Goal: Entertainment & Leisure: Browse casually

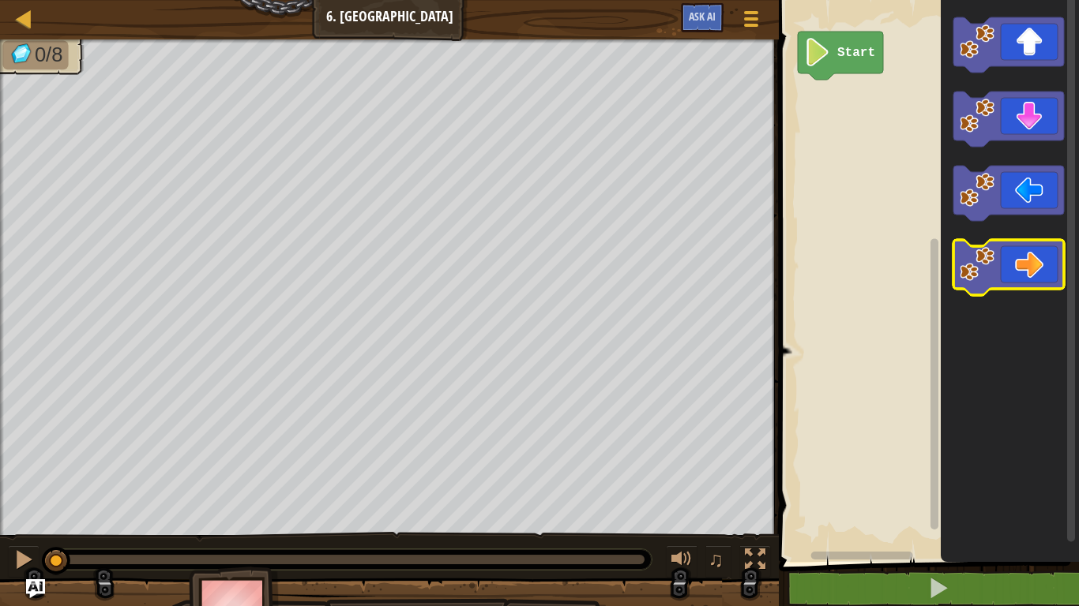
click at [1036, 267] on icon "Blockly Workspace" at bounding box center [1008, 267] width 111 height 55
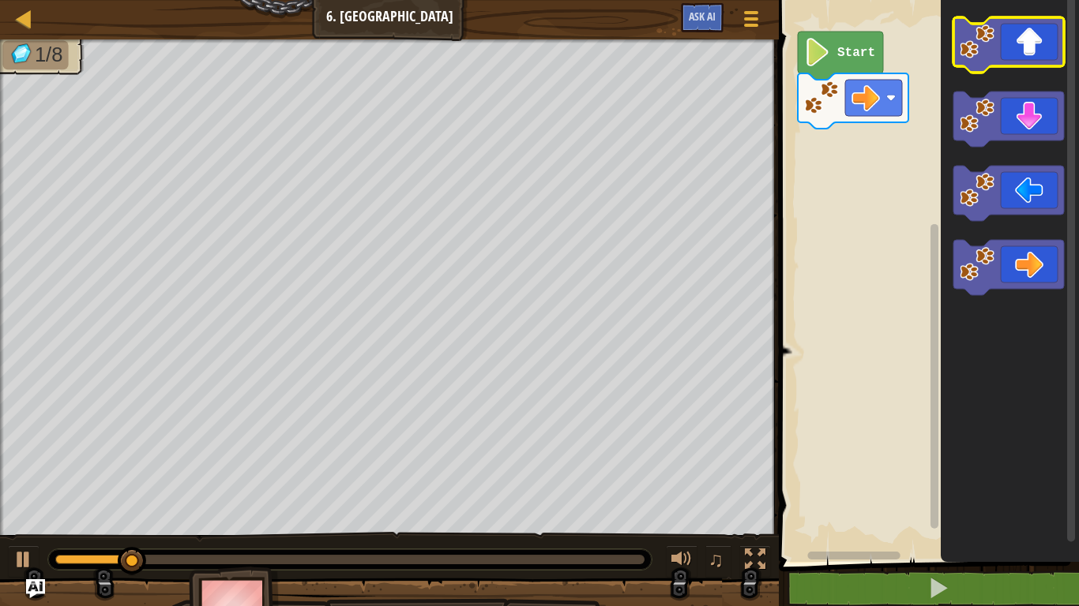
click at [1019, 58] on icon "Blockly Workspace" at bounding box center [1008, 44] width 111 height 55
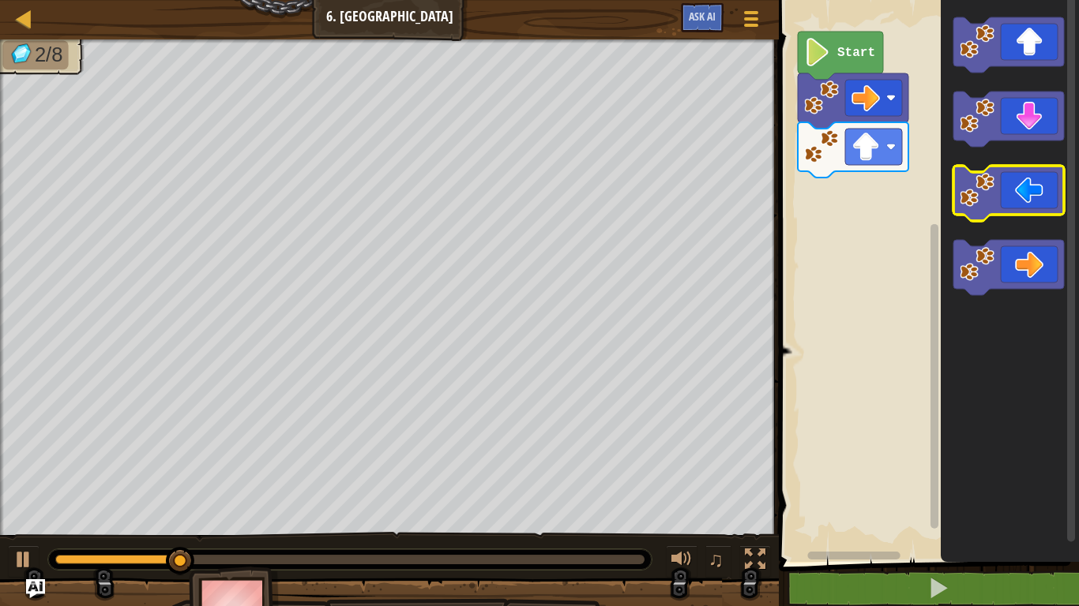
click at [1032, 191] on icon "Blockly Workspace" at bounding box center [1008, 193] width 111 height 55
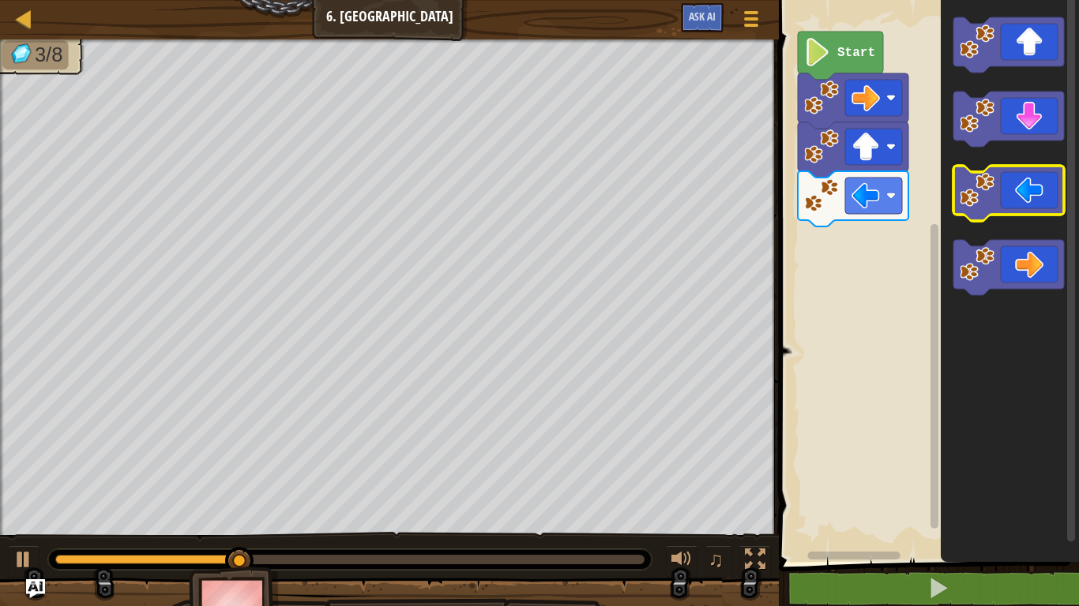
click at [1032, 191] on icon "Blockly Workspace" at bounding box center [1008, 193] width 111 height 55
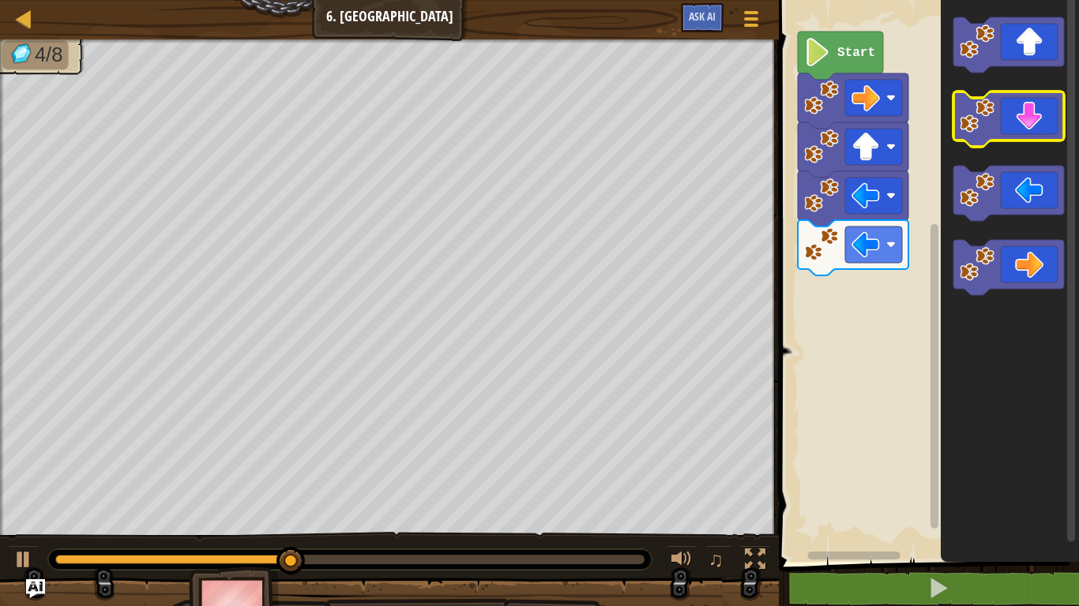
click at [1028, 110] on icon "Blockly Workspace" at bounding box center [1008, 119] width 111 height 55
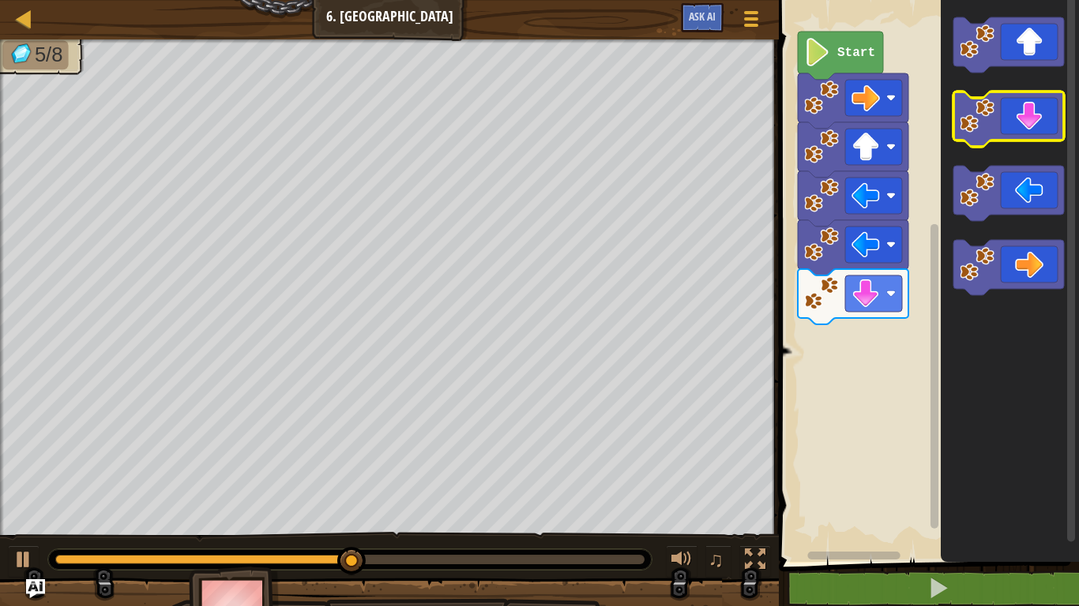
click at [1027, 107] on icon "Blockly Workspace" at bounding box center [1008, 119] width 111 height 55
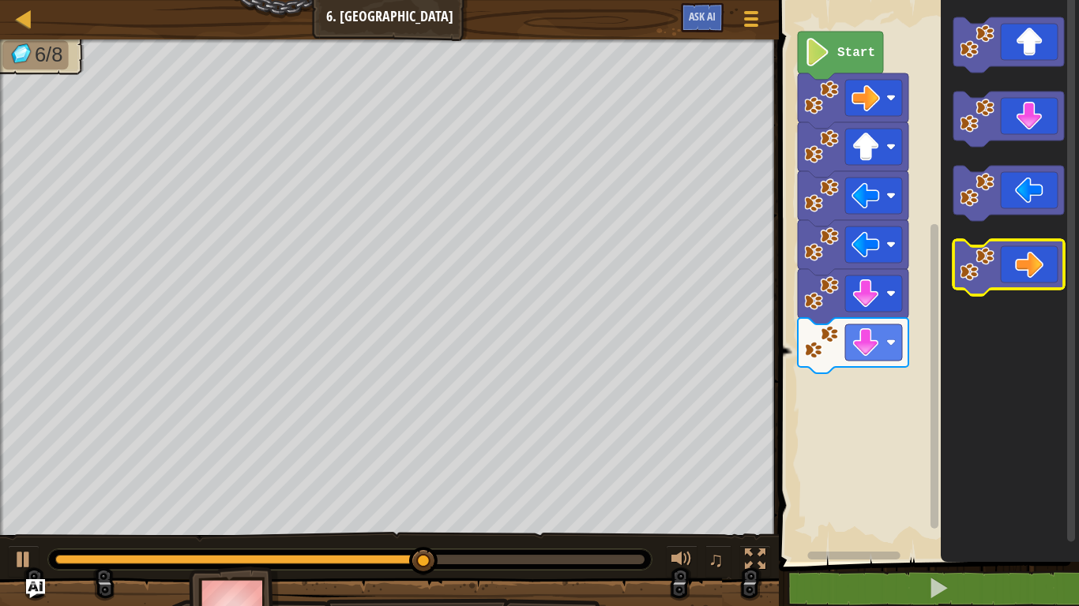
click at [1041, 256] on icon "Blockly Workspace" at bounding box center [1008, 267] width 111 height 55
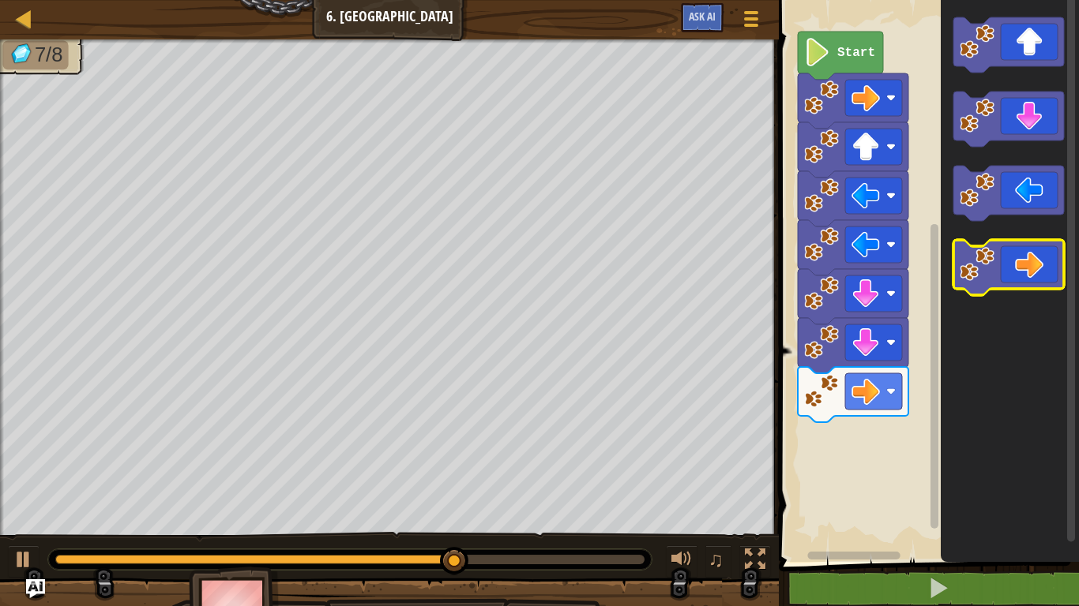
click at [1041, 256] on icon "Blockly Workspace" at bounding box center [1008, 267] width 111 height 55
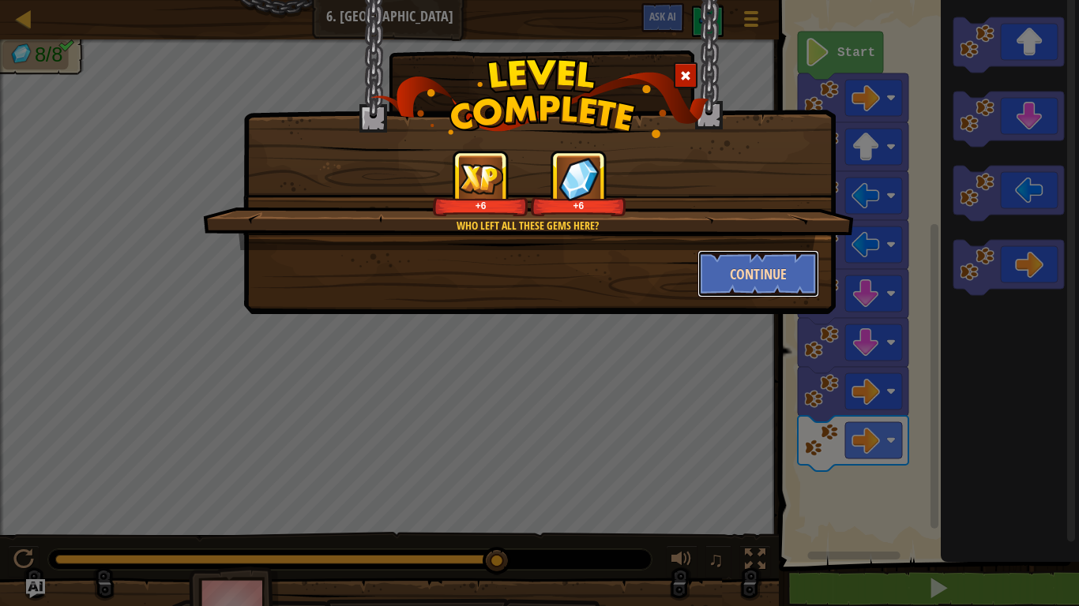
click at [780, 280] on button "Continue" at bounding box center [758, 273] width 122 height 47
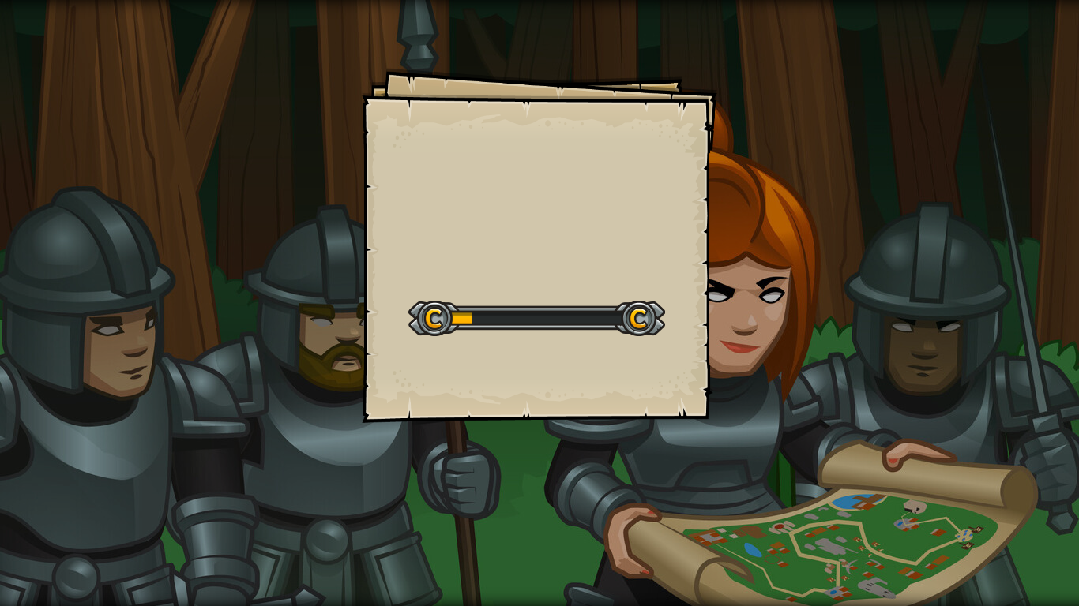
click at [588, 314] on div at bounding box center [536, 319] width 257 height 36
click at [641, 318] on div at bounding box center [536, 319] width 257 height 36
click at [561, 314] on div at bounding box center [536, 319] width 257 height 36
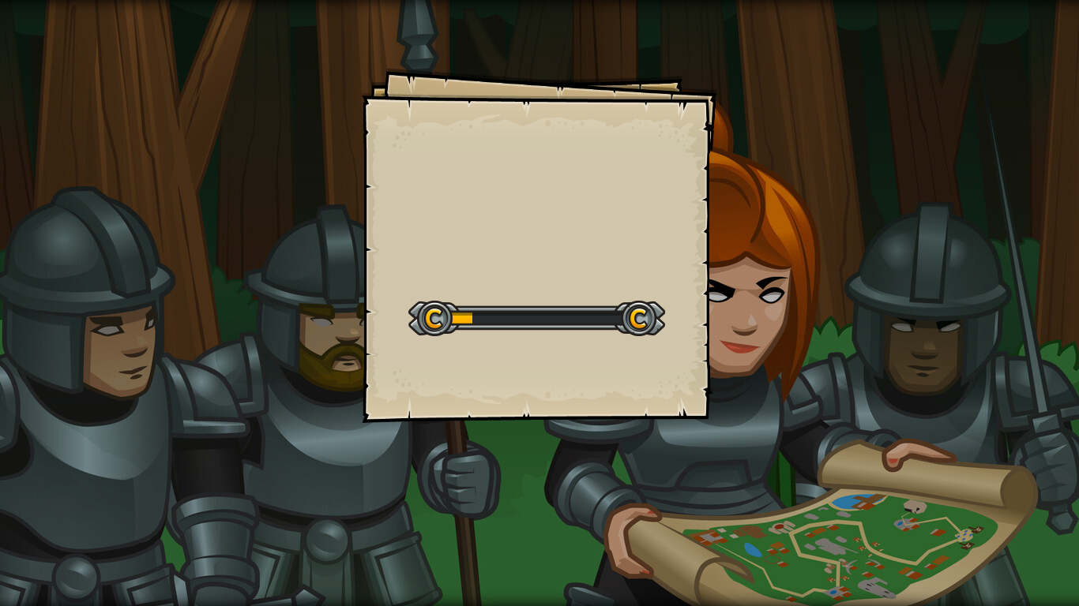
click at [561, 314] on div at bounding box center [536, 319] width 257 height 36
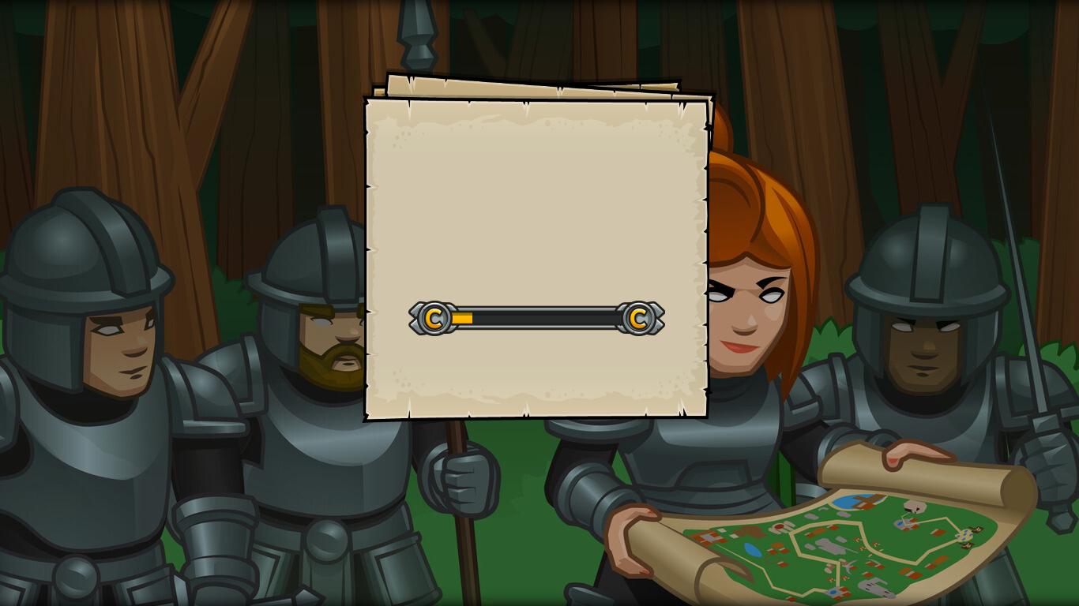
click at [561, 314] on div at bounding box center [536, 319] width 257 height 36
click at [566, 319] on div at bounding box center [536, 319] width 257 height 36
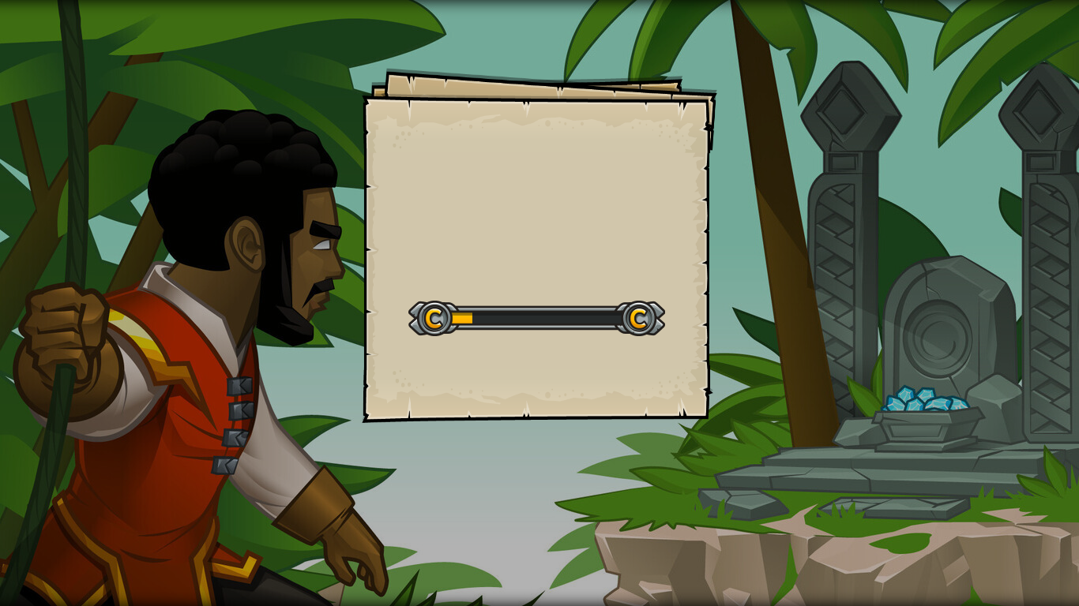
click at [566, 319] on div at bounding box center [536, 319] width 257 height 36
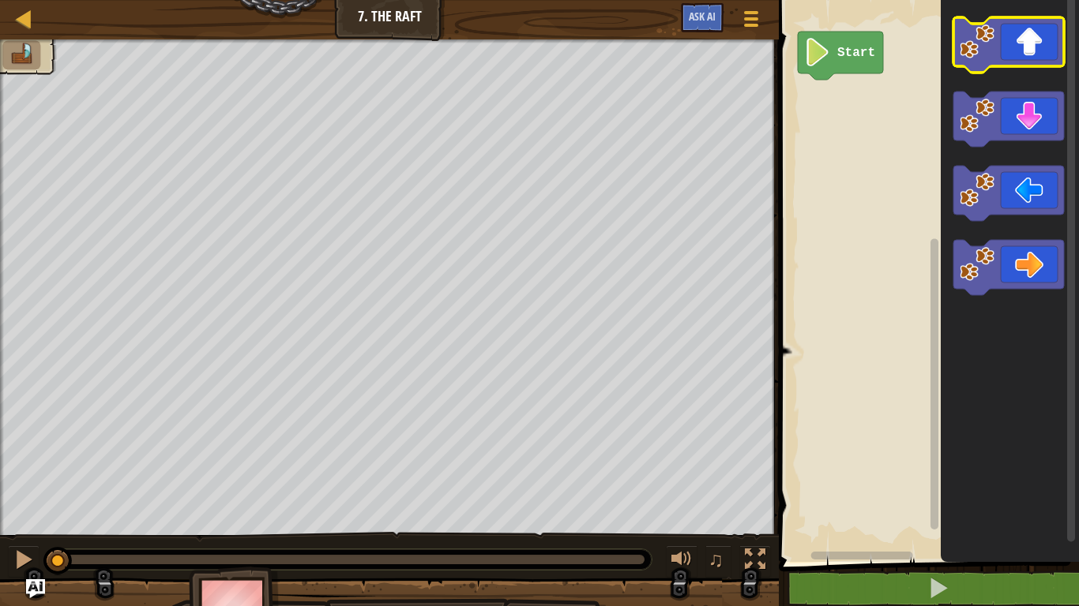
click at [1025, 55] on icon "Blockly Workspace" at bounding box center [1008, 44] width 111 height 55
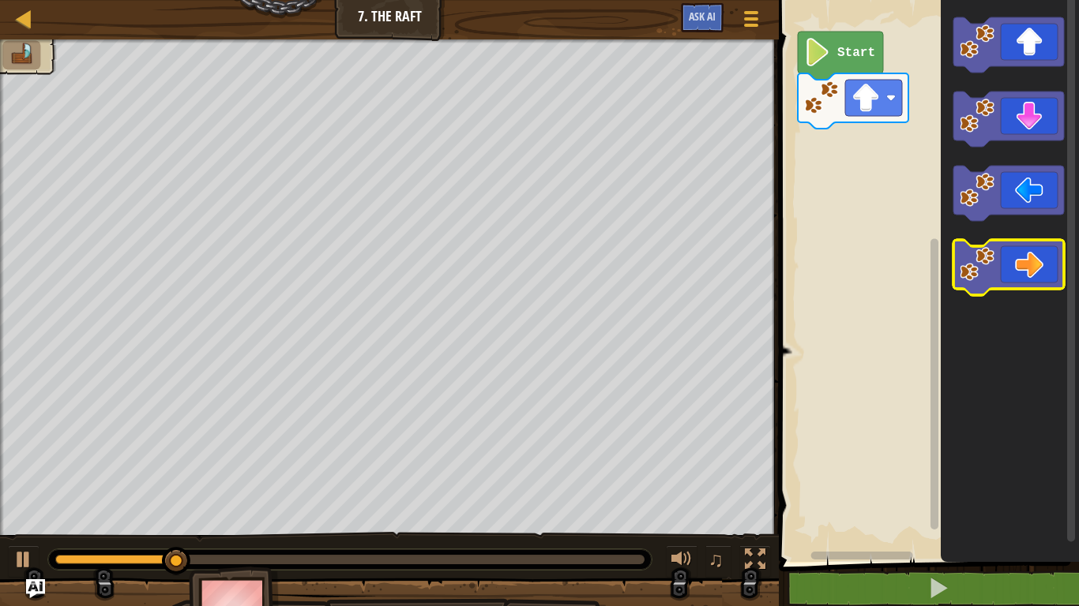
click at [1041, 255] on icon "Blockly Workspace" at bounding box center [1008, 267] width 111 height 55
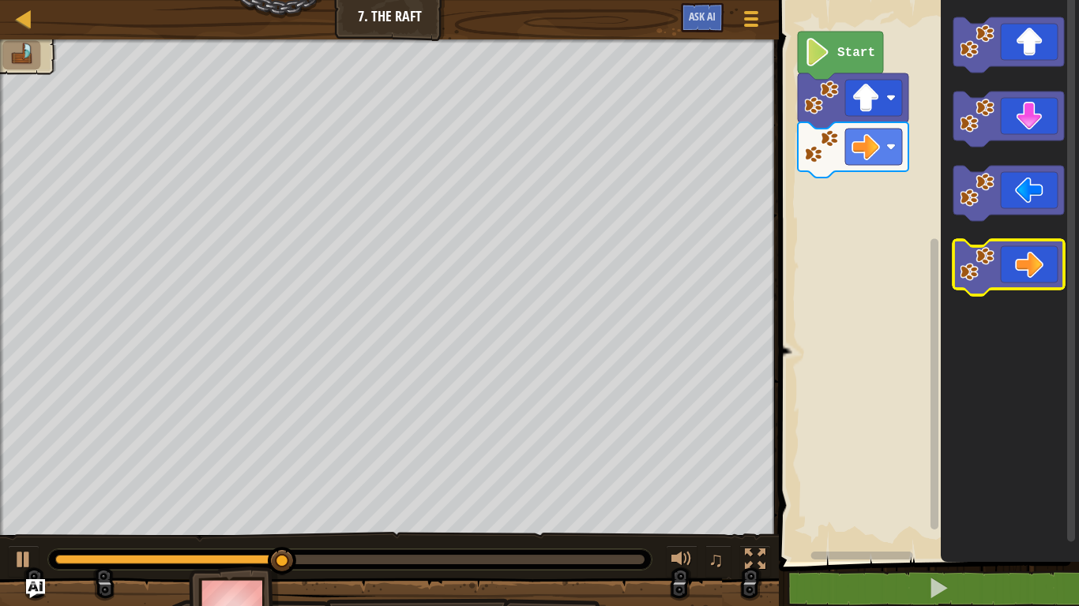
click at [1040, 253] on icon "Blockly Workspace" at bounding box center [1008, 267] width 111 height 55
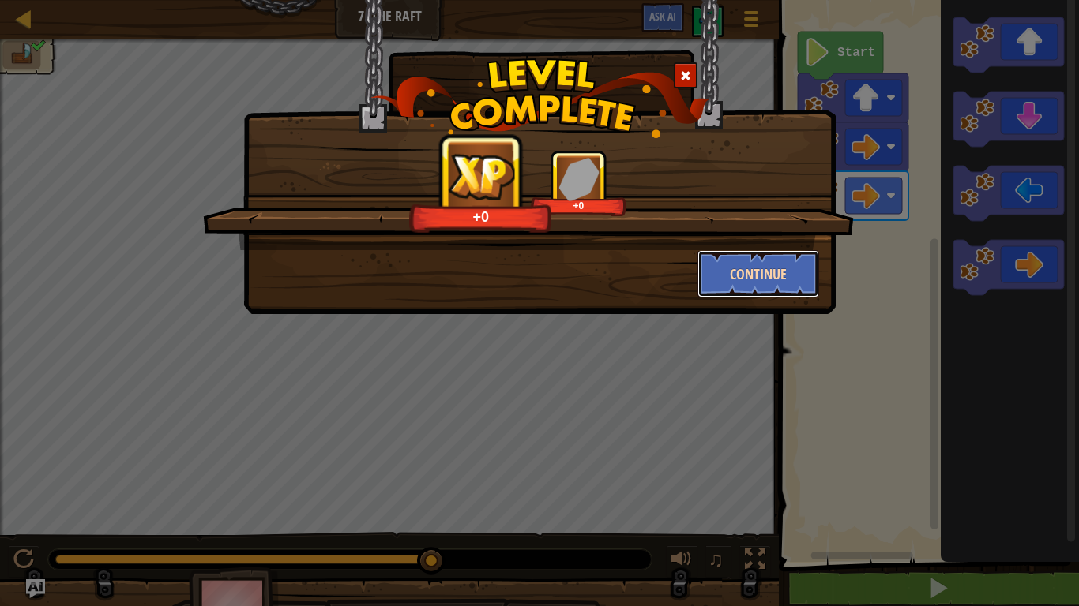
click at [759, 268] on button "Continue" at bounding box center [758, 273] width 122 height 47
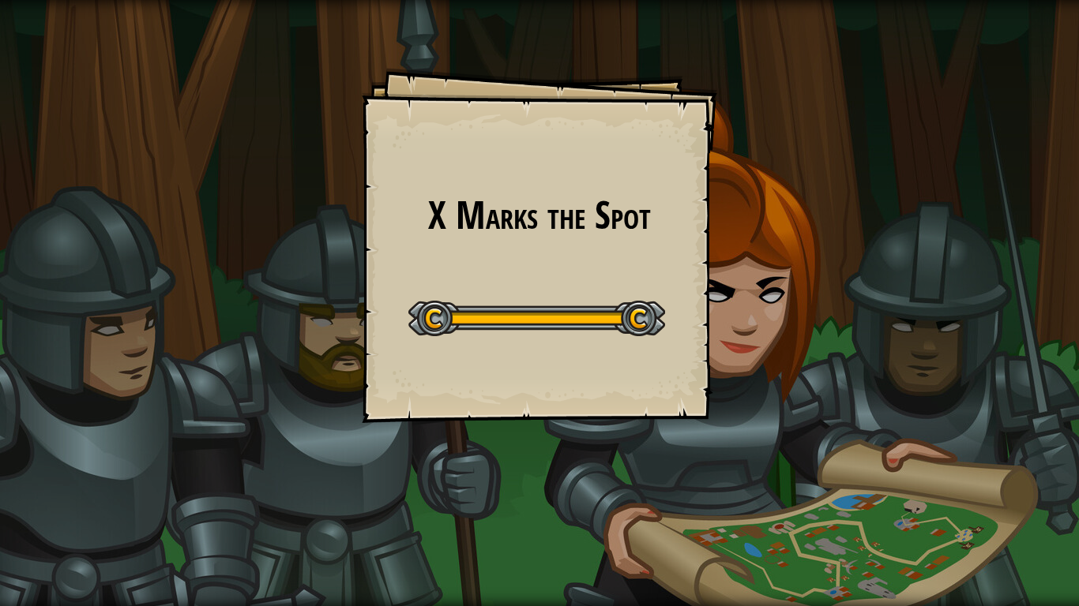
click at [600, 302] on div at bounding box center [536, 319] width 257 height 36
click at [847, 422] on div "X Marks the Spot Goals Start Level Error loading from server. Try refreshing th…" at bounding box center [539, 303] width 1079 height 606
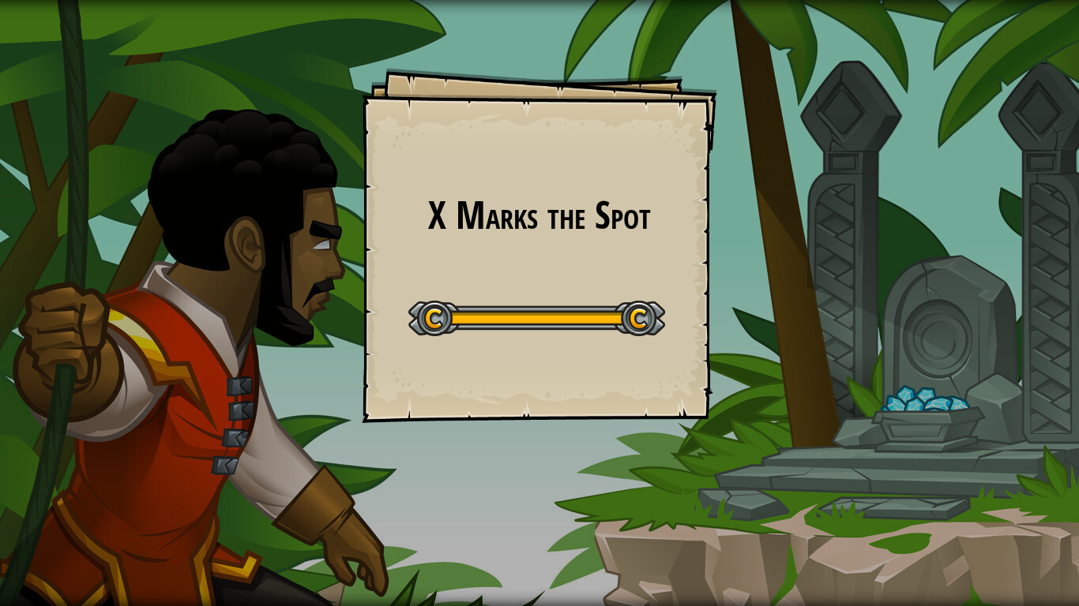
click at [624, 271] on div "X Marks the Spot Goals Start Level Error loading from server. Try refreshing th…" at bounding box center [539, 245] width 355 height 355
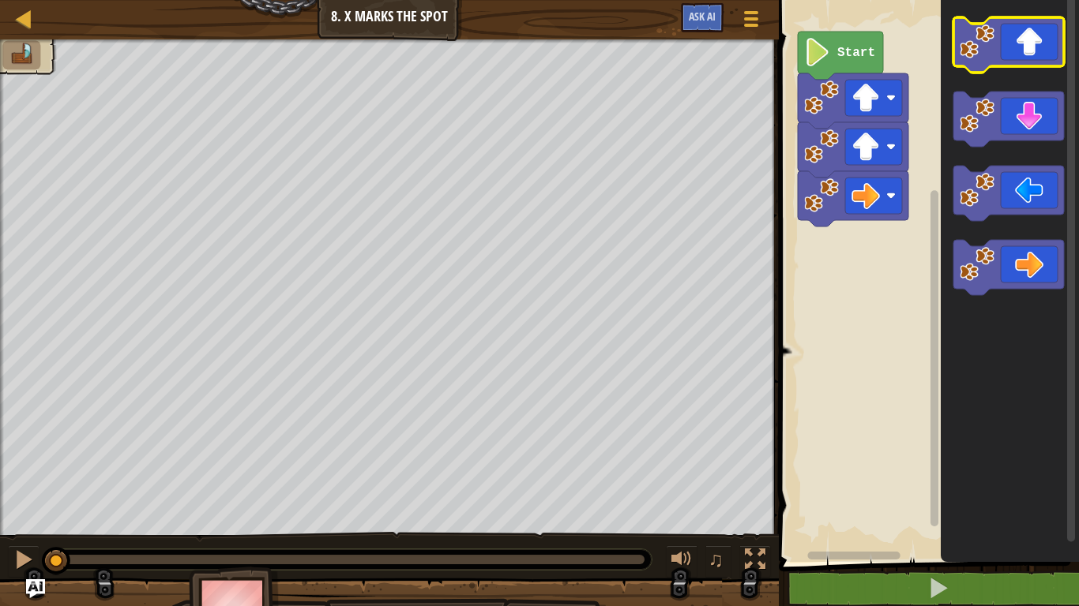
click at [1011, 49] on icon "Blockly Workspace" at bounding box center [1008, 44] width 111 height 55
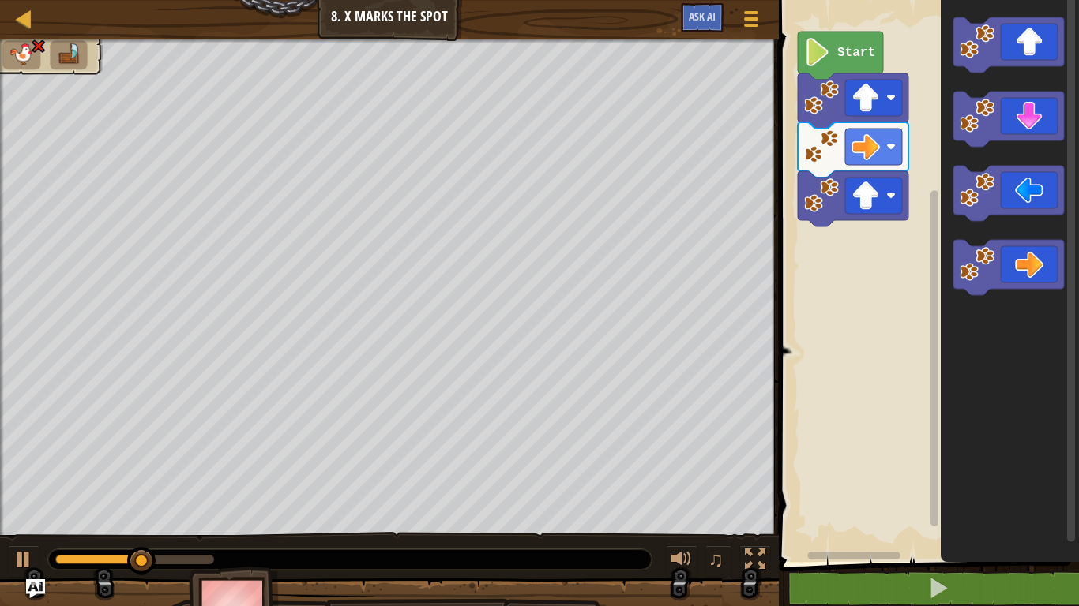
click at [823, 96] on image "Blockly Workspace" at bounding box center [821, 98] width 35 height 35
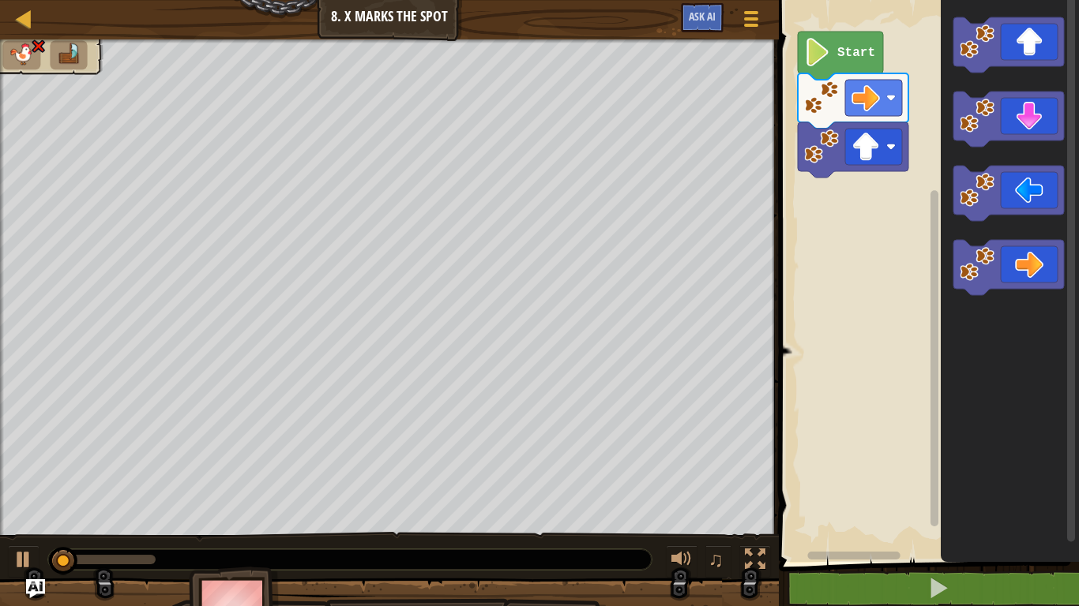
click at [824, 98] on image "Blockly Workspace" at bounding box center [821, 98] width 35 height 35
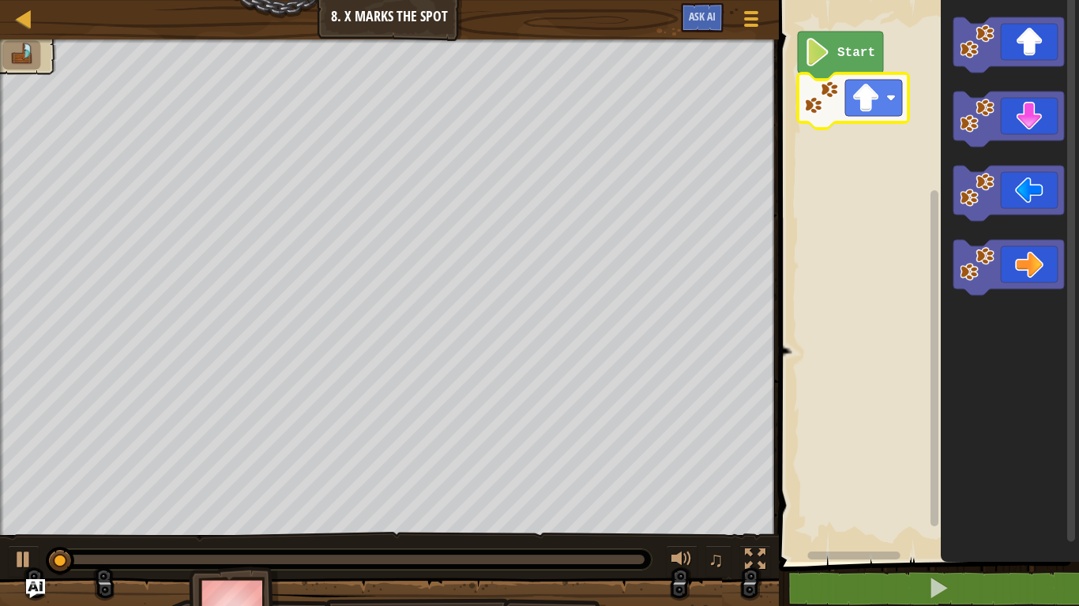
click at [824, 98] on image "Blockly Workspace" at bounding box center [821, 98] width 35 height 35
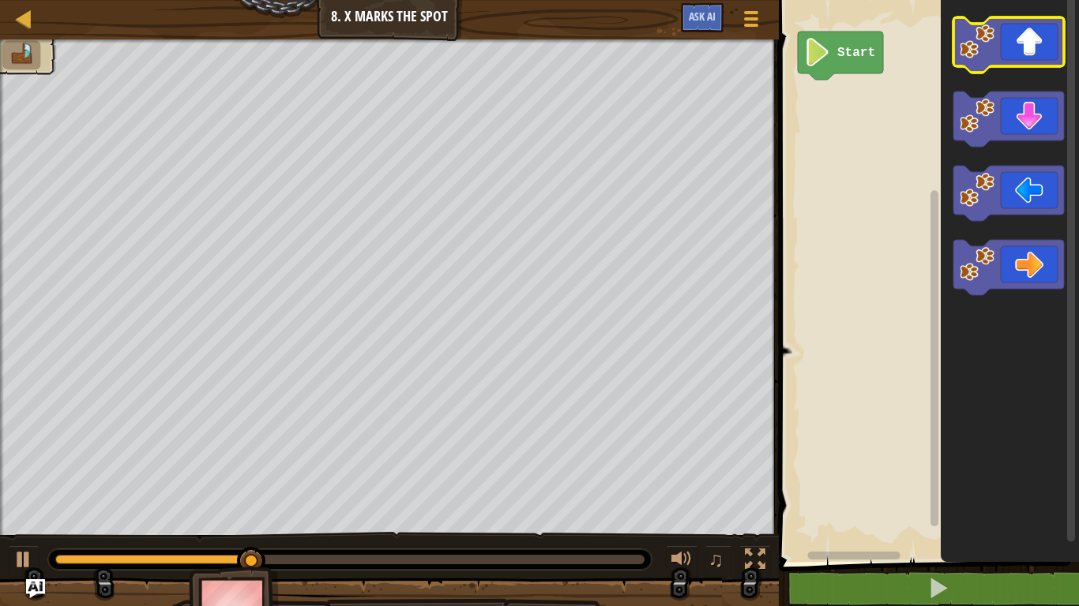
click at [1032, 65] on icon "Blockly Workspace" at bounding box center [1008, 44] width 111 height 55
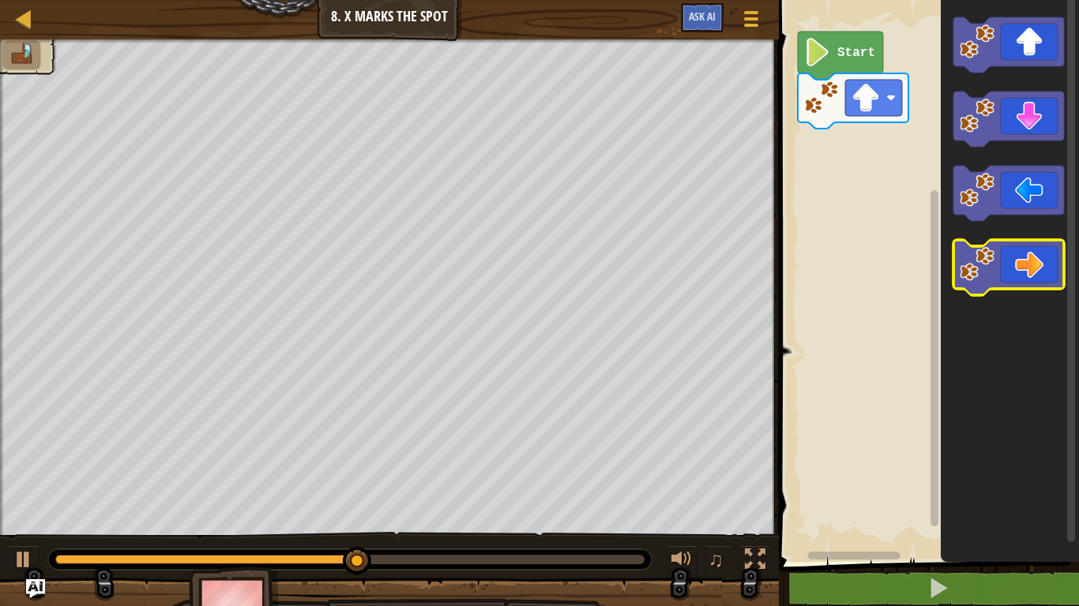
click at [1045, 261] on icon "Blockly Workspace" at bounding box center [1008, 267] width 111 height 55
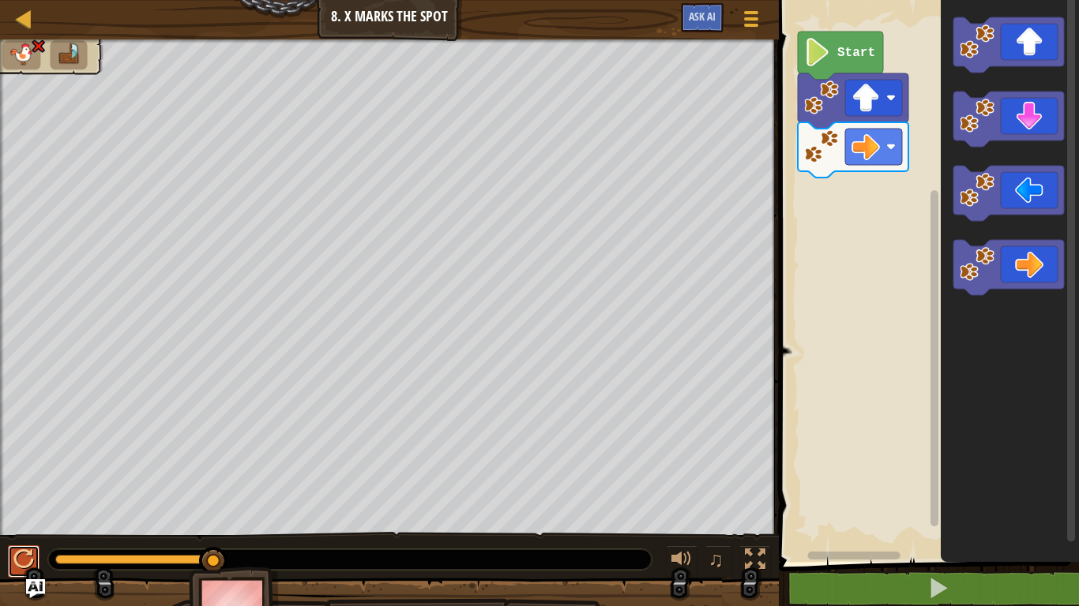
click at [19, 565] on div at bounding box center [23, 560] width 21 height 21
click at [23, 556] on div at bounding box center [23, 560] width 21 height 21
click at [819, 160] on image "Blockly Workspace" at bounding box center [821, 147] width 35 height 35
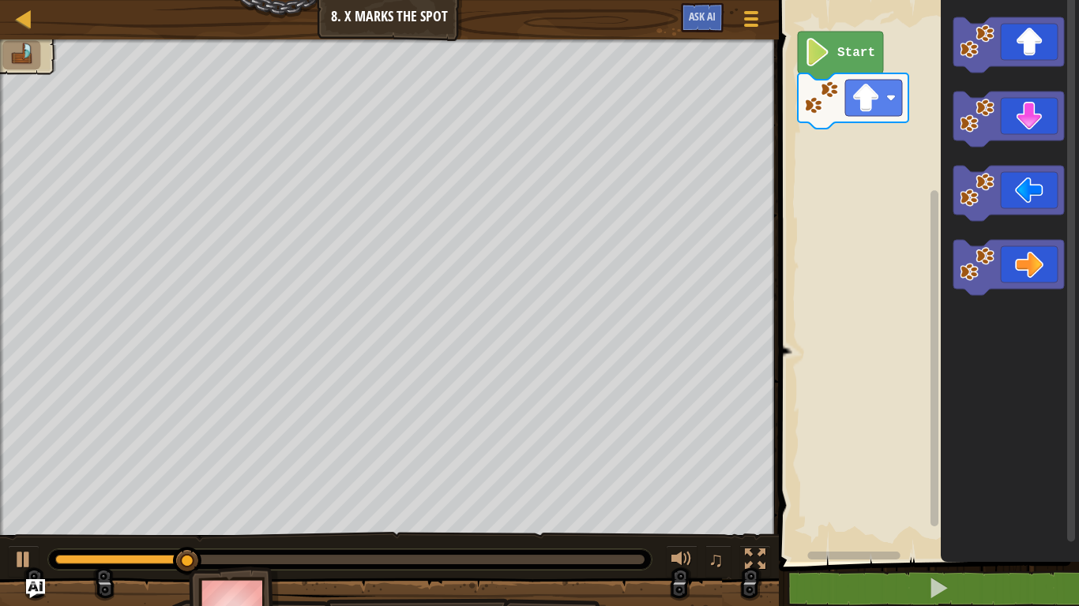
click at [823, 106] on image "Blockly Workspace" at bounding box center [821, 98] width 35 height 35
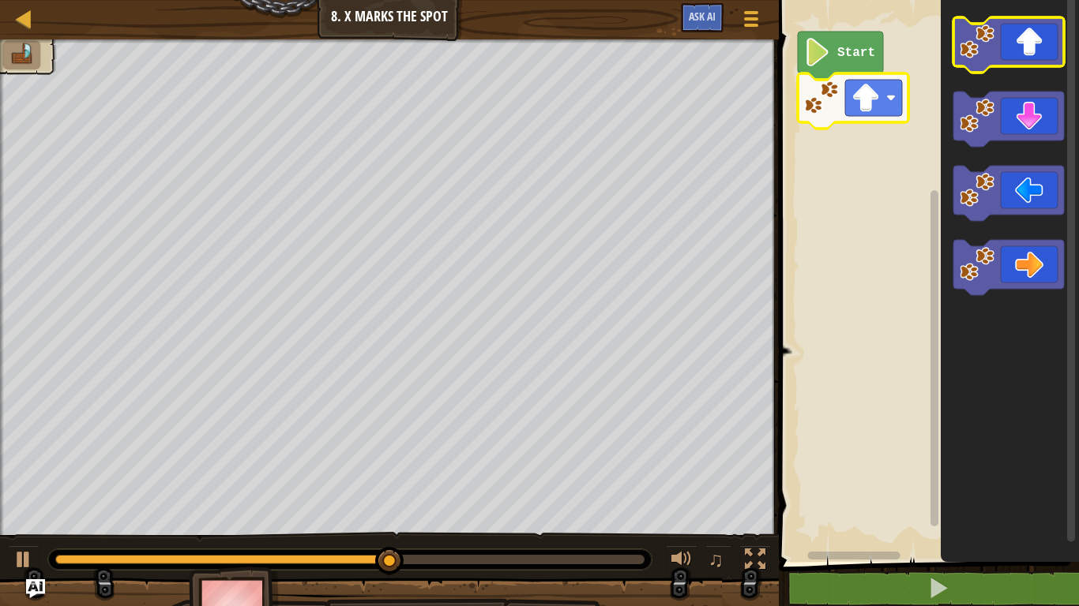
click at [1041, 43] on icon "Blockly Workspace" at bounding box center [1008, 44] width 111 height 55
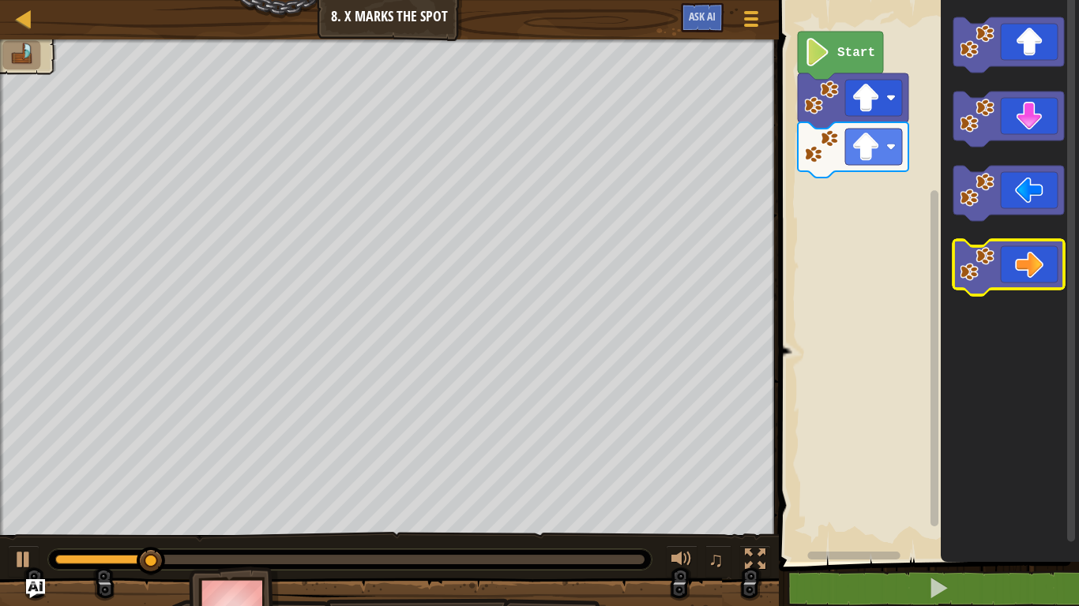
click at [1044, 253] on icon "Blockly Workspace" at bounding box center [1008, 267] width 111 height 55
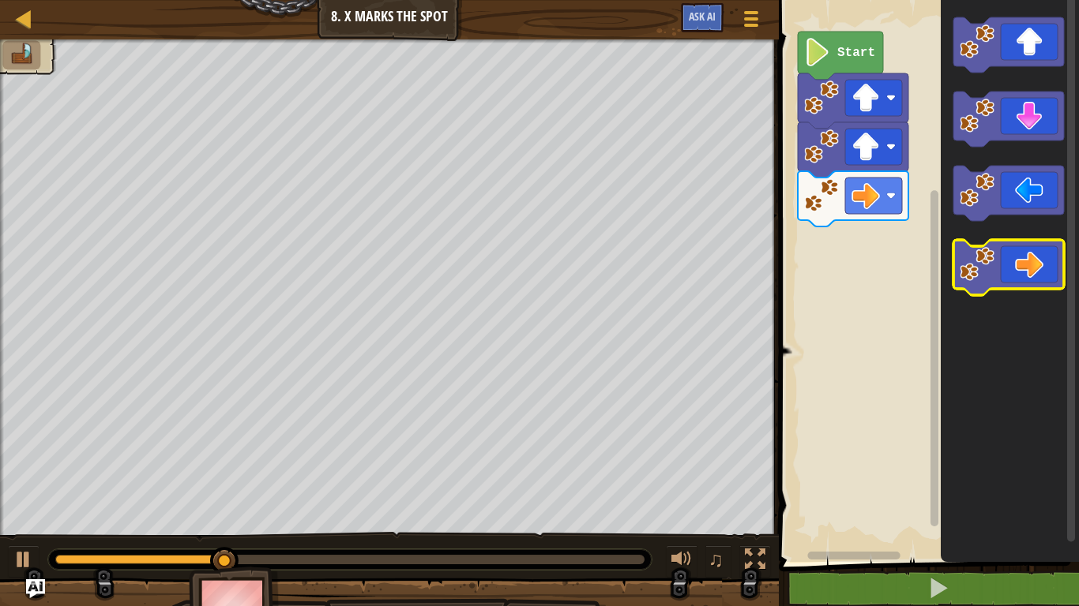
click at [1045, 252] on icon "Blockly Workspace" at bounding box center [1008, 267] width 111 height 55
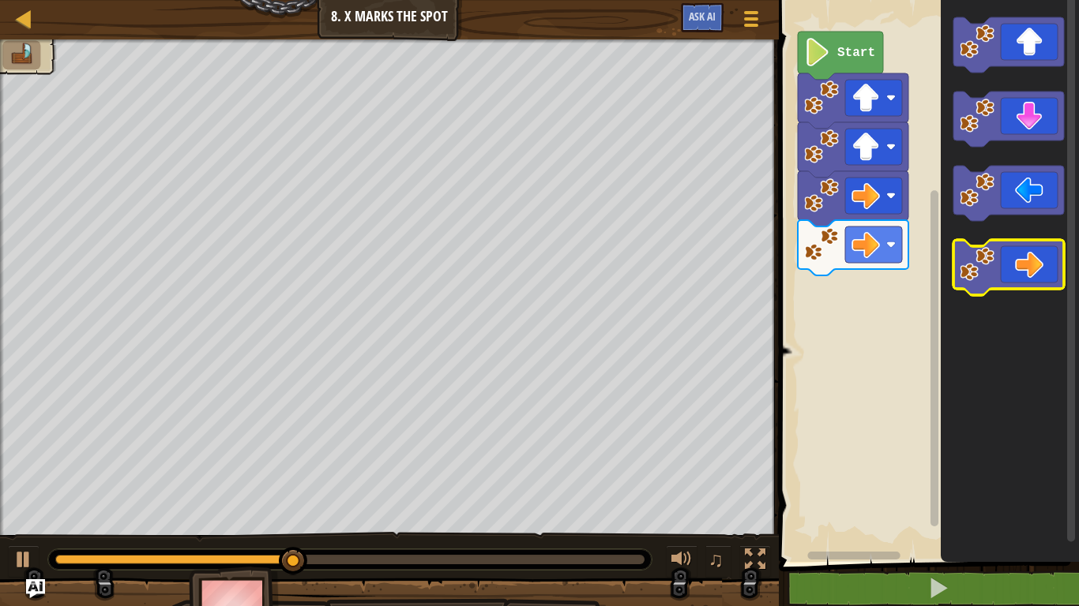
click at [1045, 250] on icon "Blockly Workspace" at bounding box center [1008, 267] width 111 height 55
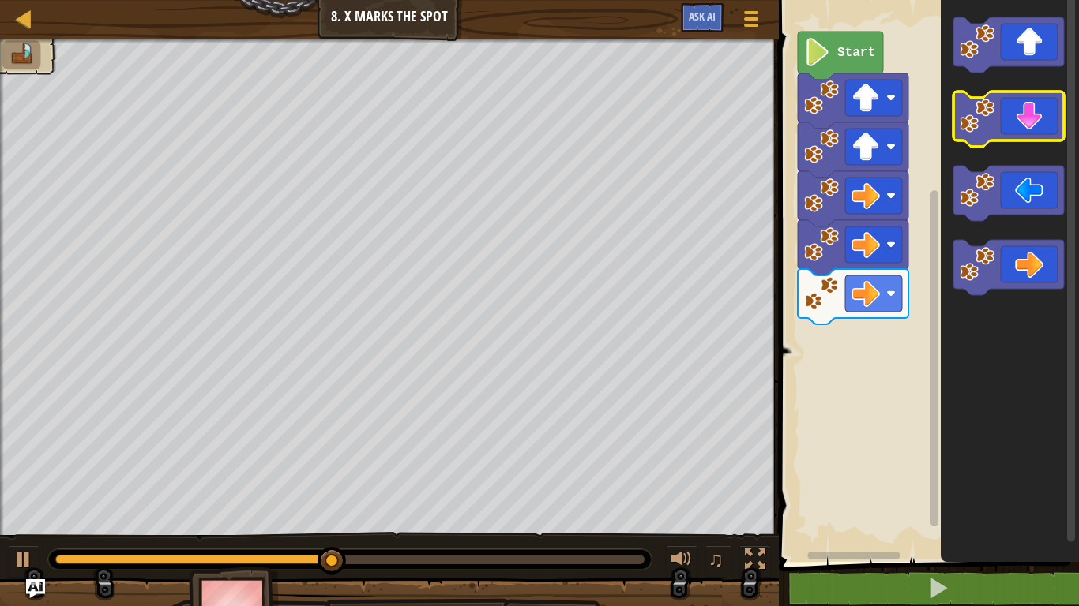
click at [1034, 127] on icon "Blockly Workspace" at bounding box center [1008, 119] width 111 height 55
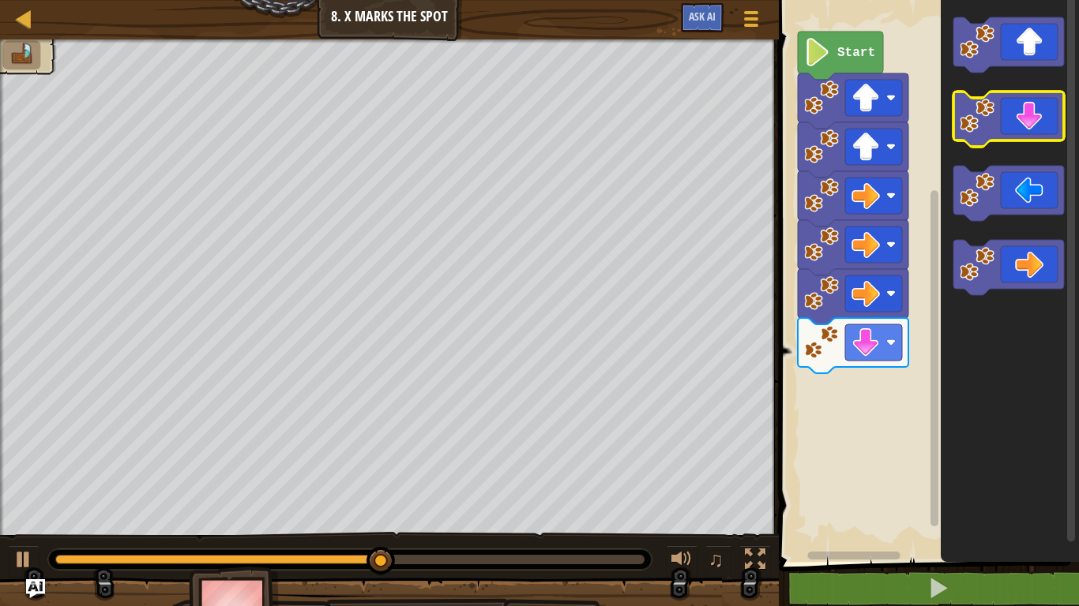
click at [1034, 127] on icon "Blockly Workspace" at bounding box center [1008, 119] width 111 height 55
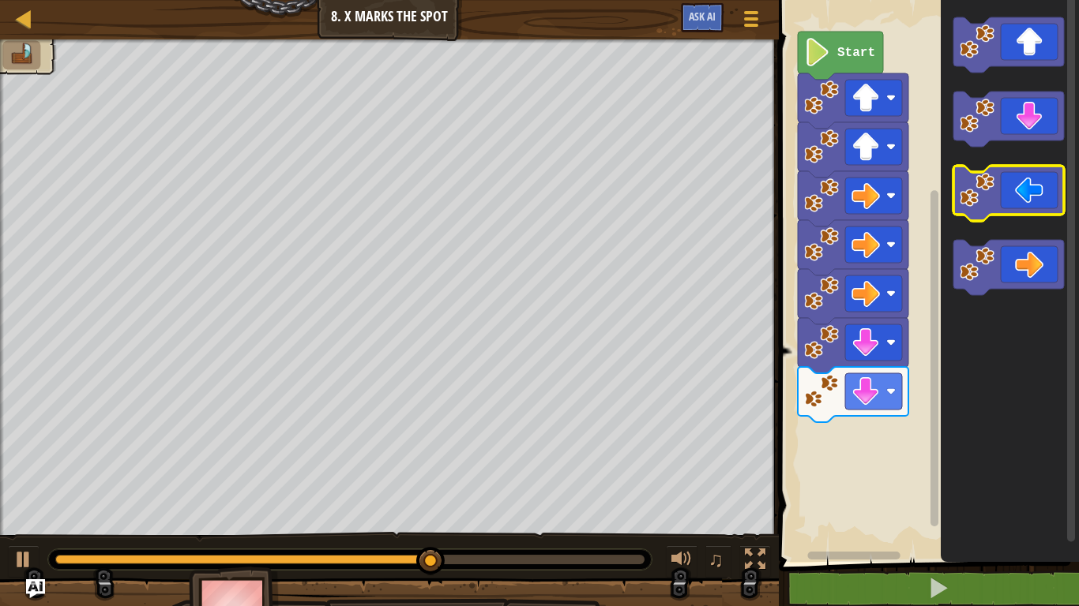
click at [1039, 186] on icon "Blockly Workspace" at bounding box center [1008, 193] width 111 height 55
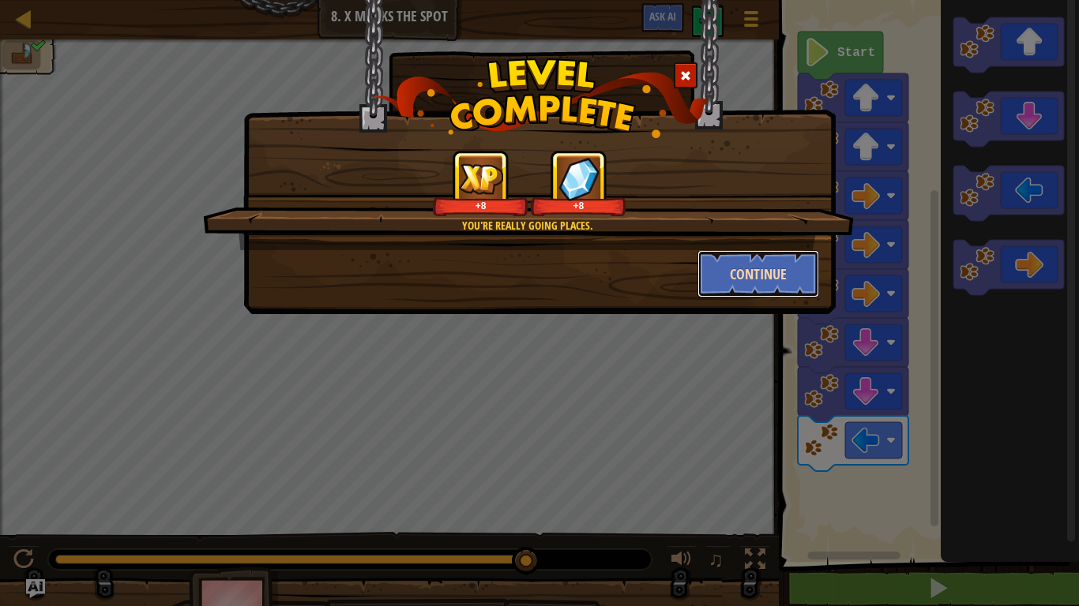
click at [794, 274] on button "Continue" at bounding box center [758, 273] width 122 height 47
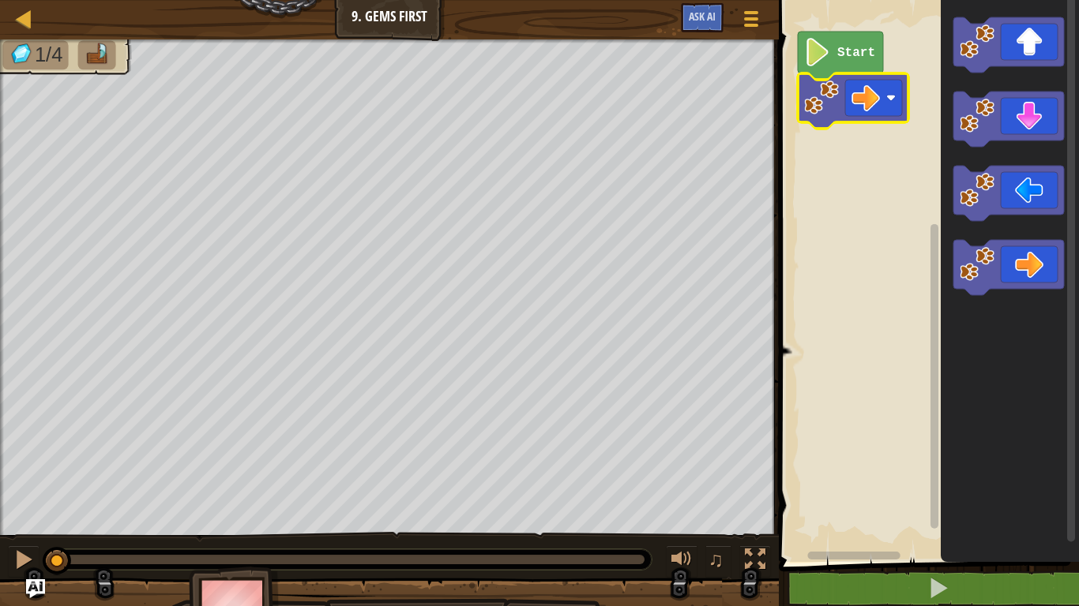
click at [828, 106] on image "Blockly Workspace" at bounding box center [821, 98] width 35 height 35
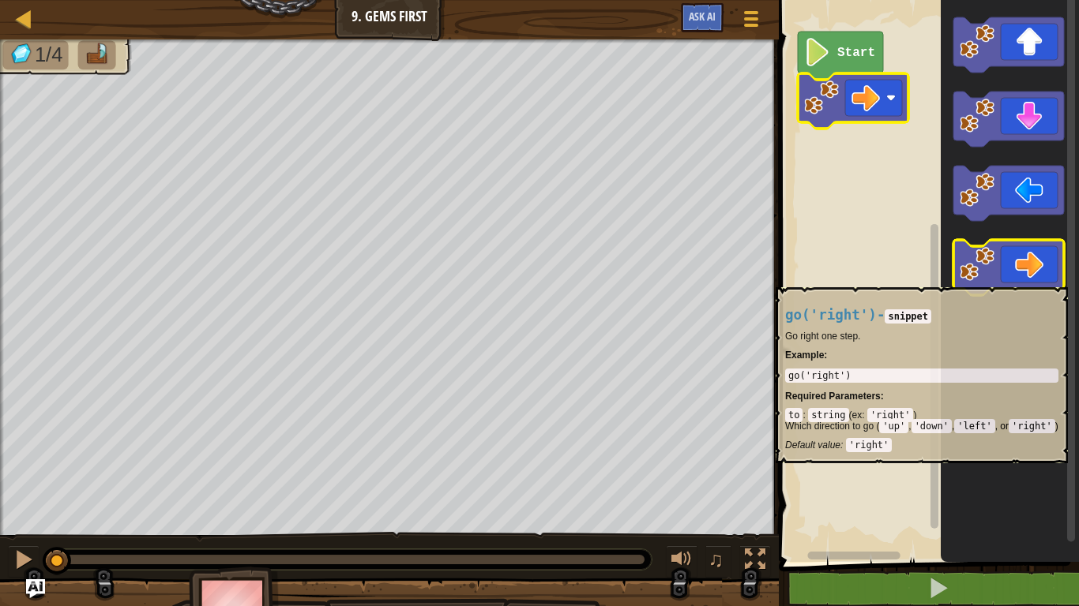
click at [1039, 279] on icon "Blockly Workspace" at bounding box center [1008, 267] width 111 height 55
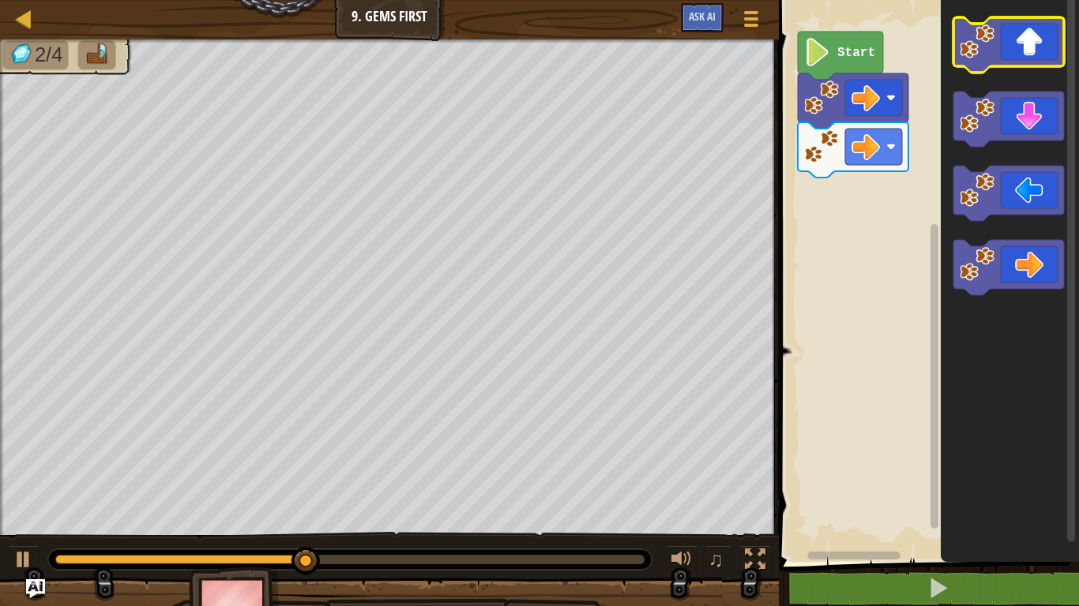
click at [1027, 56] on icon "Blockly Workspace" at bounding box center [1008, 44] width 111 height 55
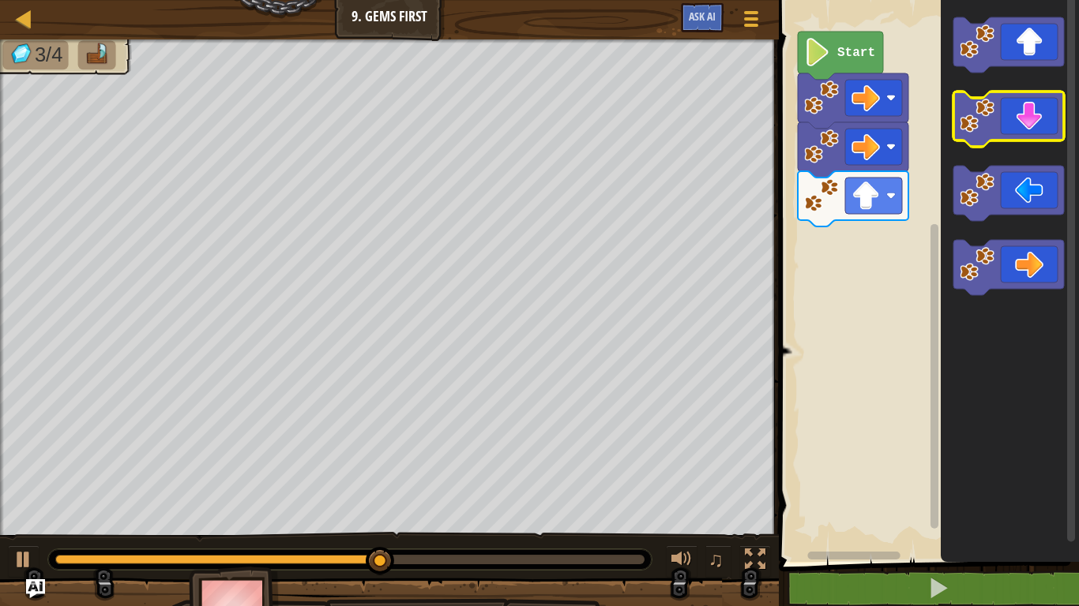
click at [1034, 133] on icon "Blockly Workspace" at bounding box center [1008, 119] width 111 height 55
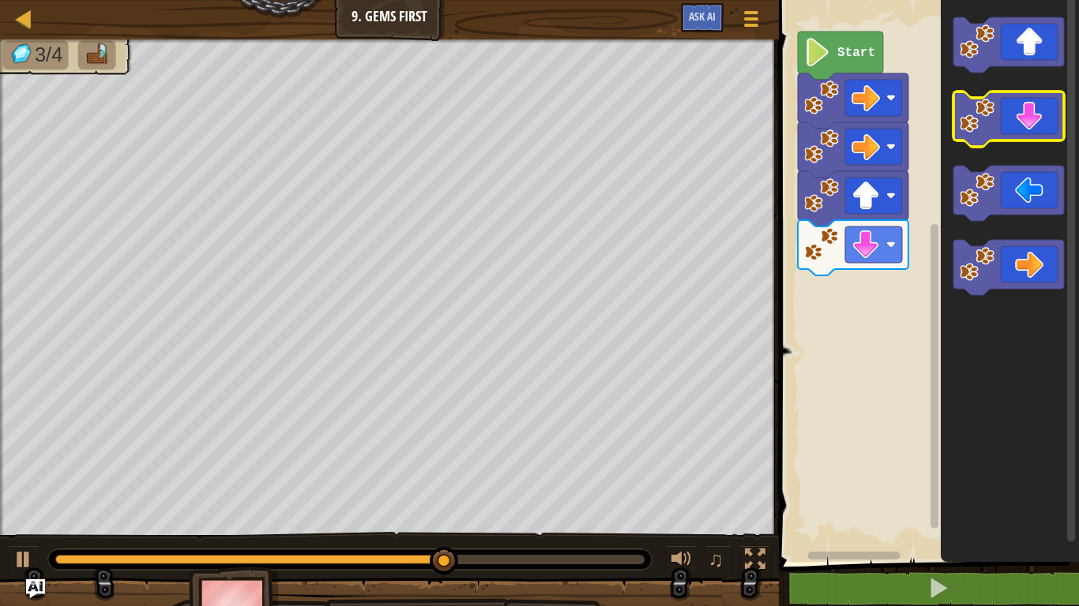
click at [1034, 133] on icon "Blockly Workspace" at bounding box center [1008, 119] width 111 height 55
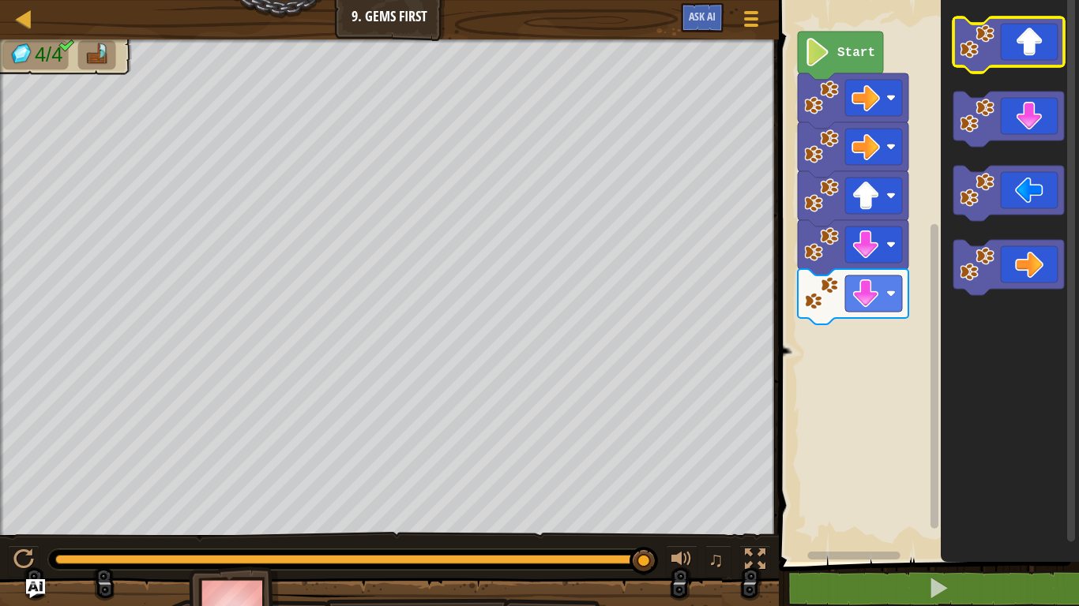
click at [1018, 69] on rect "Blockly Workspace" at bounding box center [1008, 44] width 111 height 55
click at [1025, 62] on icon "Blockly Workspace" at bounding box center [1008, 44] width 111 height 55
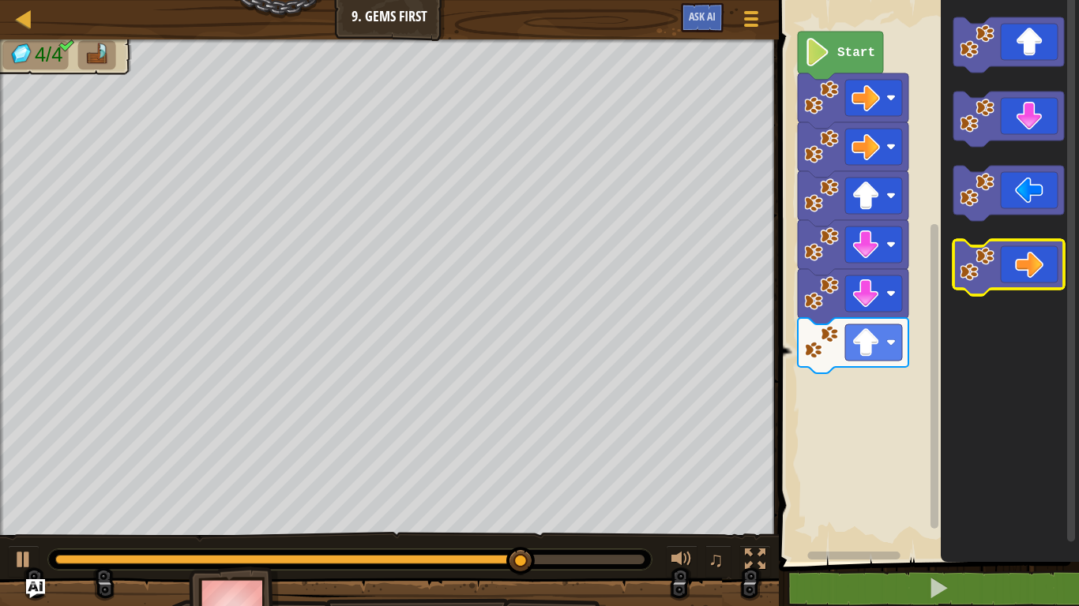
click at [1042, 258] on icon "Blockly Workspace" at bounding box center [1008, 267] width 111 height 55
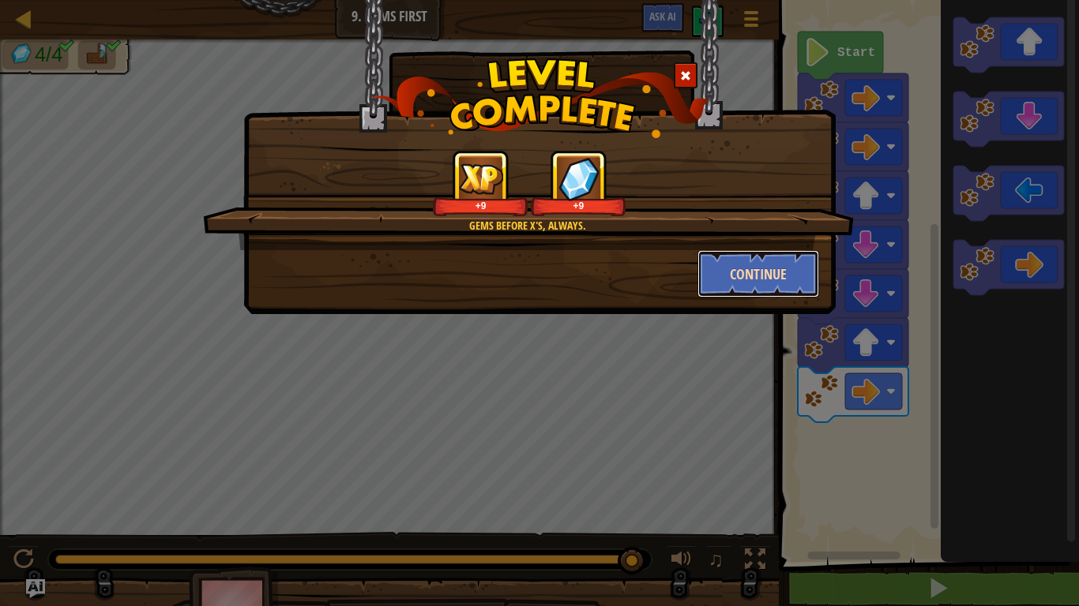
click at [757, 268] on button "Continue" at bounding box center [758, 273] width 122 height 47
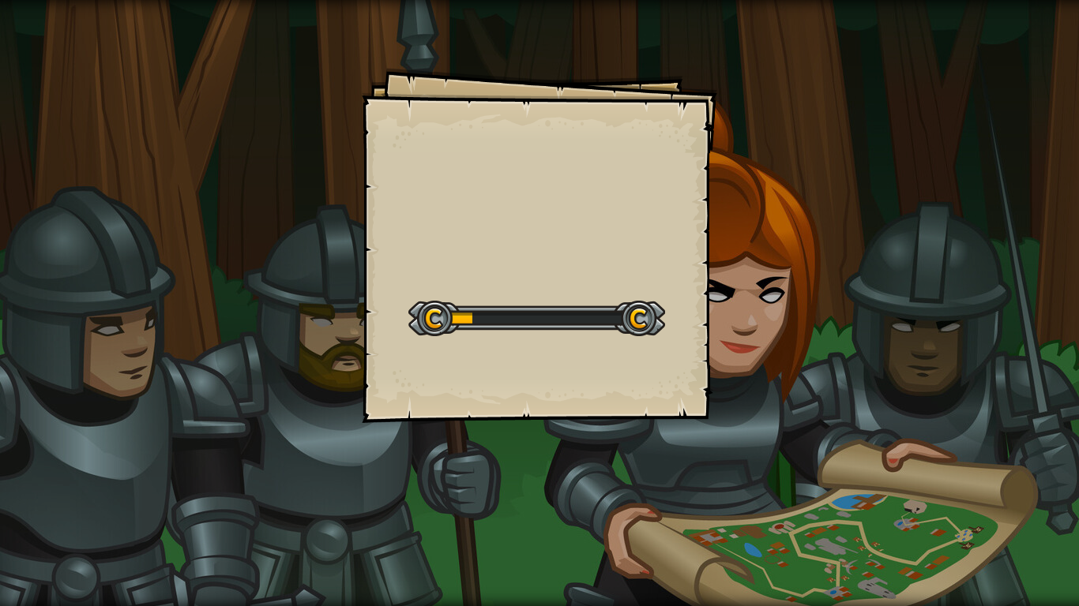
click at [593, 316] on div at bounding box center [536, 319] width 257 height 36
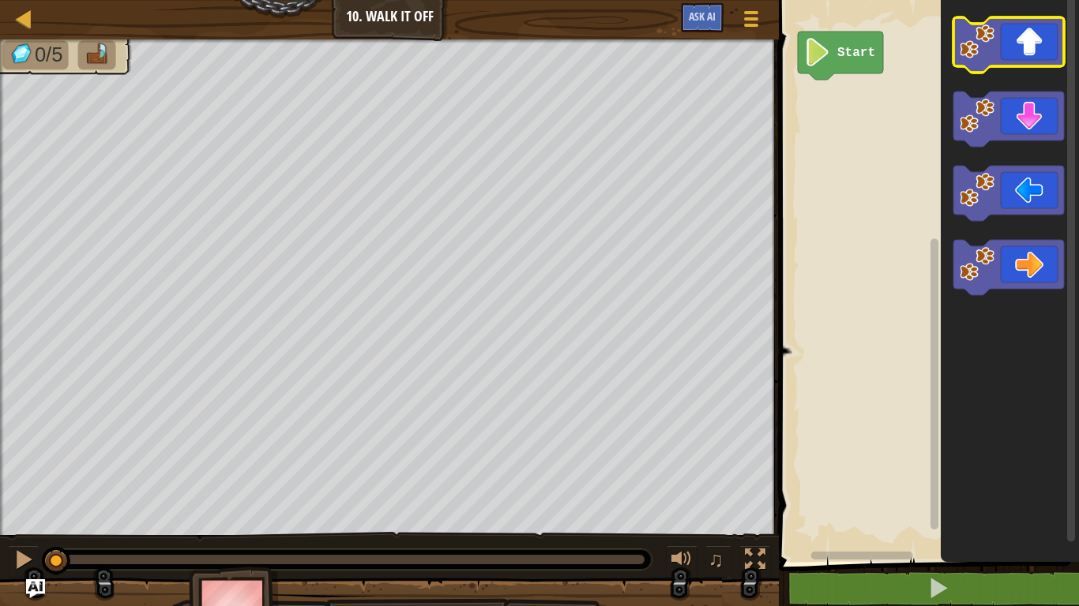
click at [1012, 39] on icon "Blockly Workspace" at bounding box center [1008, 44] width 111 height 55
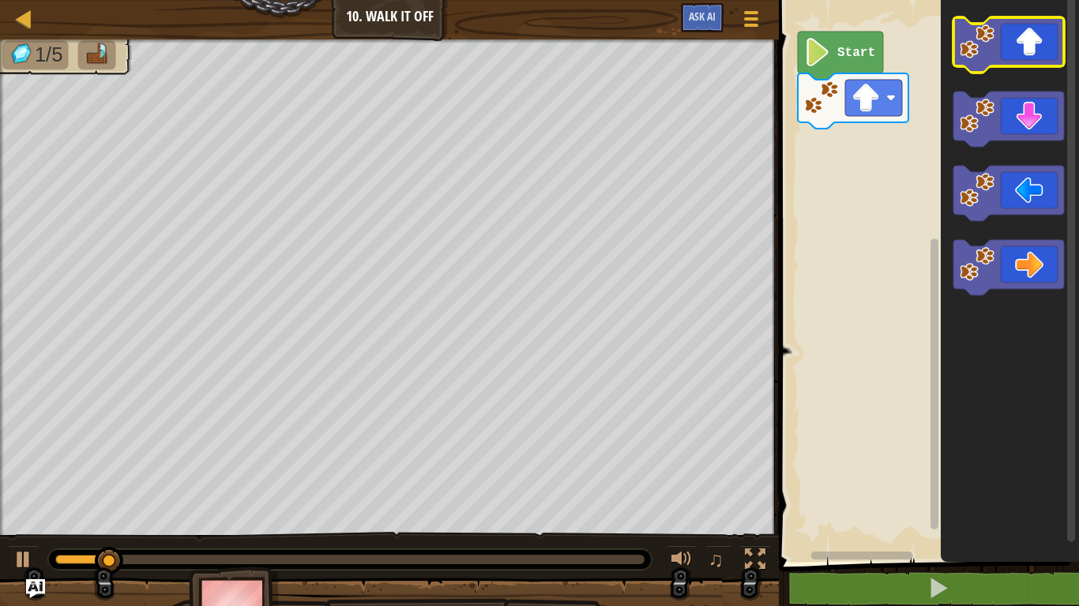
click at [1012, 39] on icon "Blockly Workspace" at bounding box center [1008, 44] width 111 height 55
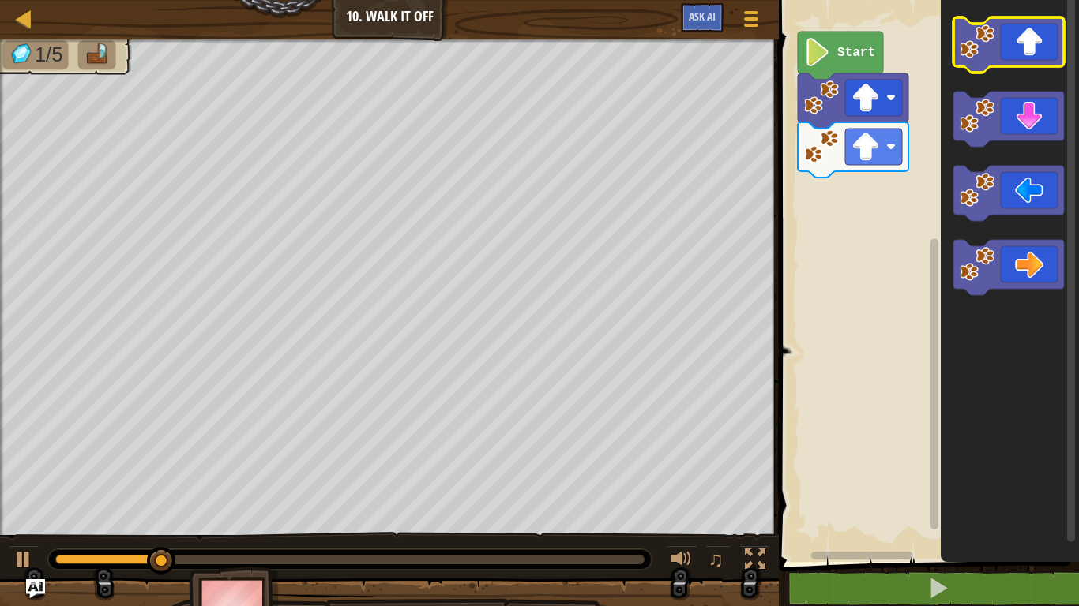
click at [1014, 41] on icon "Blockly Workspace" at bounding box center [1008, 44] width 111 height 55
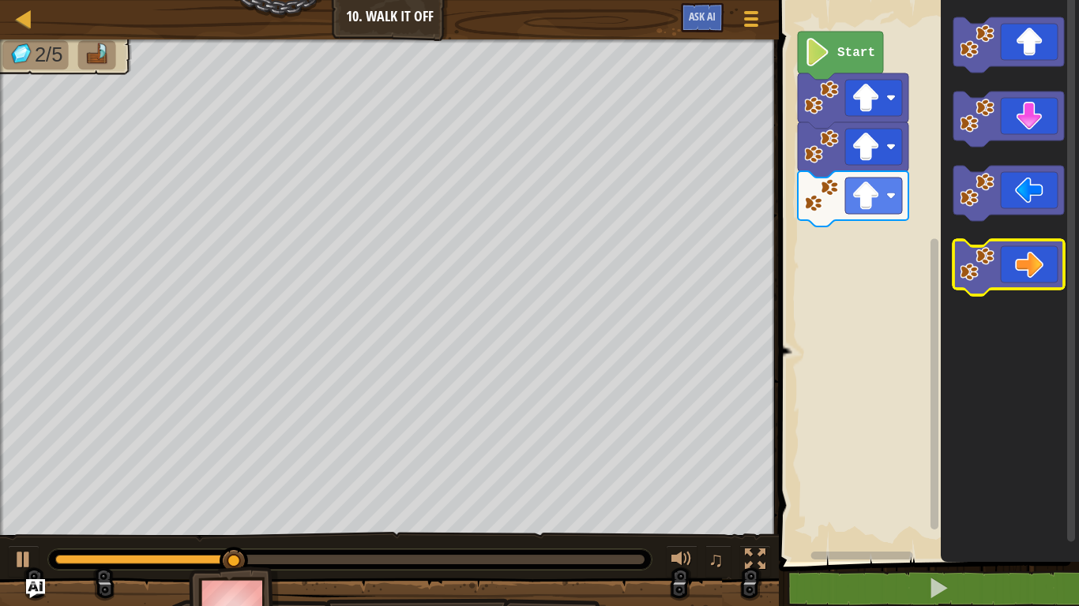
click at [1042, 253] on icon "Blockly Workspace" at bounding box center [1008, 267] width 111 height 55
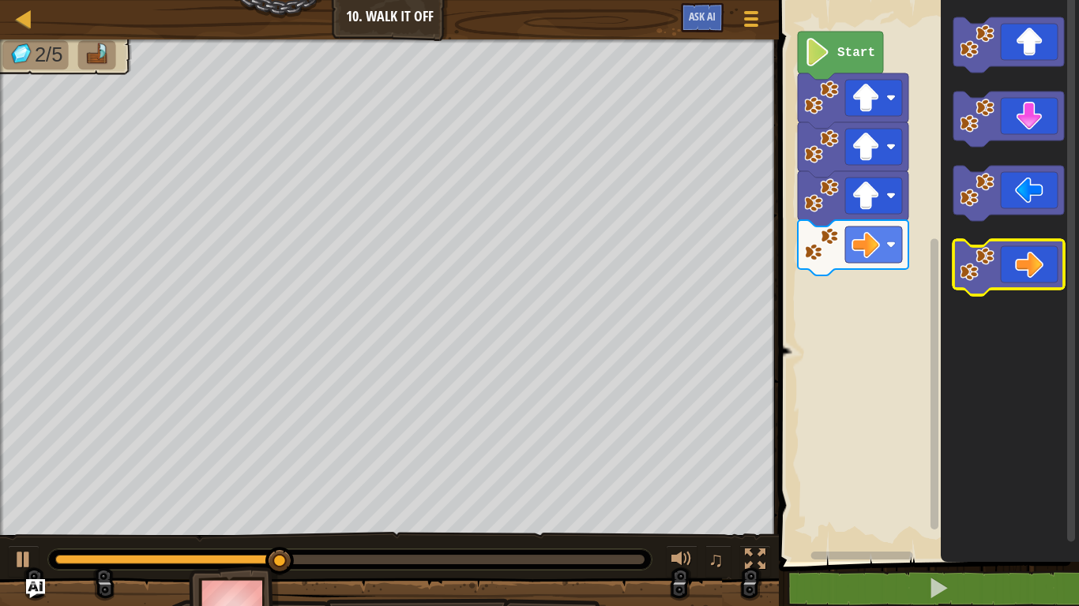
click at [1042, 253] on icon "Blockly Workspace" at bounding box center [1008, 267] width 111 height 55
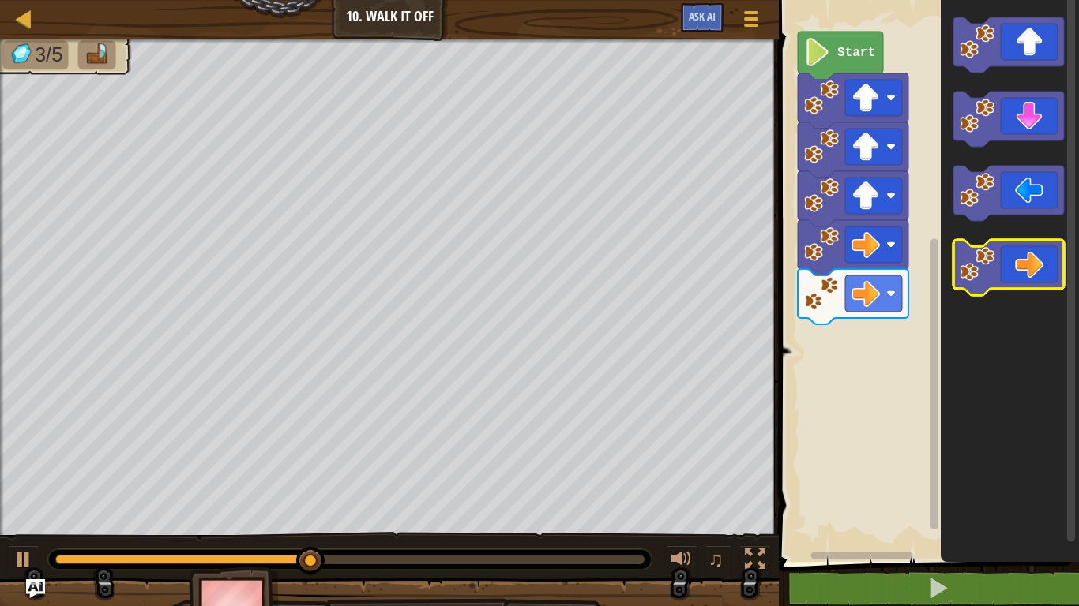
click at [1042, 253] on icon "Blockly Workspace" at bounding box center [1008, 267] width 111 height 55
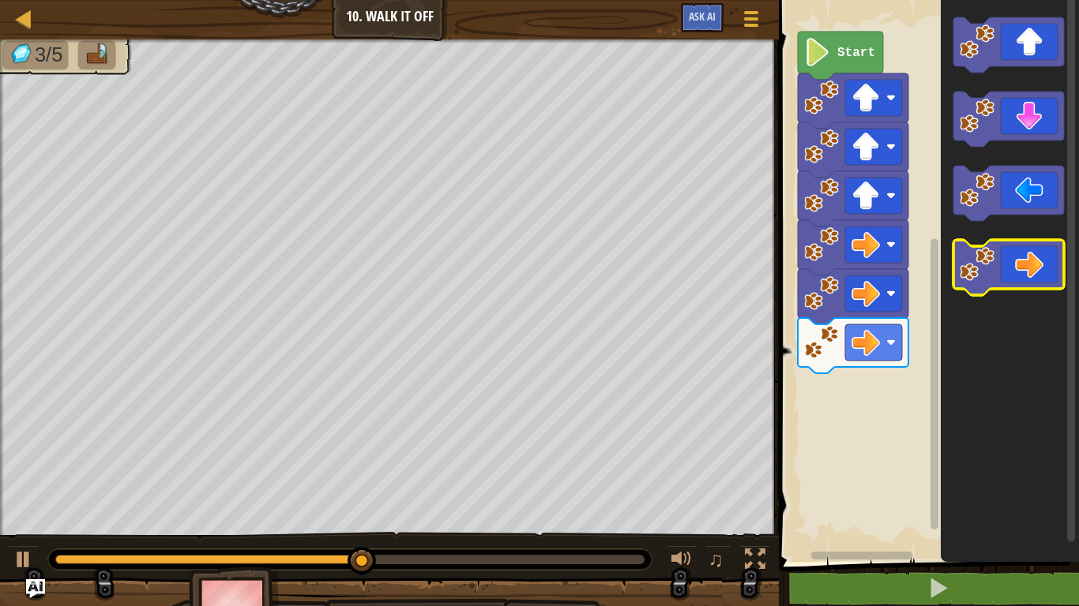
click at [1047, 258] on icon "Blockly Workspace" at bounding box center [1008, 267] width 111 height 55
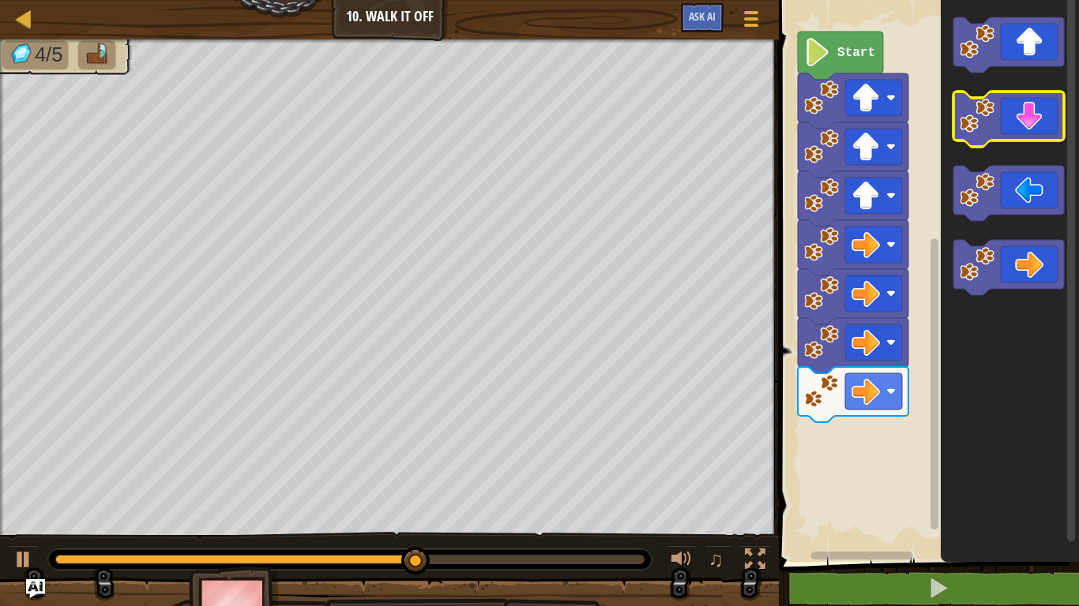
click at [1028, 129] on icon "Blockly Workspace" at bounding box center [1008, 119] width 111 height 55
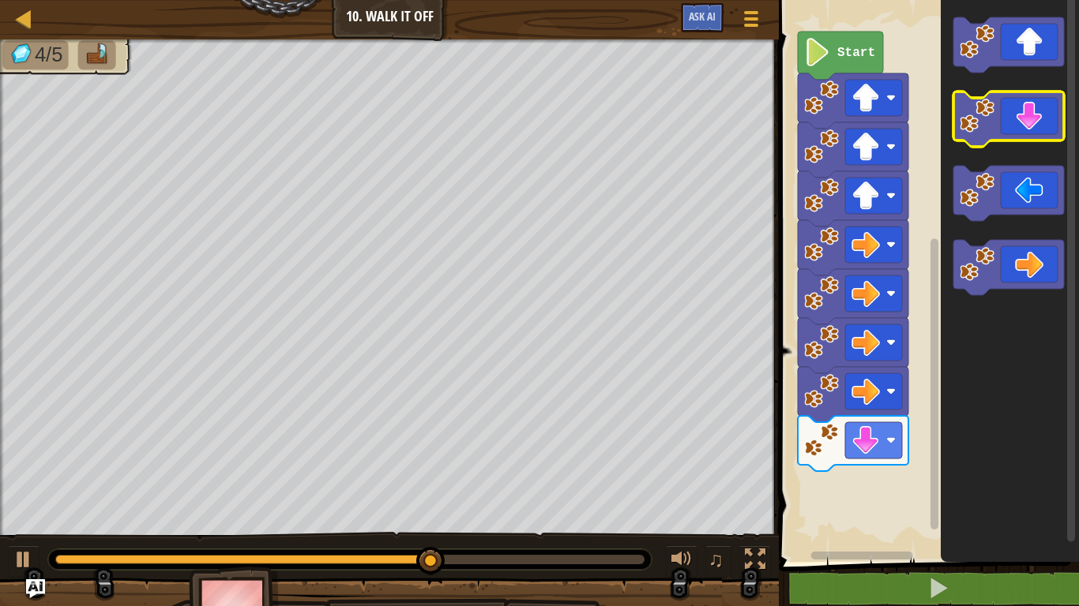
click at [1028, 129] on icon "Blockly Workspace" at bounding box center [1008, 119] width 111 height 55
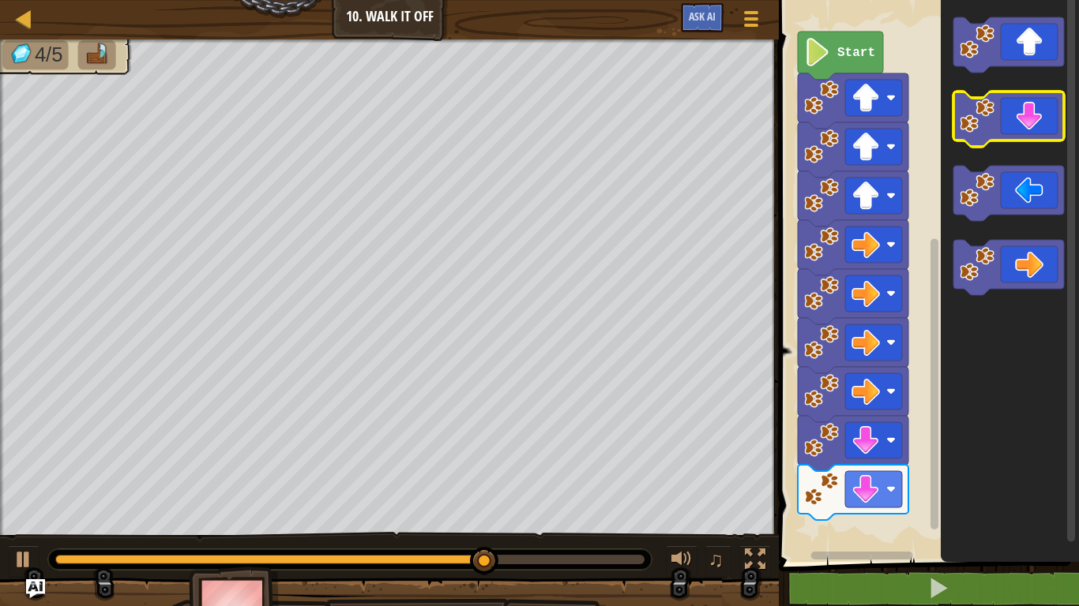
click at [1028, 129] on icon "Blockly Workspace" at bounding box center [1008, 119] width 111 height 55
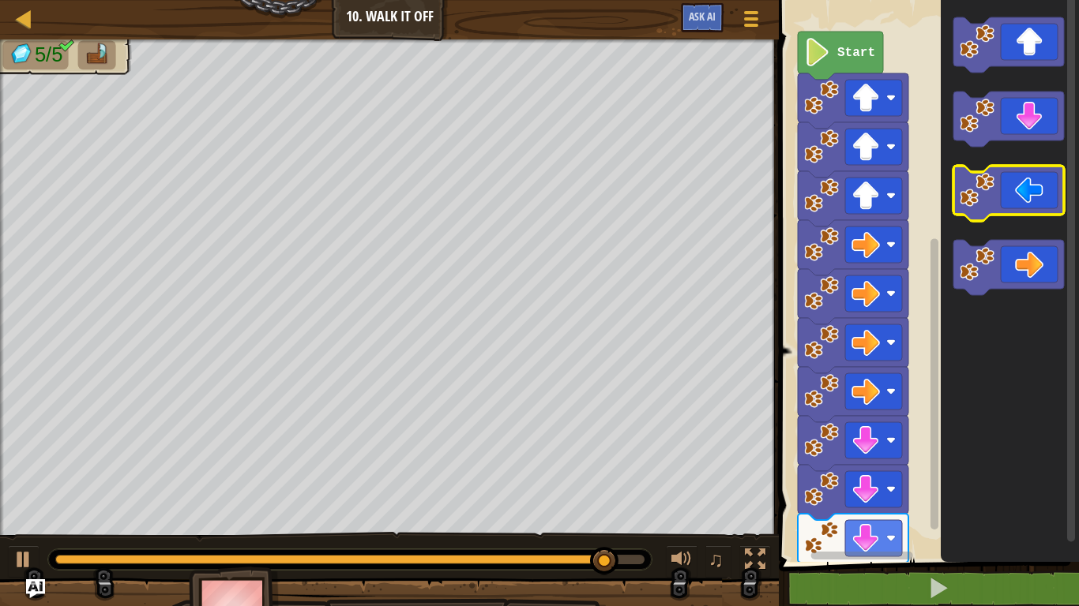
click at [1033, 183] on icon "Blockly Workspace" at bounding box center [1008, 193] width 111 height 55
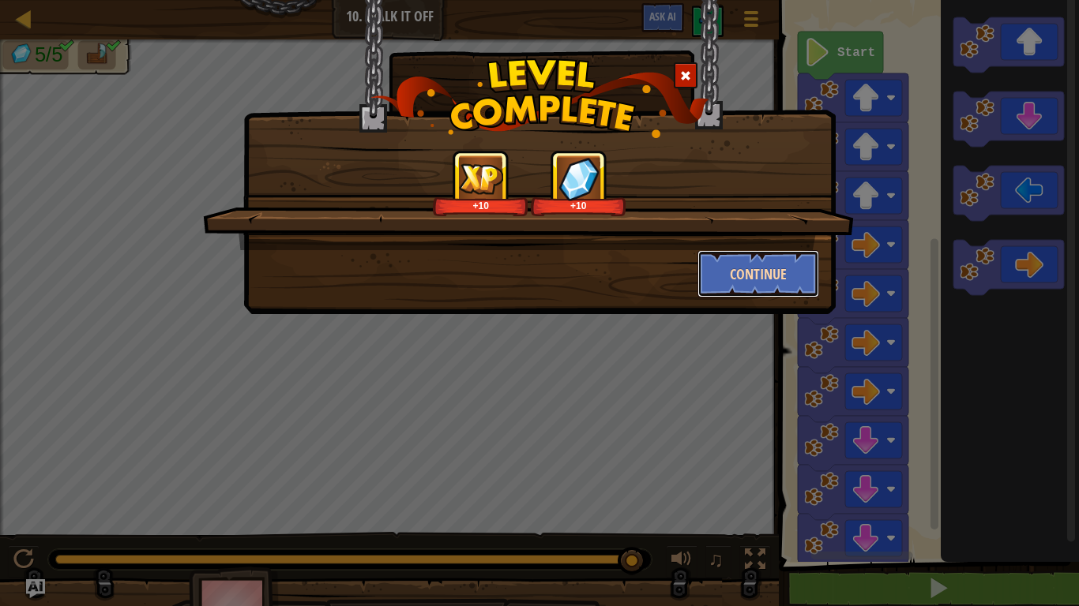
click at [779, 282] on button "Continue" at bounding box center [758, 273] width 122 height 47
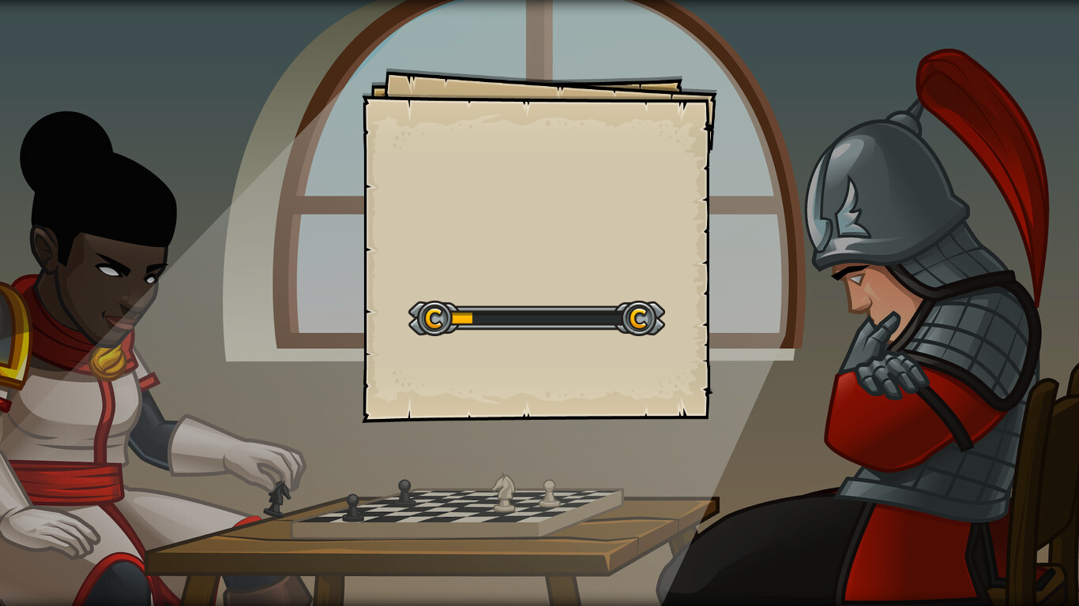
click at [531, 317] on div at bounding box center [536, 319] width 257 height 36
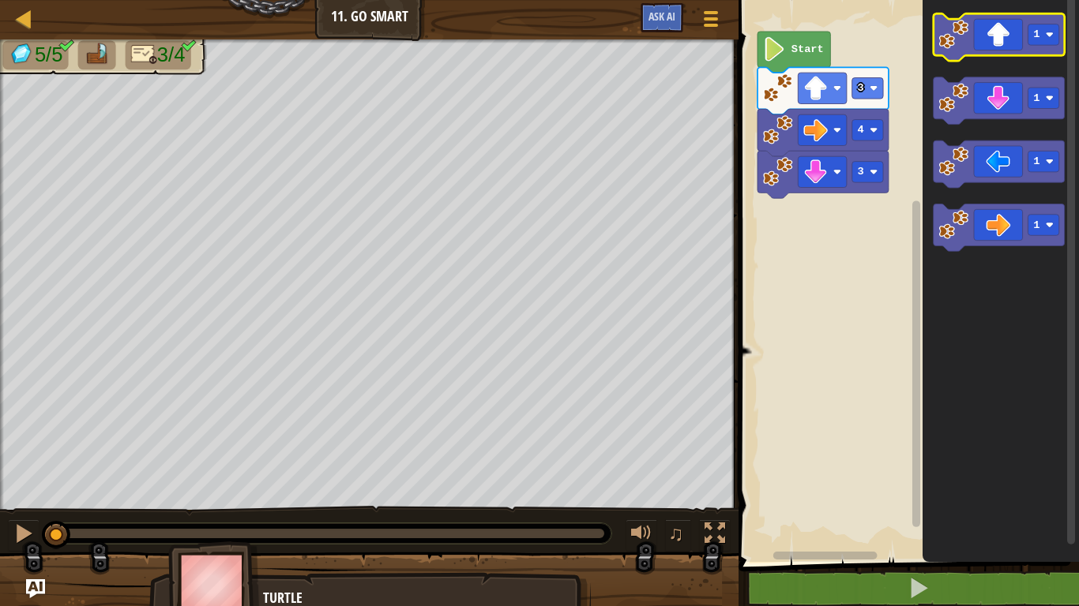
click at [991, 30] on icon "Blockly Workspace" at bounding box center [998, 36] width 131 height 47
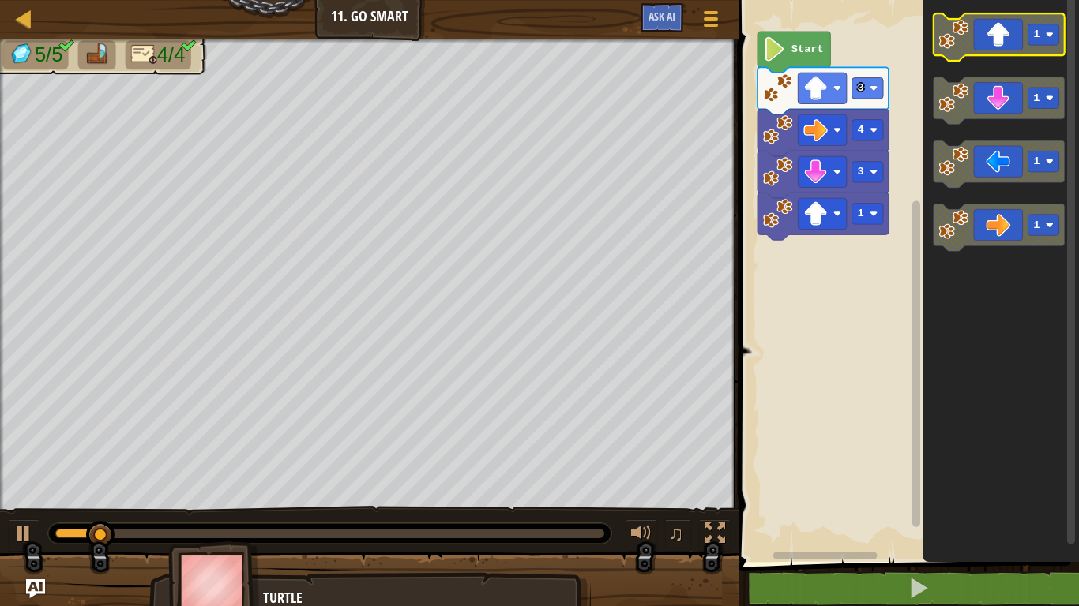
click at [991, 30] on icon "Blockly Workspace" at bounding box center [998, 36] width 131 height 47
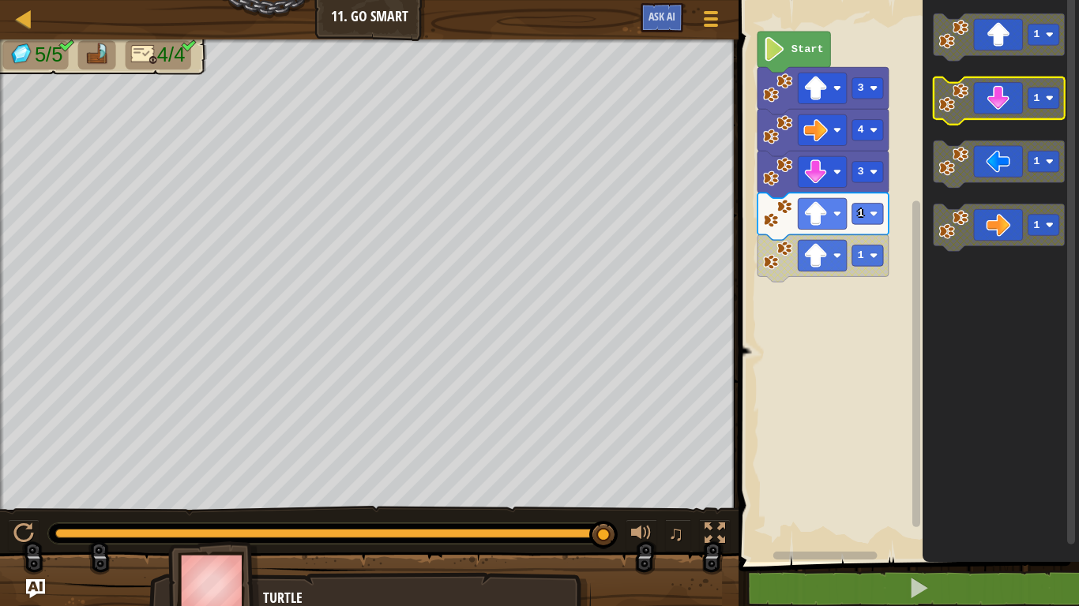
click at [1003, 109] on icon "Blockly Workspace" at bounding box center [998, 100] width 131 height 47
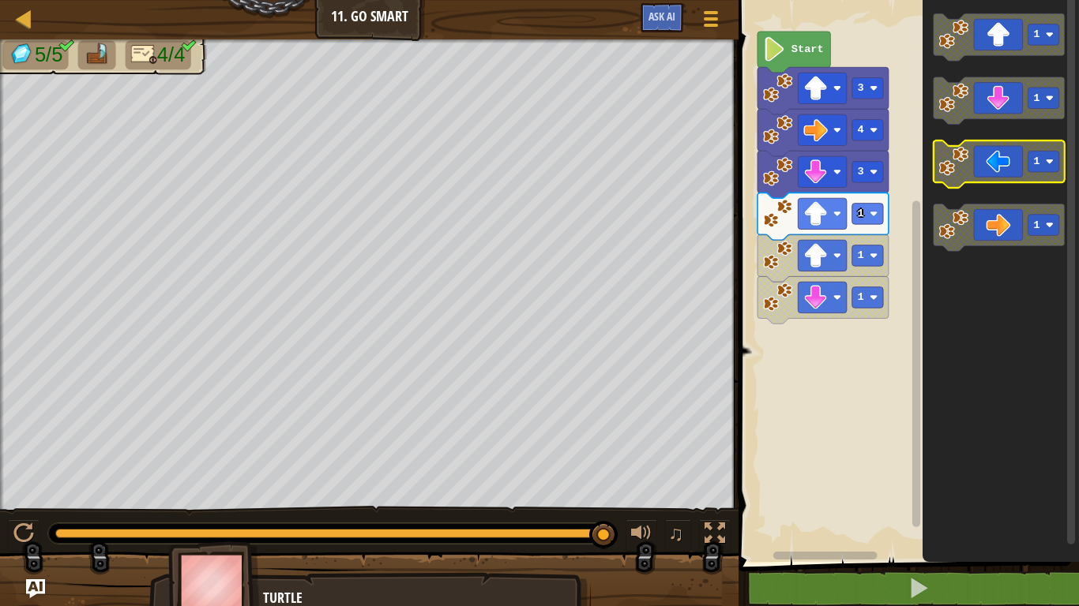
click at [997, 173] on icon "Blockly Workspace" at bounding box center [998, 164] width 131 height 47
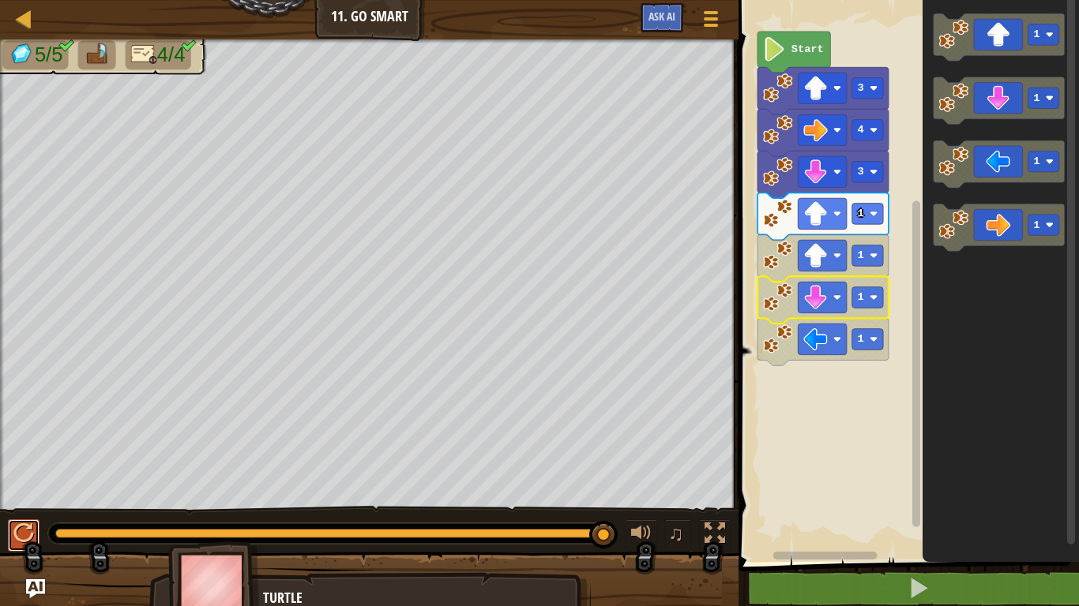
click at [15, 532] on div at bounding box center [23, 534] width 21 height 21
click at [983, 103] on icon "Blockly Workspace" at bounding box center [998, 100] width 131 height 47
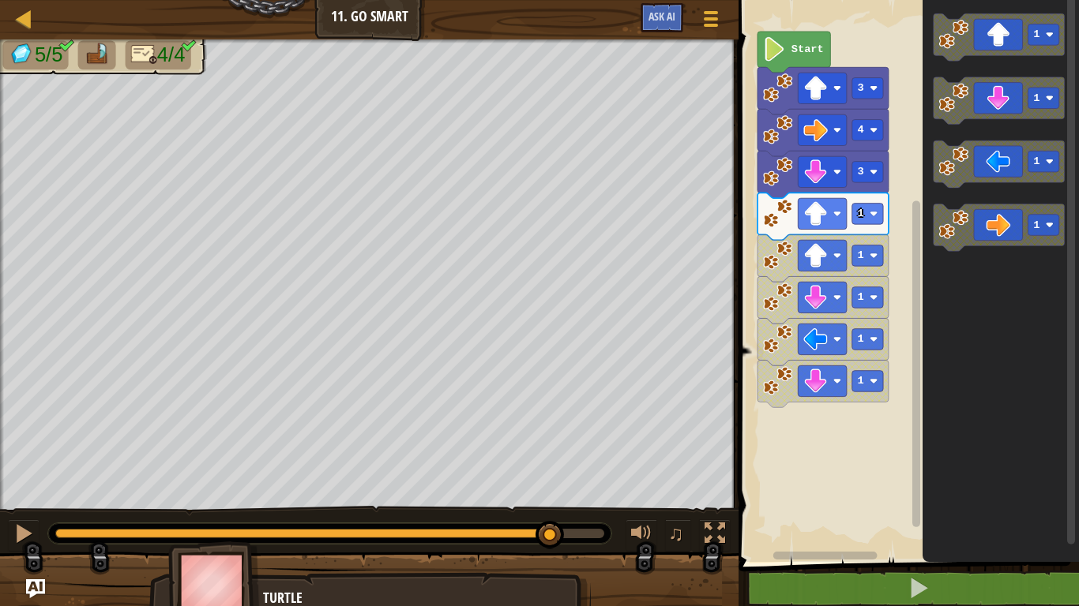
drag, startPoint x: 607, startPoint y: 534, endPoint x: 550, endPoint y: 515, distance: 59.9
click at [550, 515] on div "♫" at bounding box center [369, 529] width 738 height 47
click at [818, 300] on image "Blockly Workspace" at bounding box center [816, 298] width 24 height 24
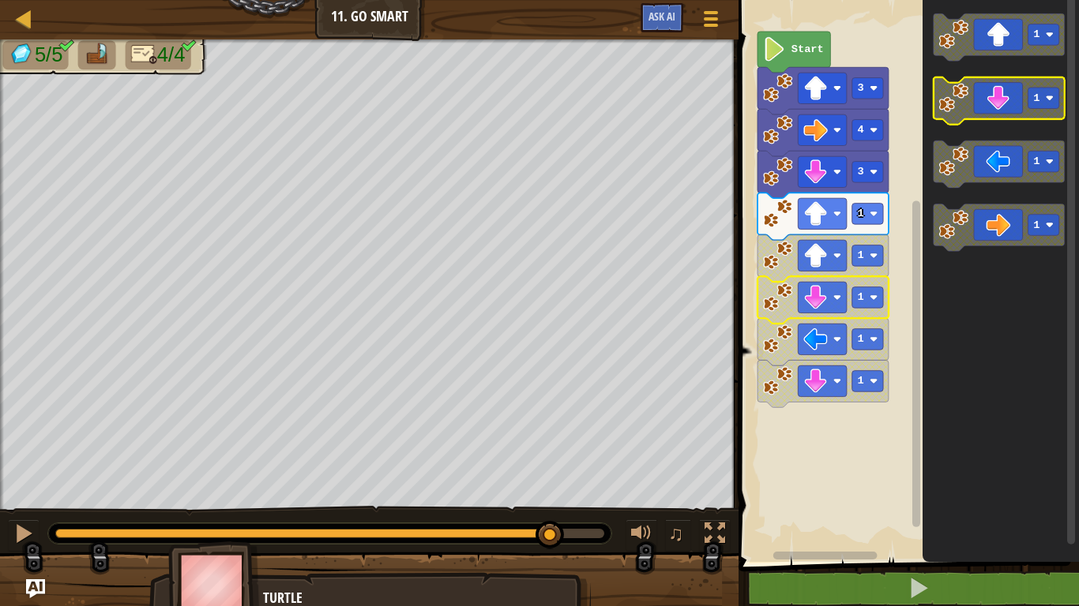
click at [1009, 90] on icon "Blockly Workspace" at bounding box center [998, 100] width 131 height 47
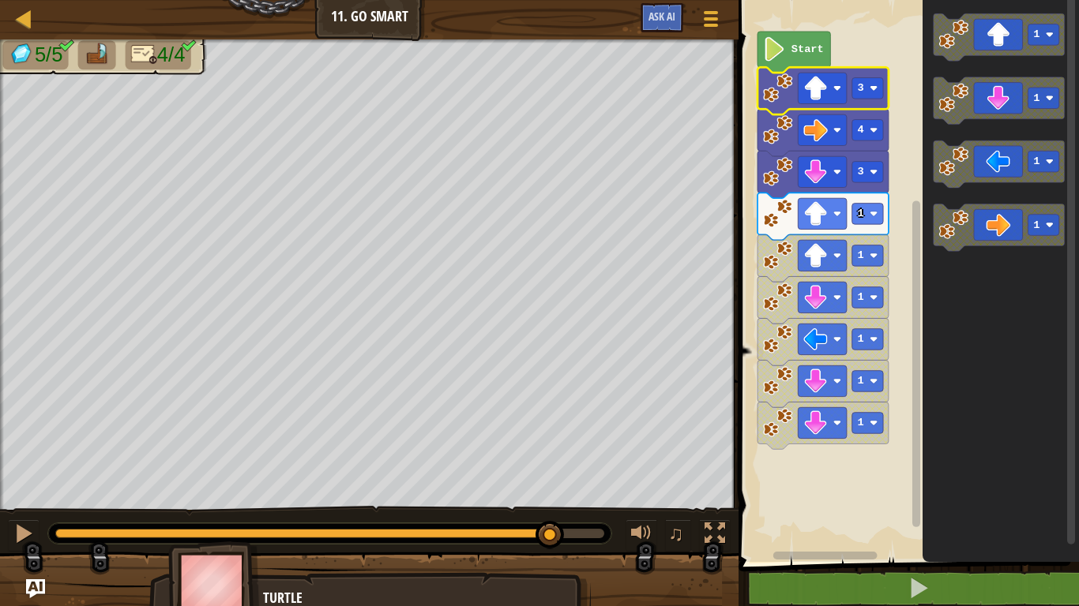
click at [778, 84] on image "Blockly Workspace" at bounding box center [778, 88] width 30 height 30
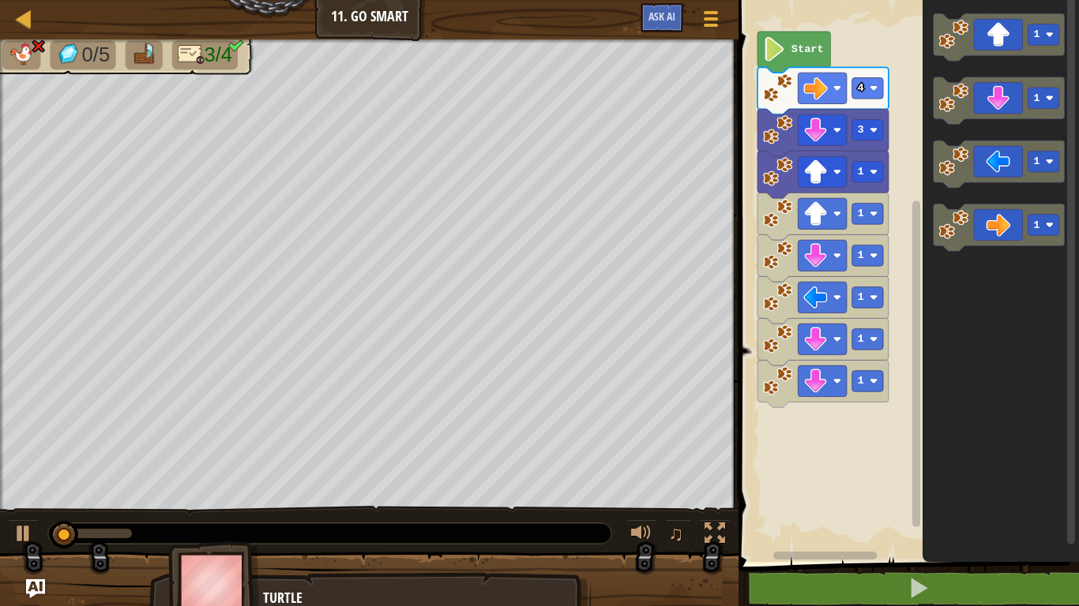
click at [783, 96] on image "Blockly Workspace" at bounding box center [778, 88] width 30 height 30
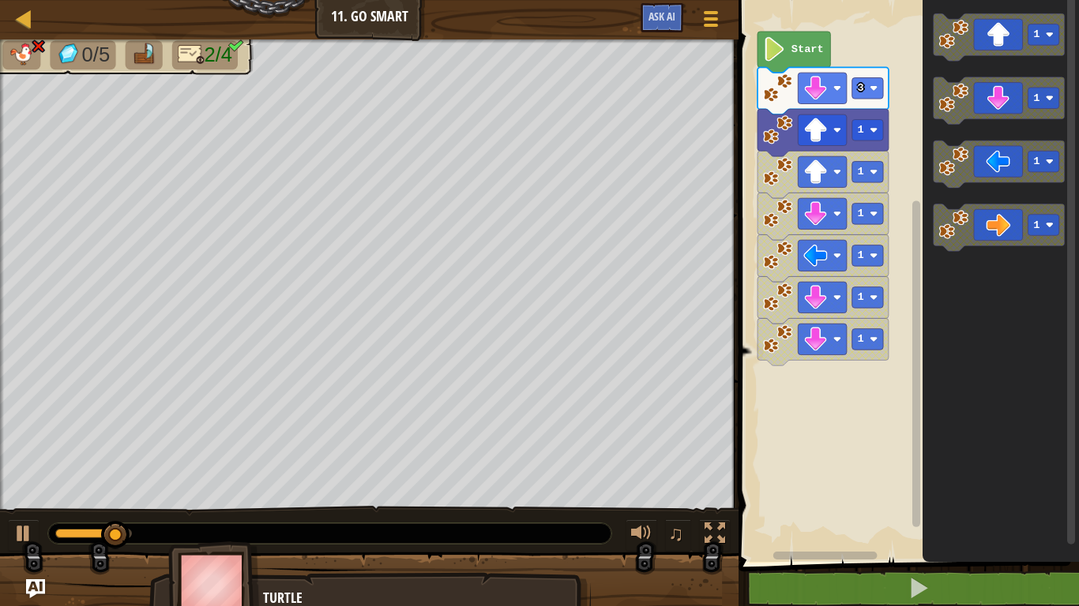
click at [761, 92] on icon "Blockly Workspace" at bounding box center [822, 90] width 131 height 47
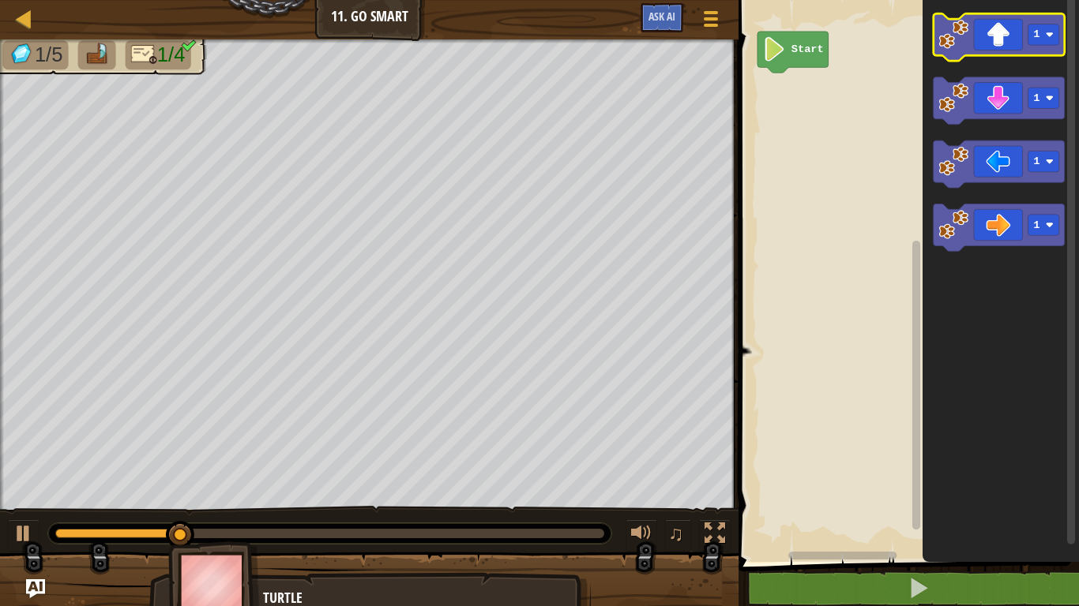
click at [1012, 42] on icon "Blockly Workspace" at bounding box center [998, 36] width 131 height 47
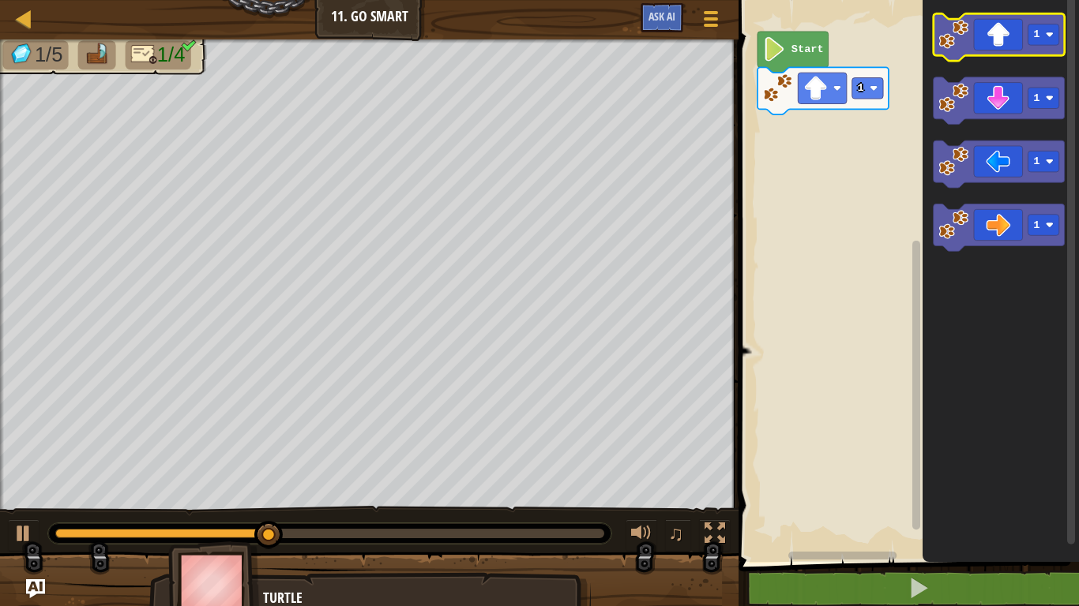
click at [1005, 41] on icon "Blockly Workspace" at bounding box center [998, 36] width 131 height 47
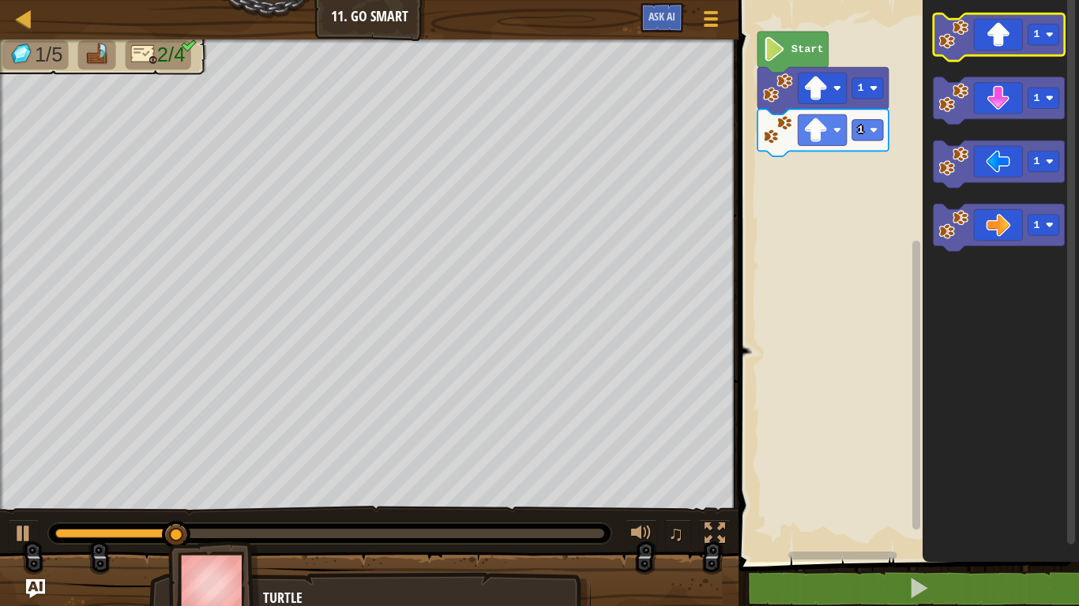
click at [1005, 41] on icon "Blockly Workspace" at bounding box center [998, 36] width 131 height 47
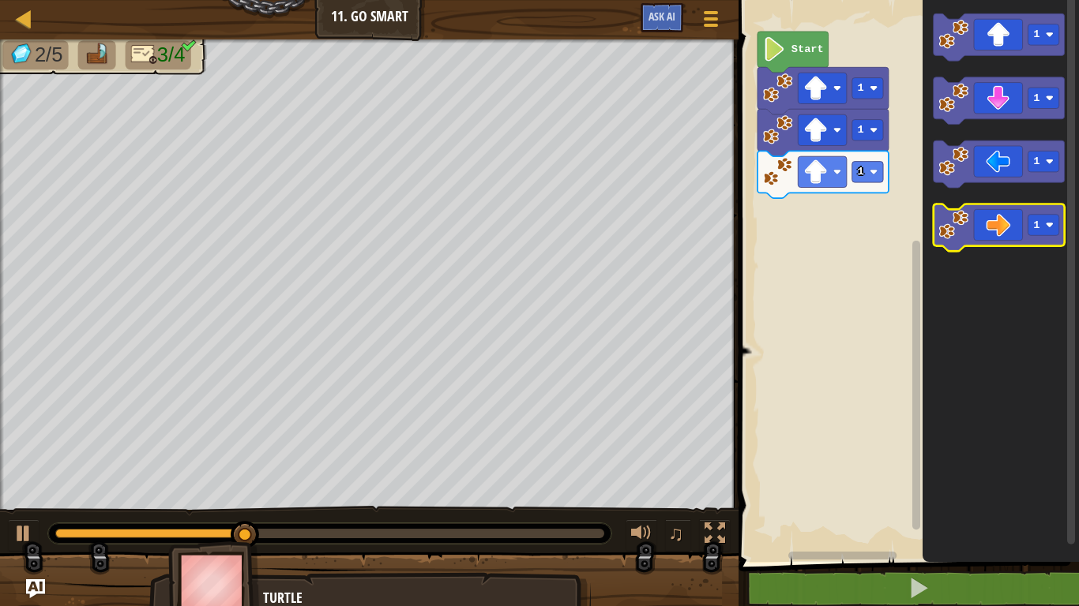
click at [1003, 210] on icon "Blockly Workspace" at bounding box center [998, 228] width 131 height 47
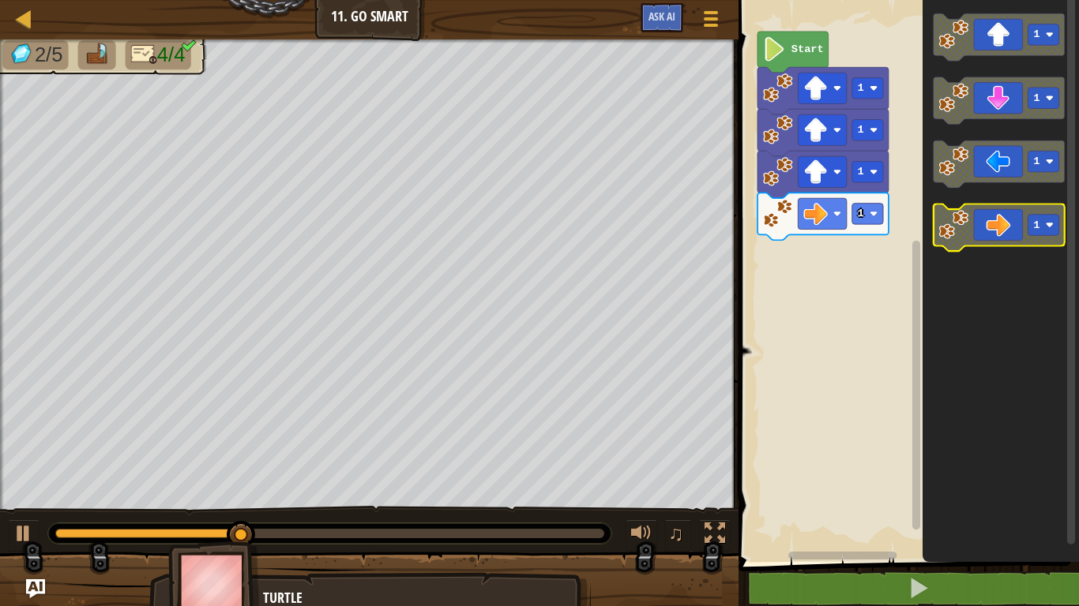
click at [1003, 220] on icon "Blockly Workspace" at bounding box center [998, 228] width 131 height 47
click at [1004, 226] on icon "Blockly Workspace" at bounding box center [998, 228] width 131 height 47
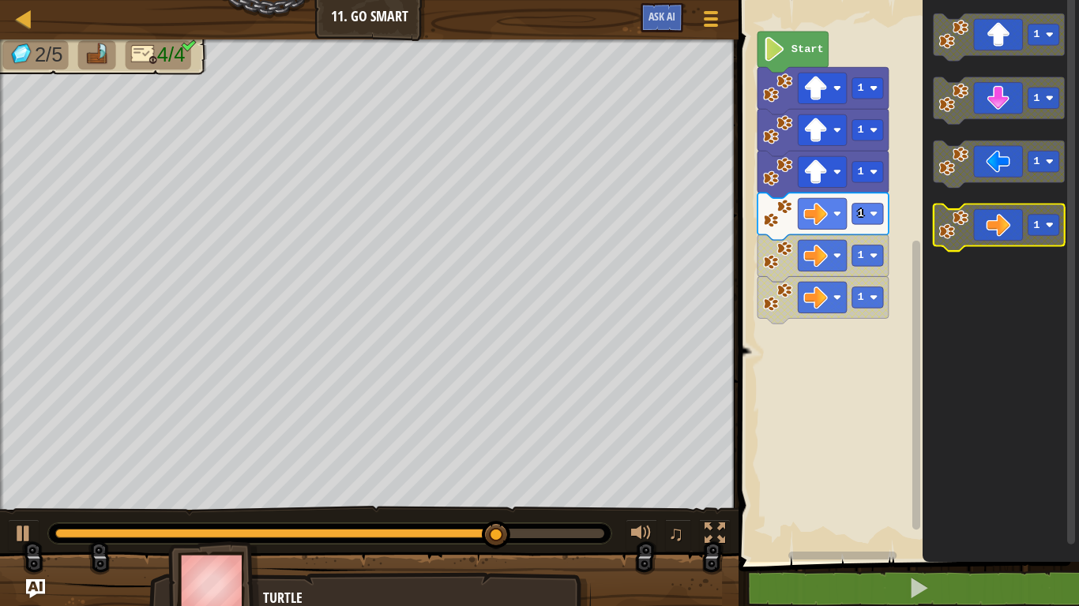
click at [1004, 226] on icon "Blockly Workspace" at bounding box center [998, 228] width 131 height 47
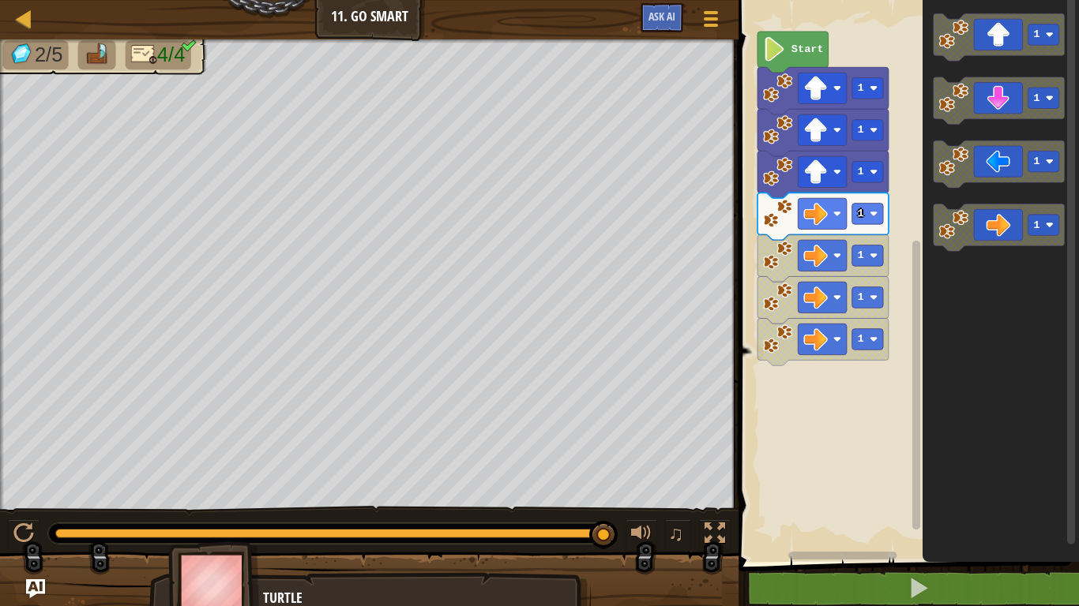
click at [772, 103] on icon "Blockly Workspace" at bounding box center [822, 90] width 131 height 47
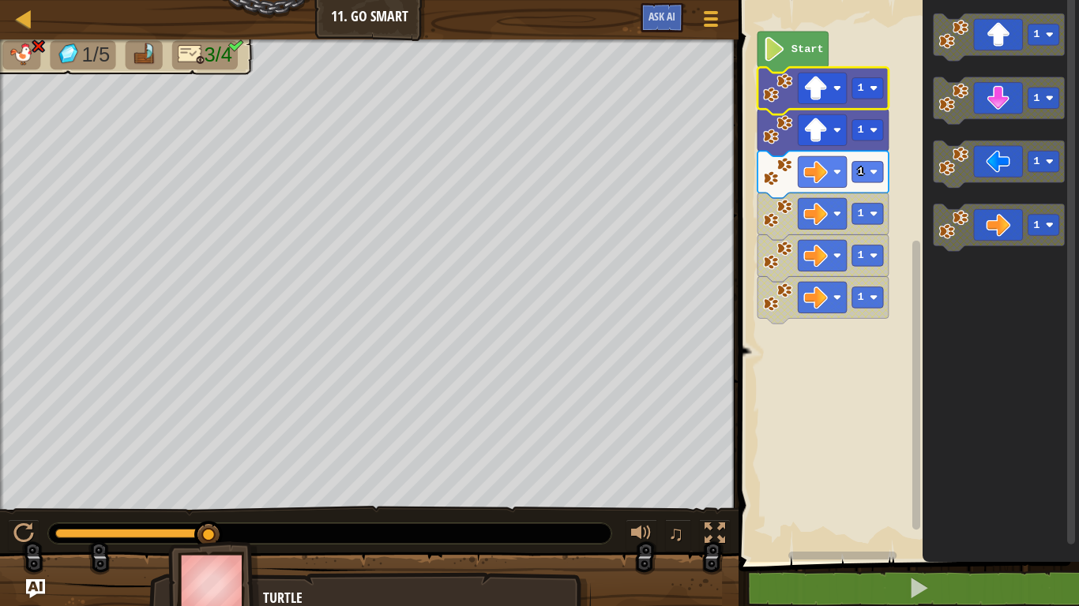
click at [763, 92] on icon "Blockly Workspace" at bounding box center [822, 90] width 131 height 47
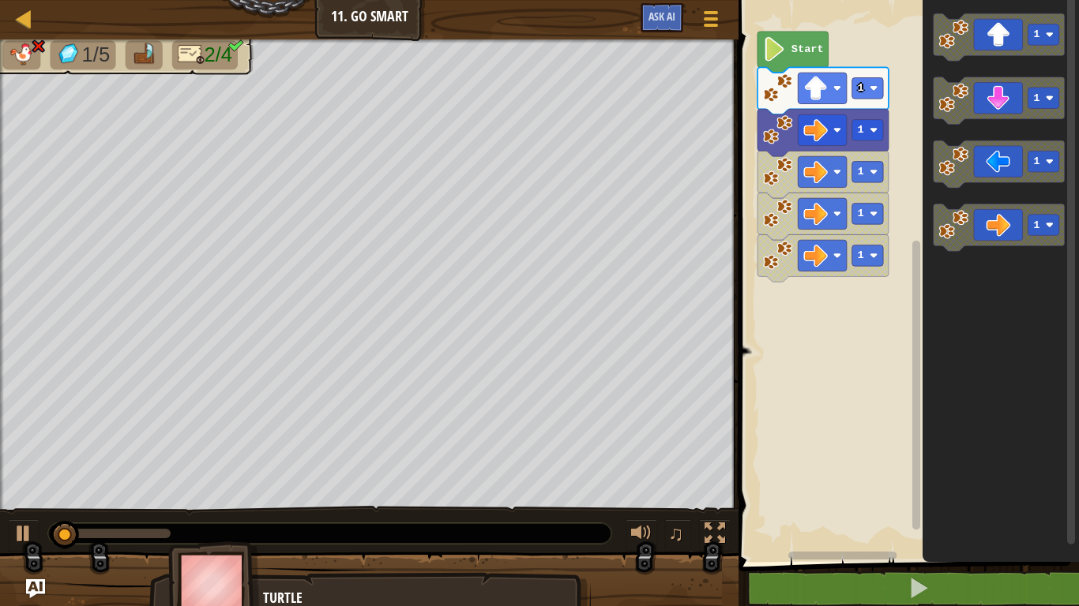
click at [763, 97] on icon "Blockly Workspace" at bounding box center [822, 90] width 131 height 47
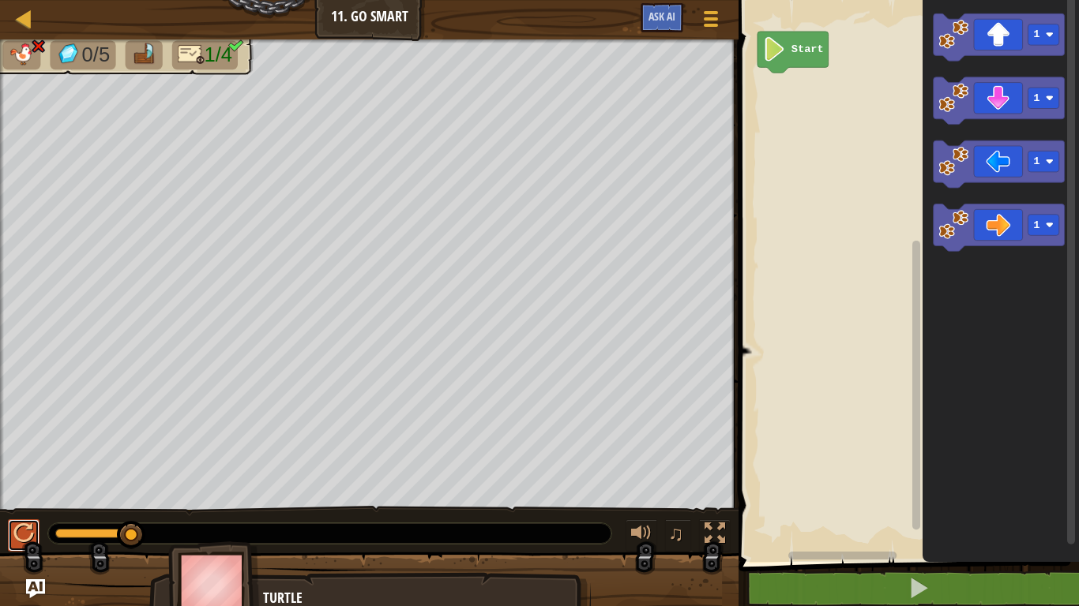
click at [20, 534] on div at bounding box center [23, 534] width 21 height 21
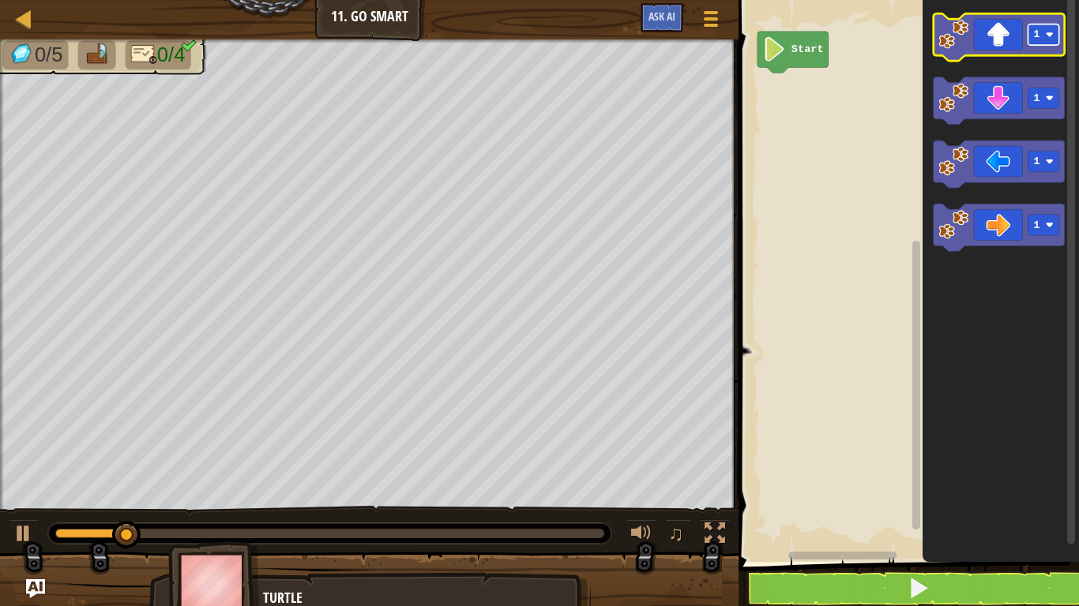
click at [1049, 38] on image "Blockly Workspace" at bounding box center [1050, 35] width 8 height 8
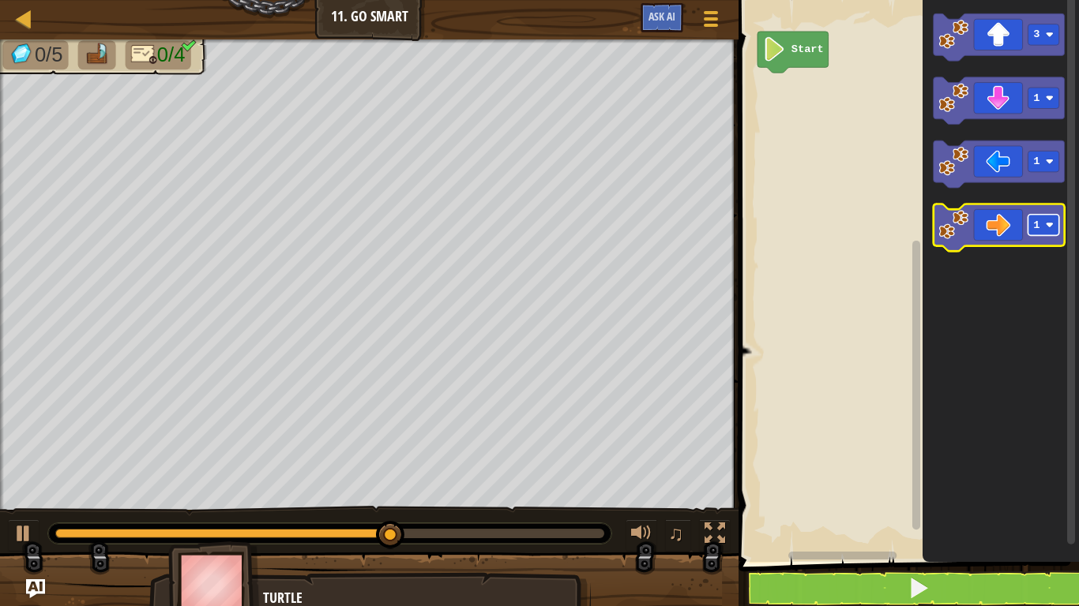
click at [1042, 227] on rect "Blockly Workspace" at bounding box center [1043, 225] width 31 height 21
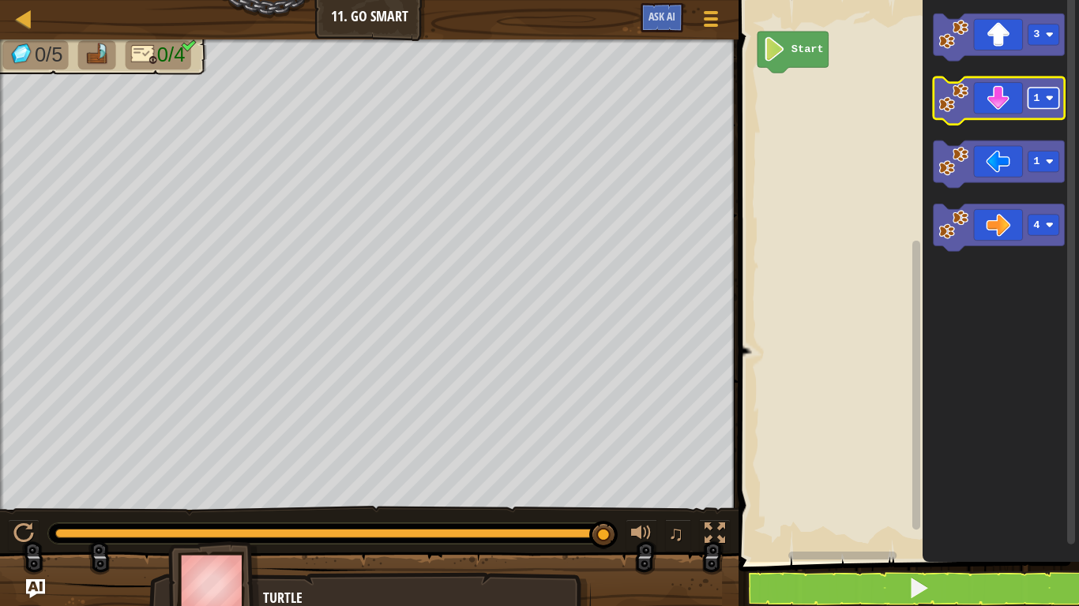
click at [1048, 102] on rect "Blockly Workspace" at bounding box center [1043, 98] width 31 height 21
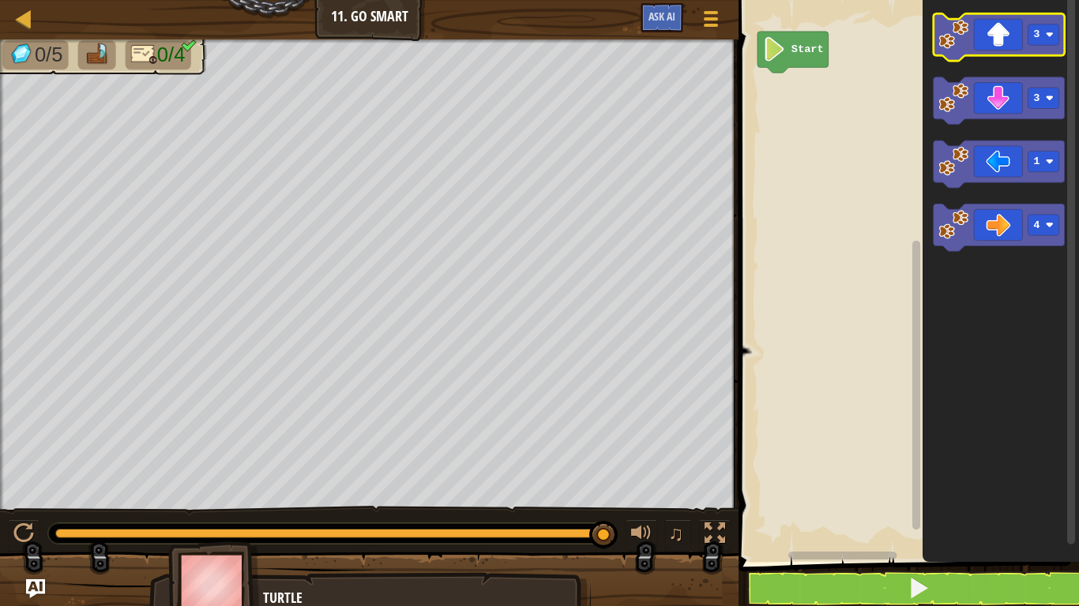
click at [989, 49] on icon "Blockly Workspace" at bounding box center [998, 36] width 131 height 47
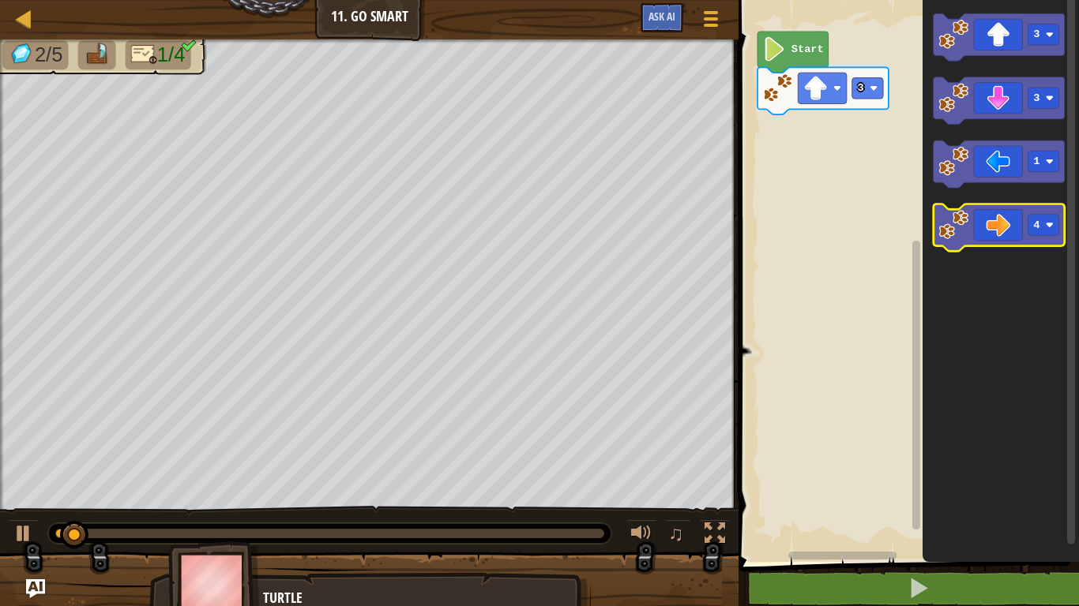
click at [1000, 225] on icon "Blockly Workspace" at bounding box center [998, 228] width 131 height 47
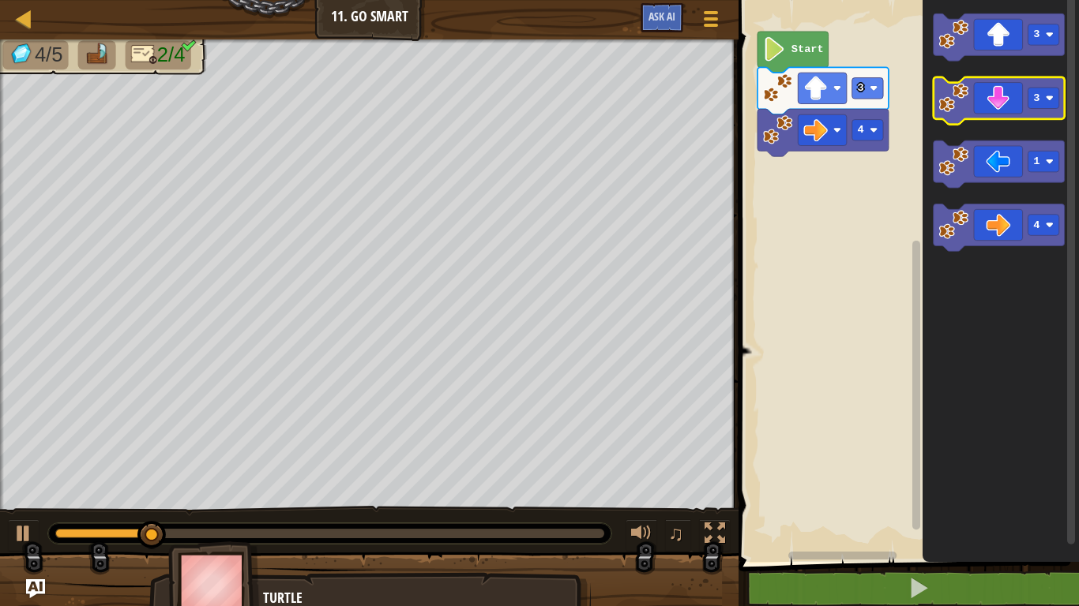
click at [993, 95] on icon "Blockly Workspace" at bounding box center [998, 100] width 131 height 47
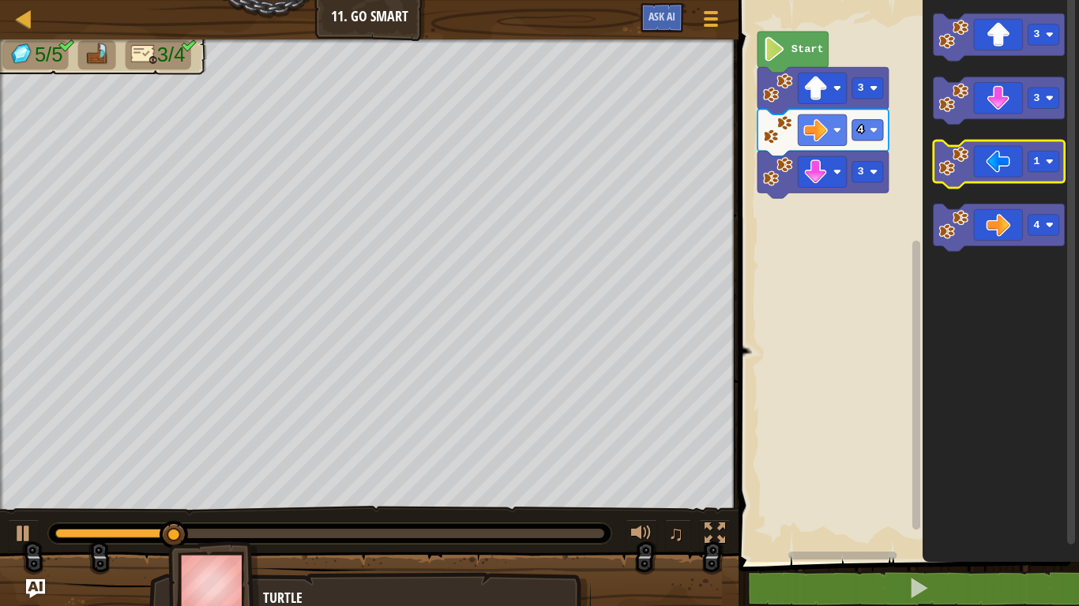
click at [998, 163] on icon "Blockly Workspace" at bounding box center [998, 164] width 131 height 47
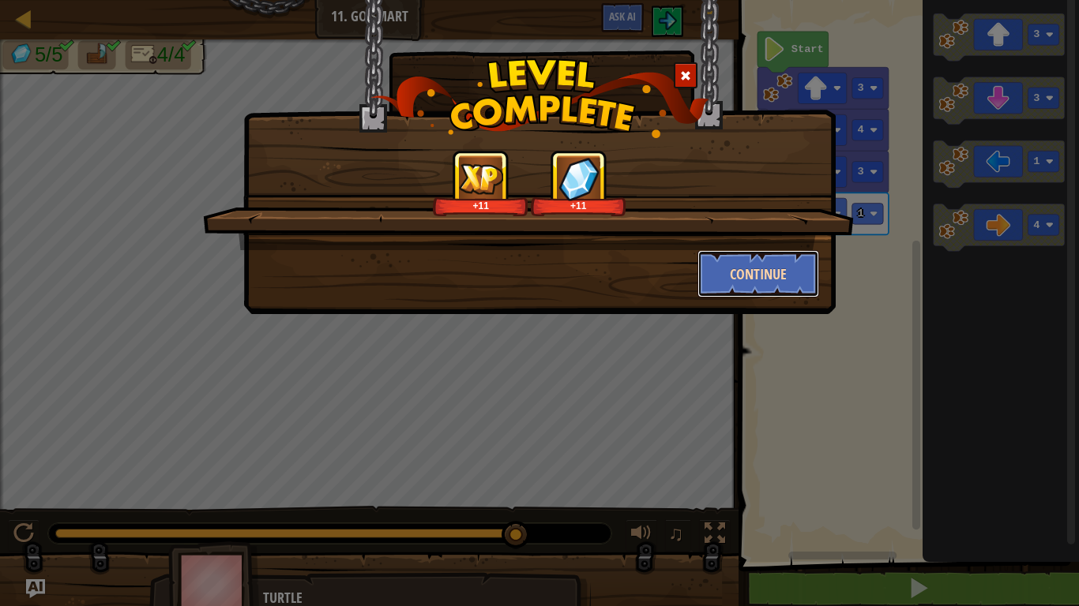
click at [785, 282] on button "Continue" at bounding box center [758, 273] width 122 height 47
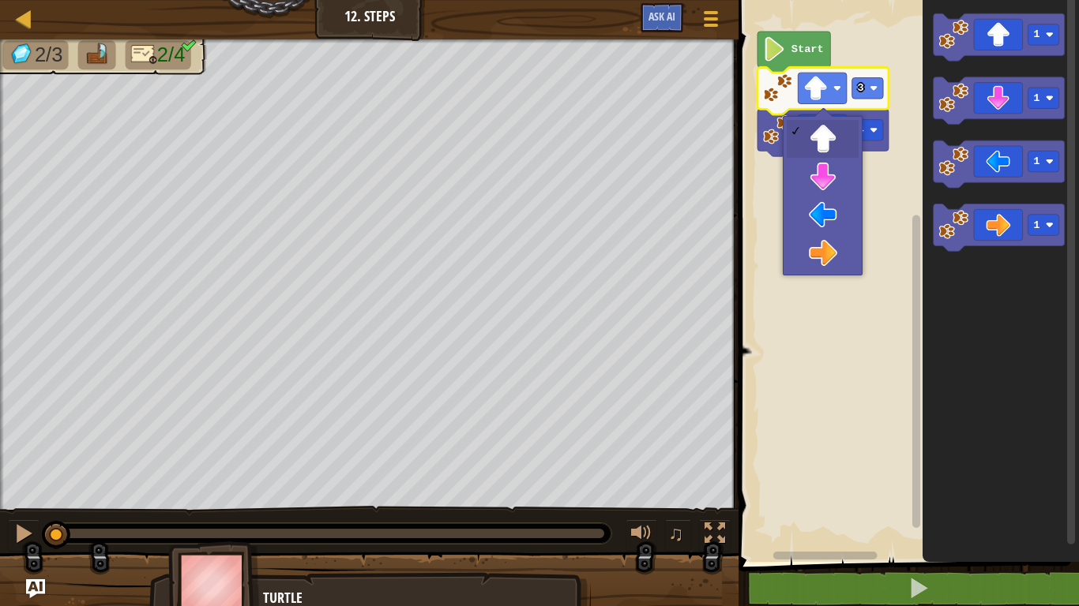
click at [895, 401] on rect "Blockly Workspace" at bounding box center [906, 277] width 345 height 570
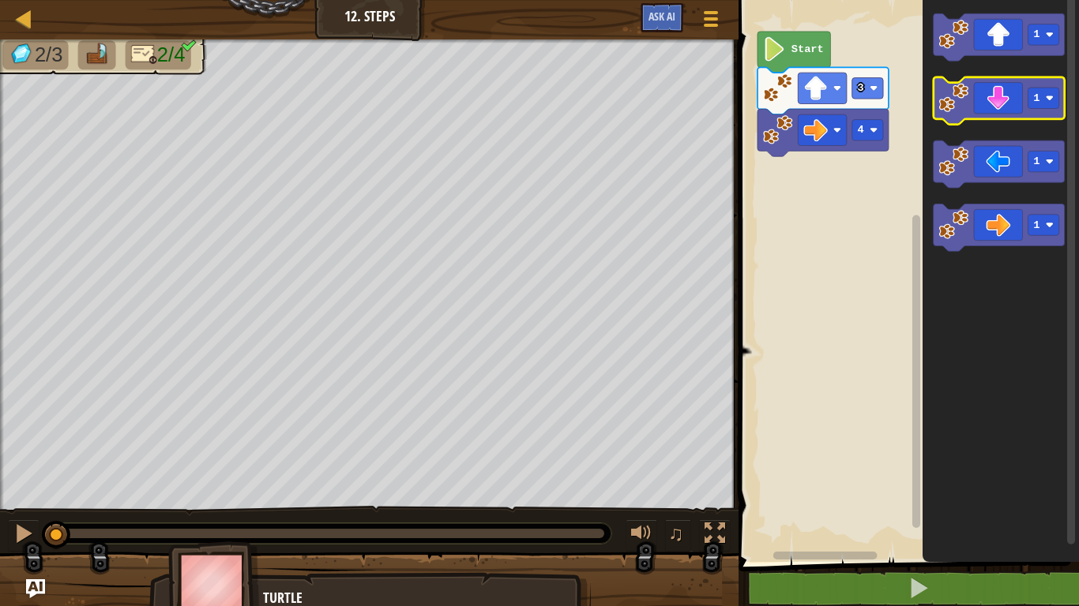
click at [1004, 94] on icon "Blockly Workspace" at bounding box center [998, 100] width 131 height 47
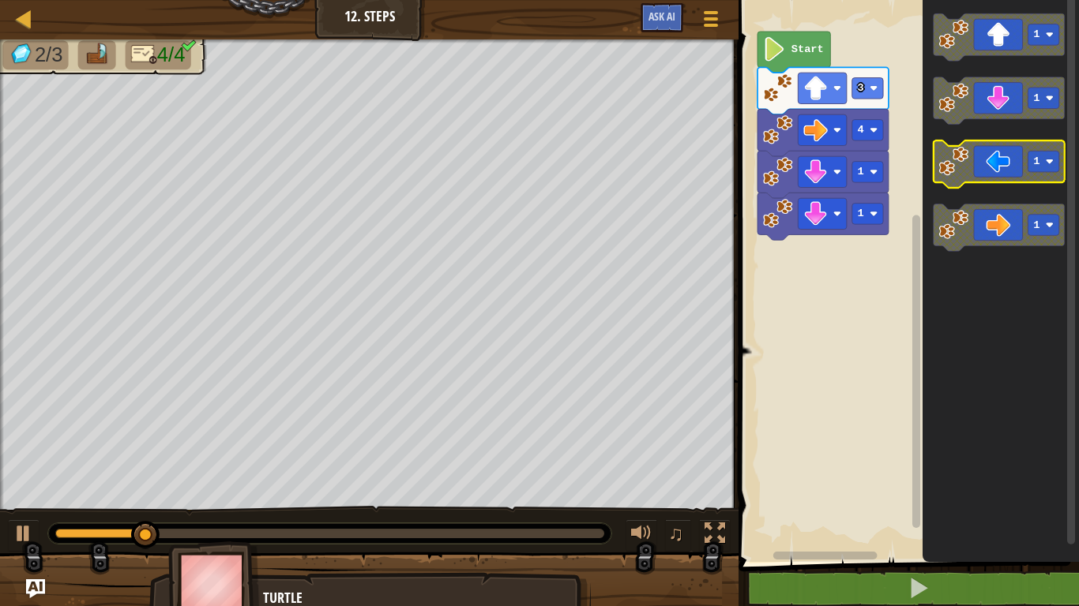
click at [1004, 166] on icon "Blockly Workspace" at bounding box center [998, 164] width 131 height 47
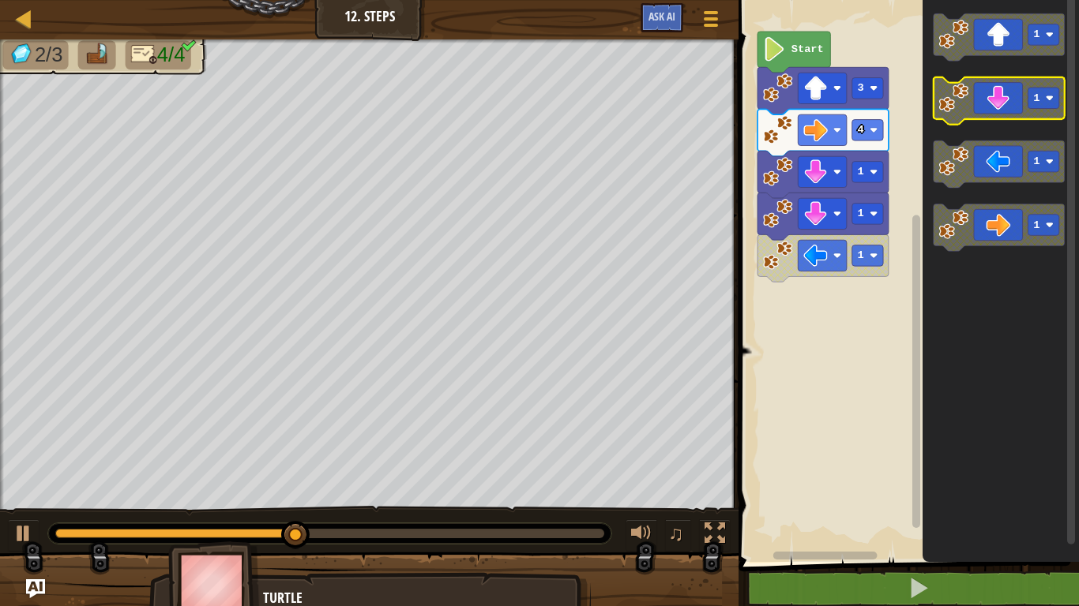
click at [1007, 114] on icon "Blockly Workspace" at bounding box center [998, 100] width 131 height 47
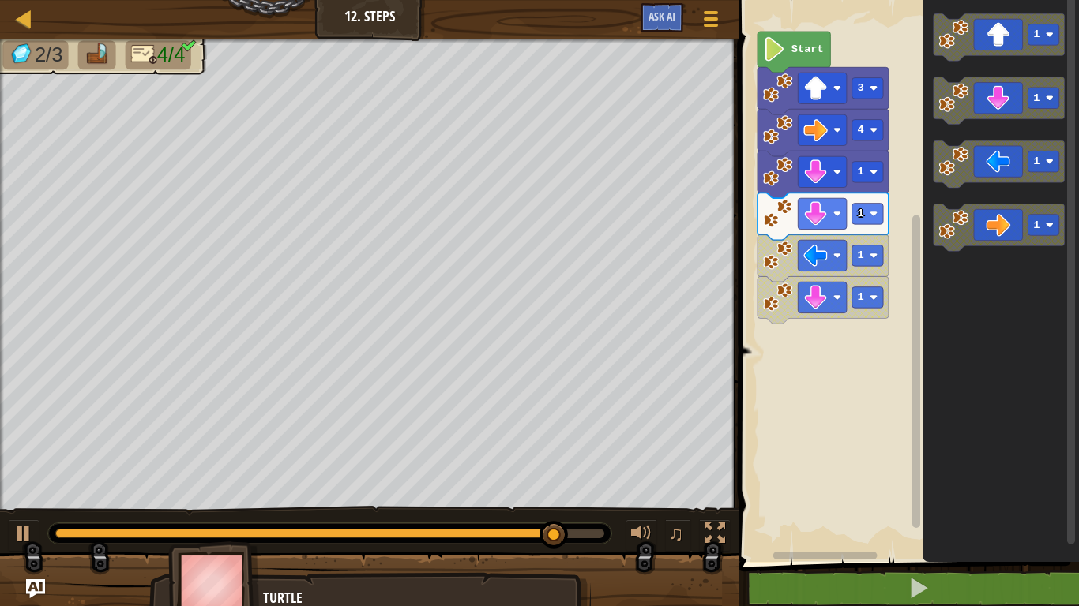
click at [778, 75] on image "Blockly Workspace" at bounding box center [778, 88] width 30 height 30
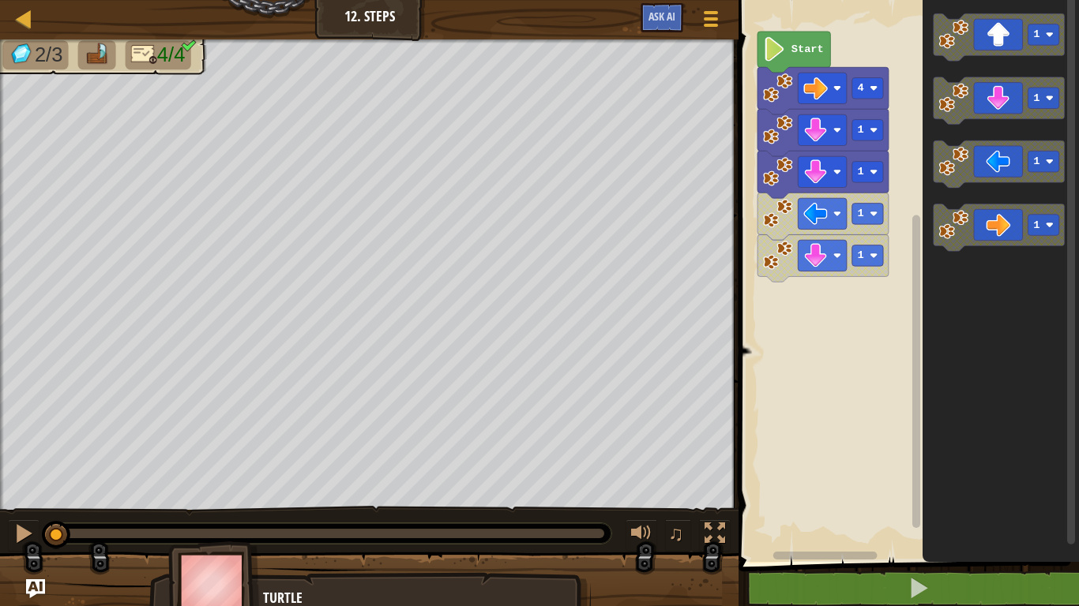
click at [778, 75] on image "Blockly Workspace" at bounding box center [778, 88] width 30 height 30
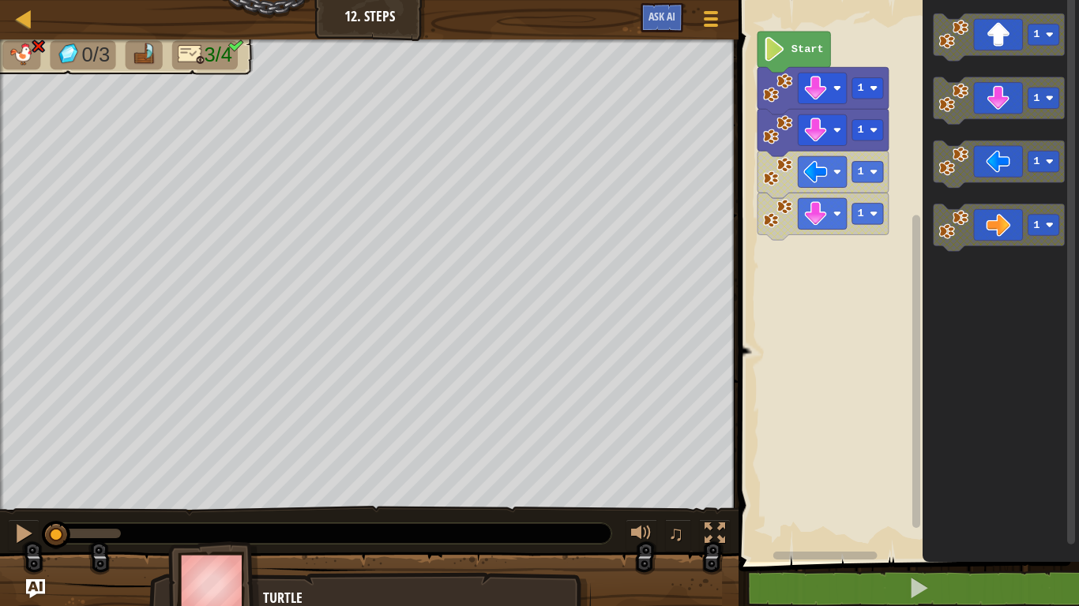
click at [778, 75] on image "Blockly Workspace" at bounding box center [778, 88] width 30 height 30
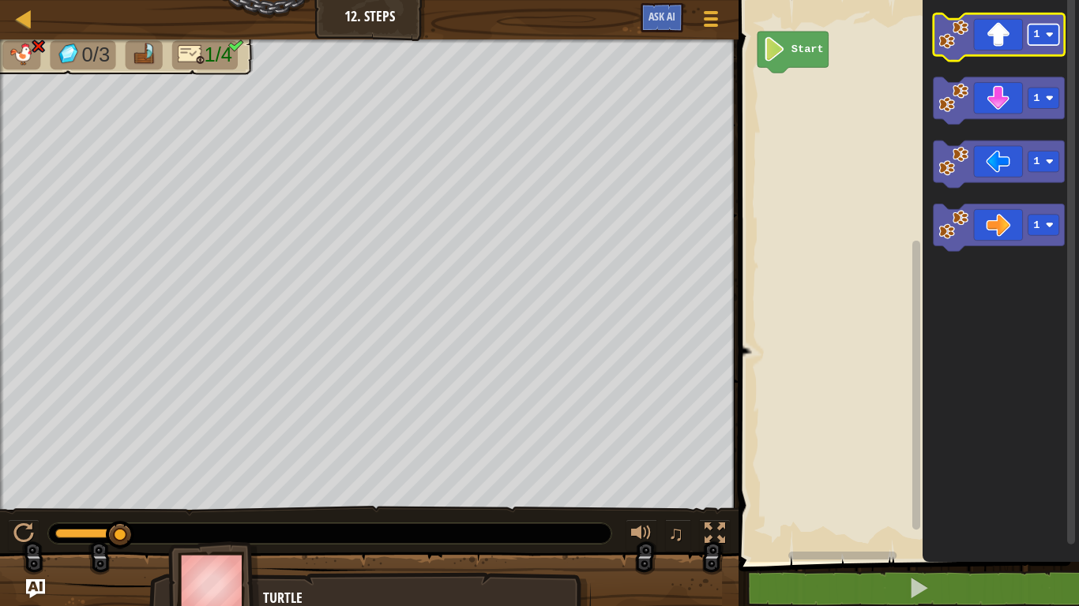
click at [1030, 39] on rect "Blockly Workspace" at bounding box center [1043, 34] width 31 height 21
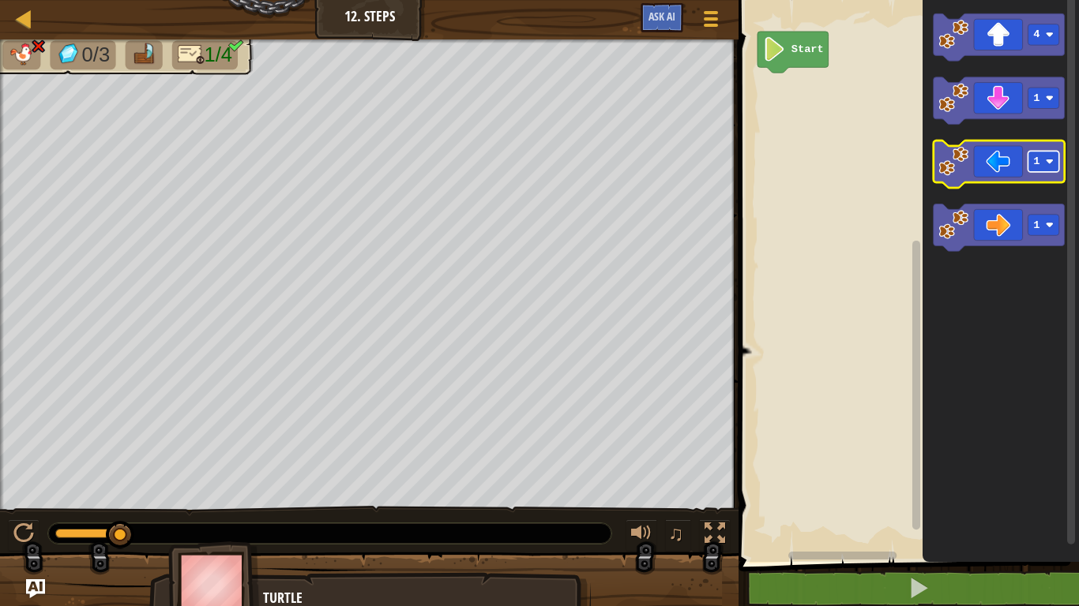
click at [1042, 158] on rect "Blockly Workspace" at bounding box center [1043, 161] width 31 height 21
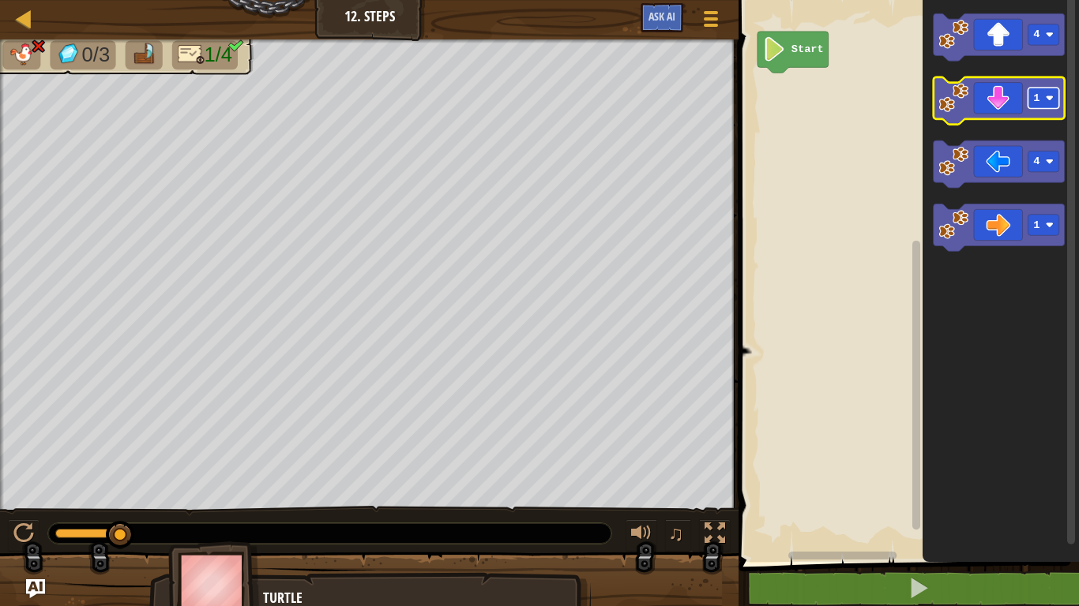
click at [1039, 107] on rect "Blockly Workspace" at bounding box center [1043, 98] width 31 height 21
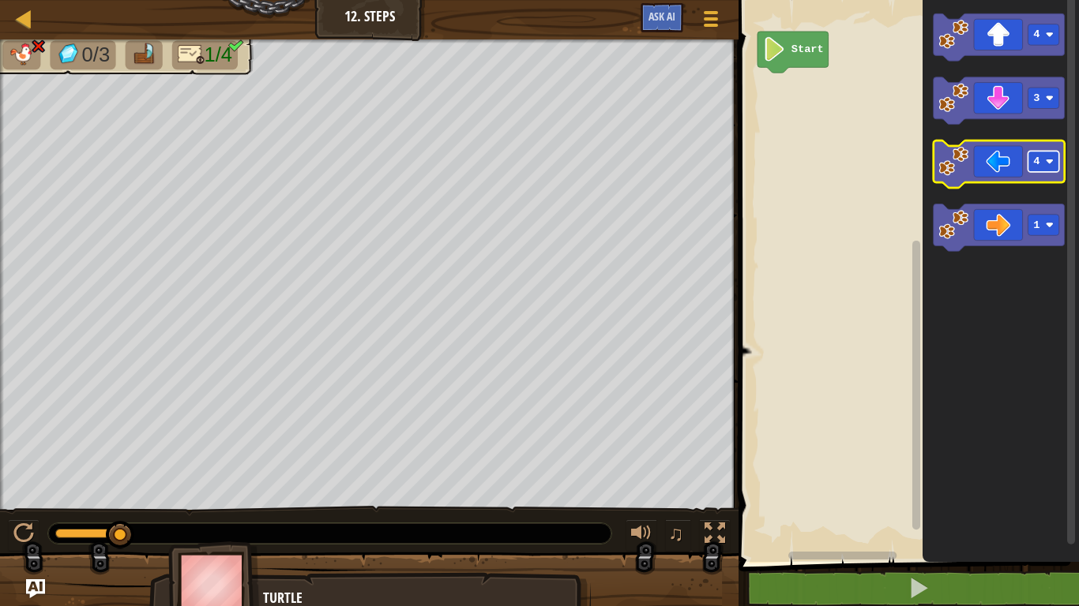
click at [1044, 166] on rect "Blockly Workspace" at bounding box center [1043, 161] width 31 height 21
drag, startPoint x: 121, startPoint y: 534, endPoint x: 40, endPoint y: 535, distance: 80.6
click at [40, 535] on div "♫" at bounding box center [369, 529] width 738 height 47
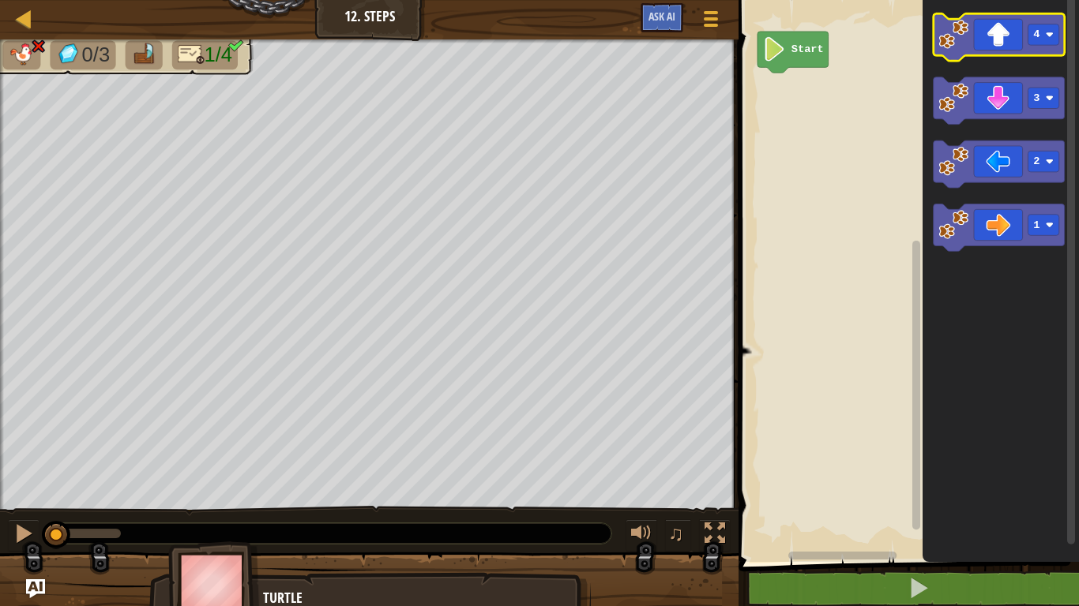
click at [1007, 28] on icon "Blockly Workspace" at bounding box center [998, 36] width 131 height 47
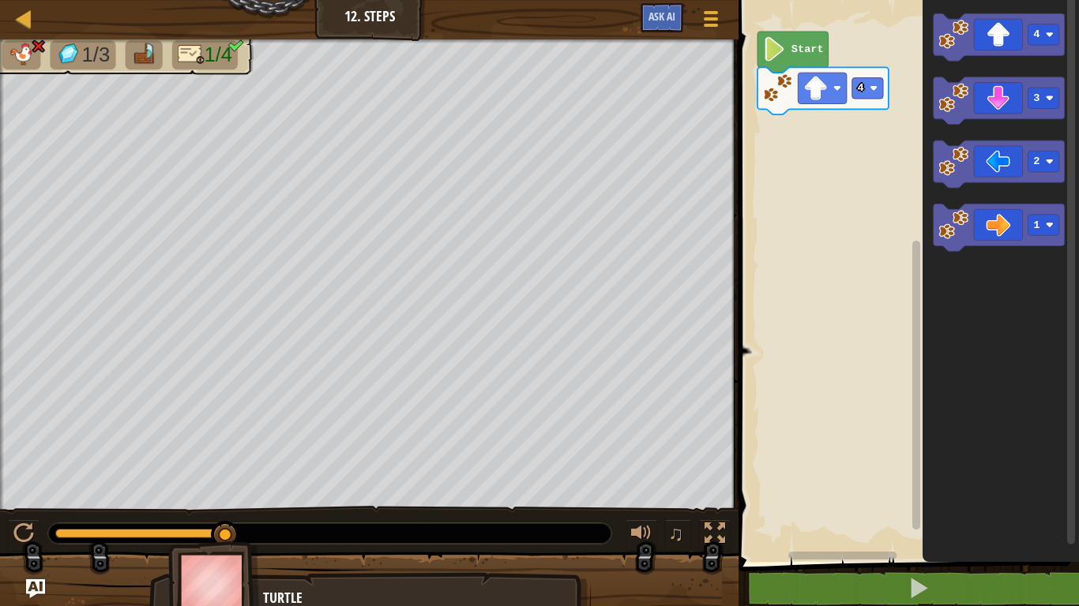
click at [774, 96] on image "Blockly Workspace" at bounding box center [778, 88] width 30 height 30
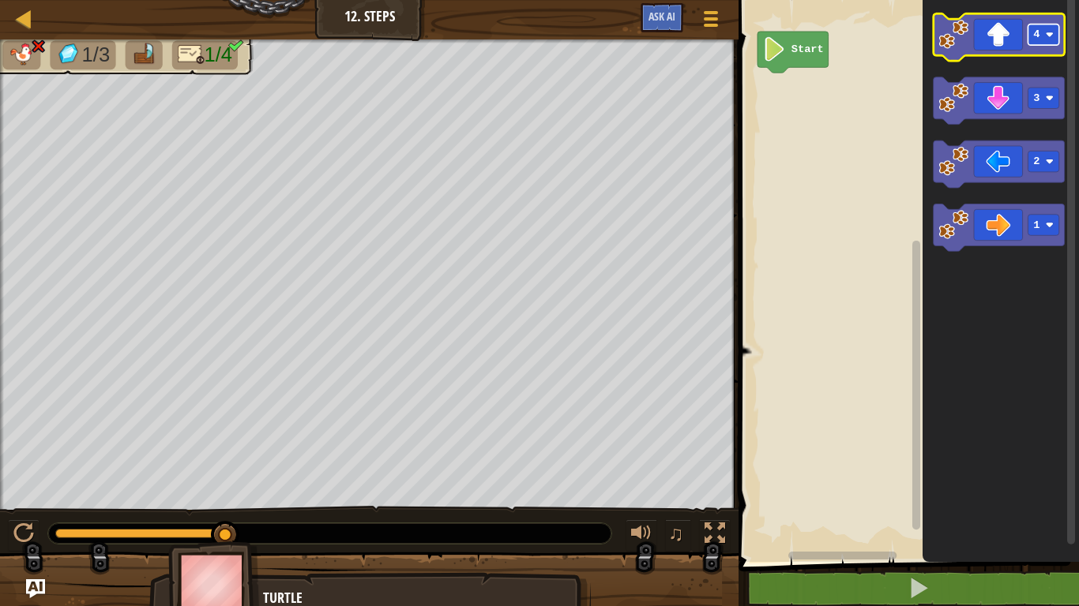
click at [1034, 33] on text "4" at bounding box center [1037, 34] width 6 height 12
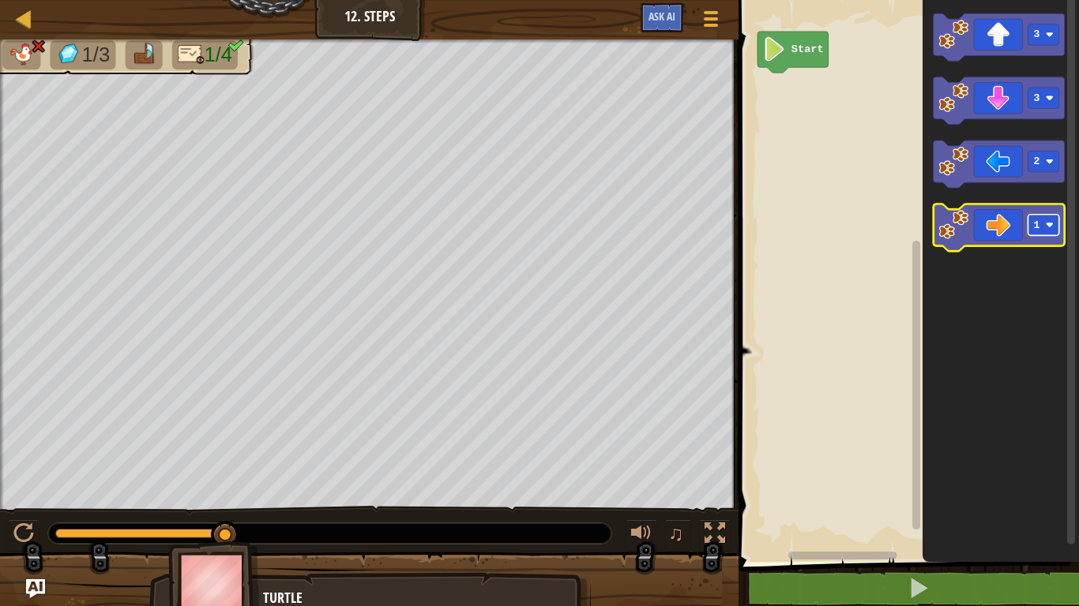
click at [1046, 222] on image "Blockly Workspace" at bounding box center [1050, 225] width 8 height 8
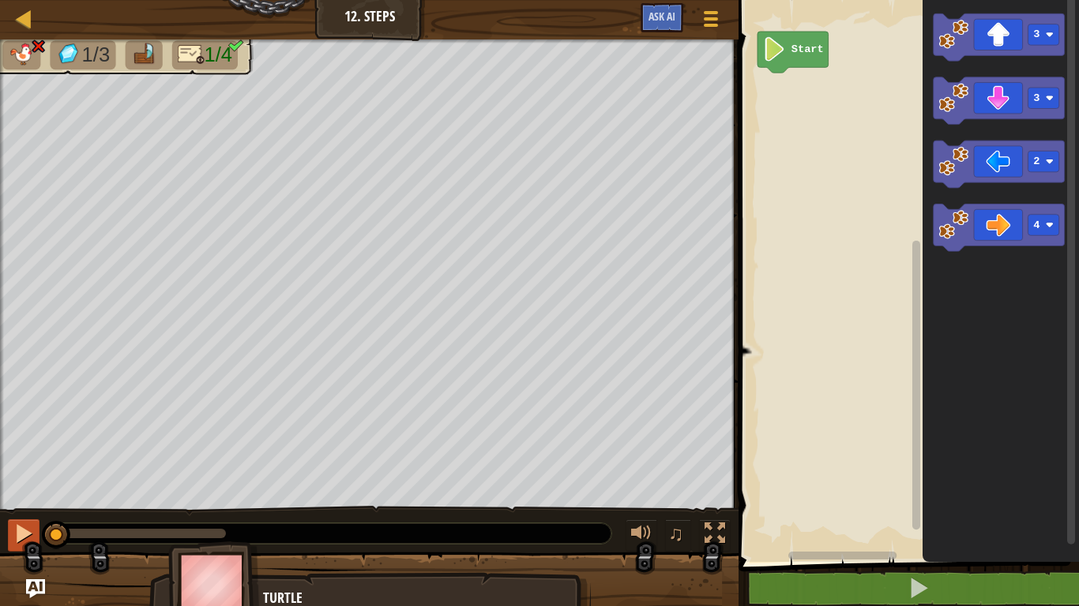
drag, startPoint x: 234, startPoint y: 530, endPoint x: 29, endPoint y: 524, distance: 204.6
click at [29, 524] on div "♫" at bounding box center [369, 529] width 738 height 47
click at [986, 45] on icon "Blockly Workspace" at bounding box center [998, 36] width 131 height 47
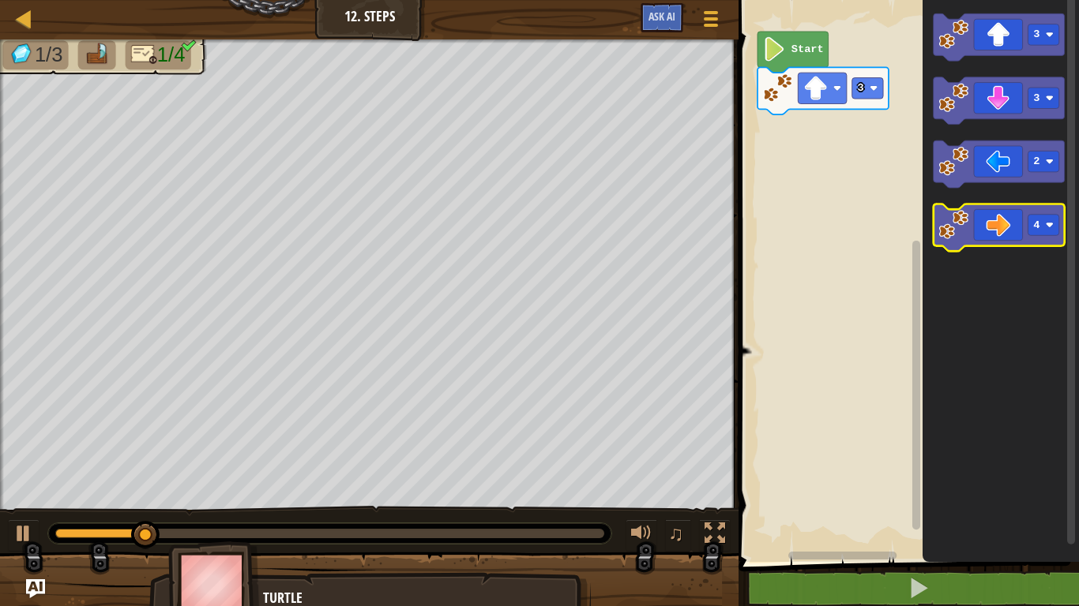
click at [1008, 223] on icon "Blockly Workspace" at bounding box center [998, 228] width 131 height 47
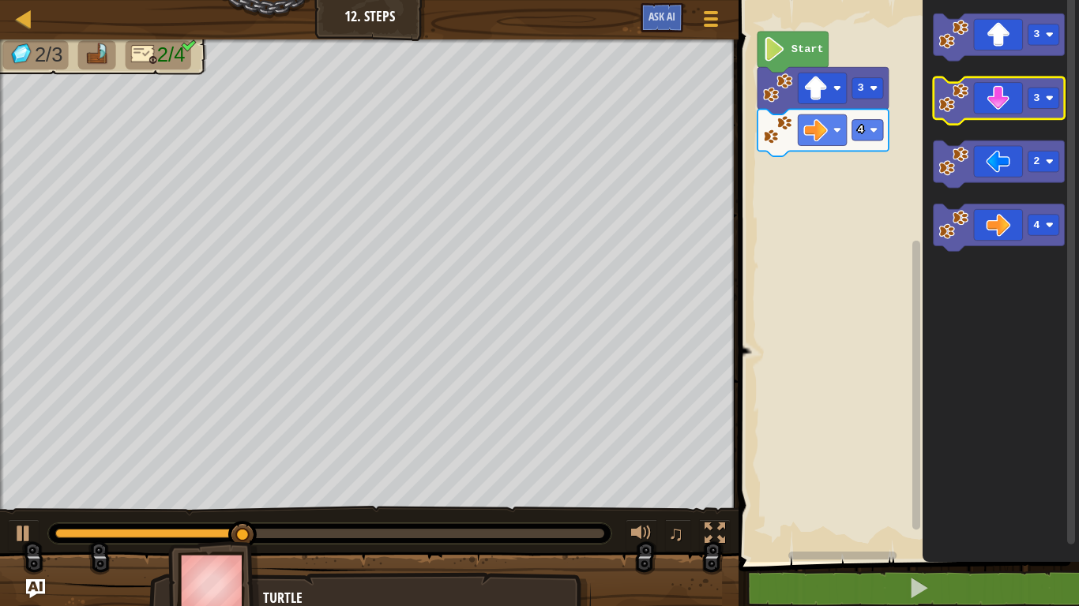
click at [1010, 118] on icon "Blockly Workspace" at bounding box center [998, 100] width 131 height 47
click at [994, 99] on icon "Blockly Workspace" at bounding box center [998, 100] width 131 height 47
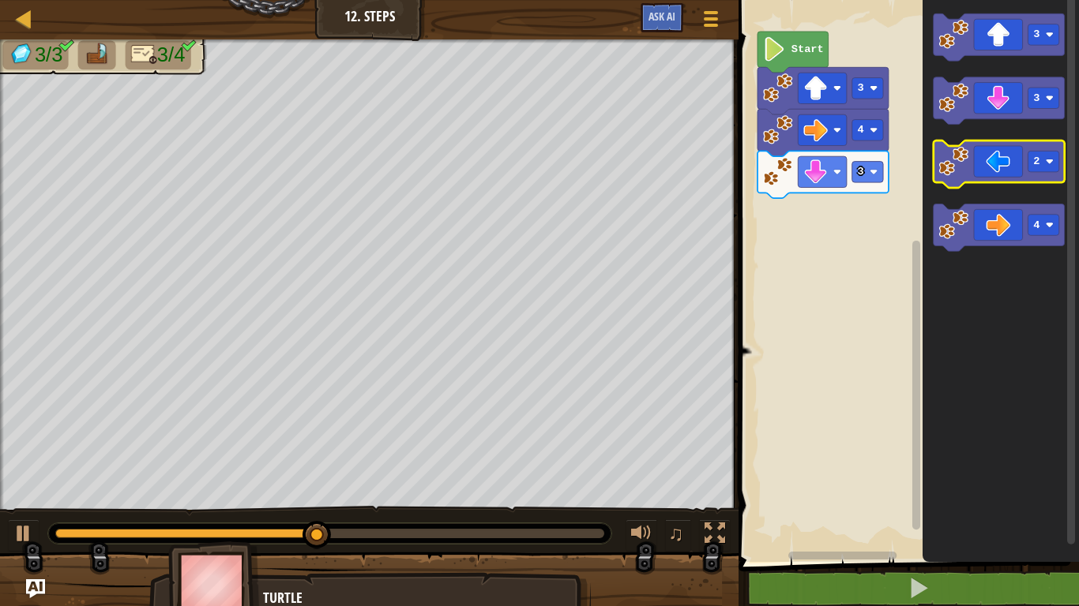
click at [1008, 148] on icon "Blockly Workspace" at bounding box center [998, 164] width 131 height 47
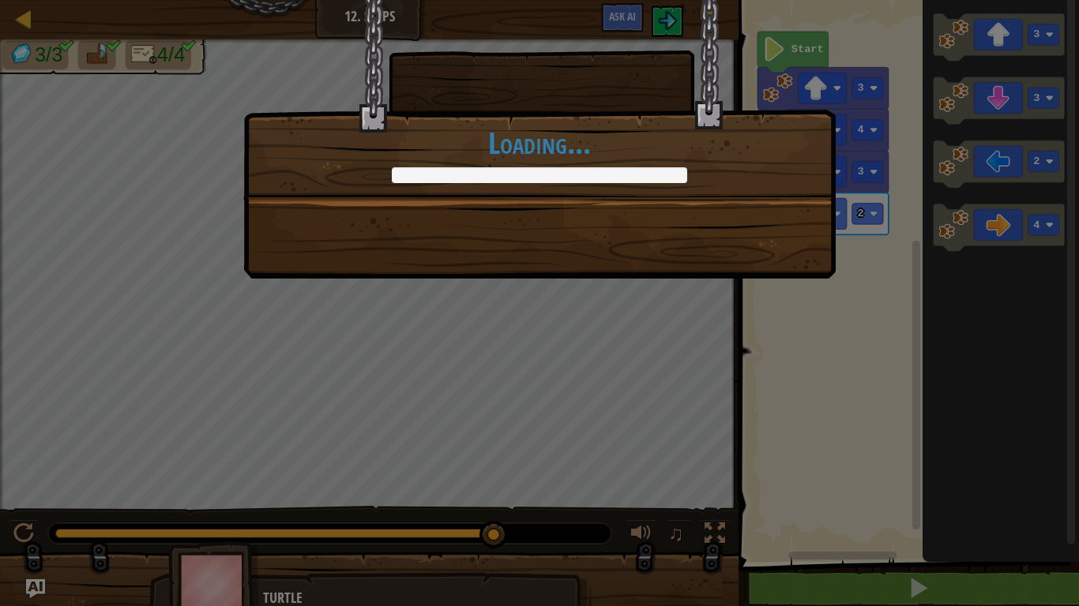
click at [632, 178] on div at bounding box center [539, 175] width 295 height 16
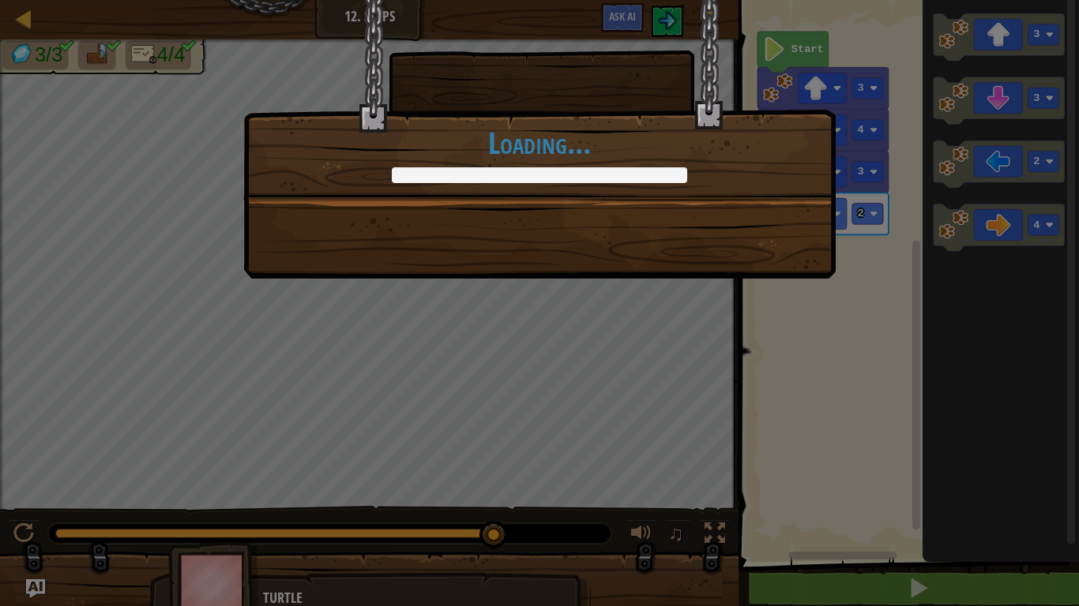
click at [632, 178] on div at bounding box center [539, 175] width 295 height 16
click at [633, 176] on div at bounding box center [539, 175] width 295 height 16
click at [635, 171] on div at bounding box center [539, 175] width 295 height 16
click at [635, 173] on div at bounding box center [539, 175] width 295 height 16
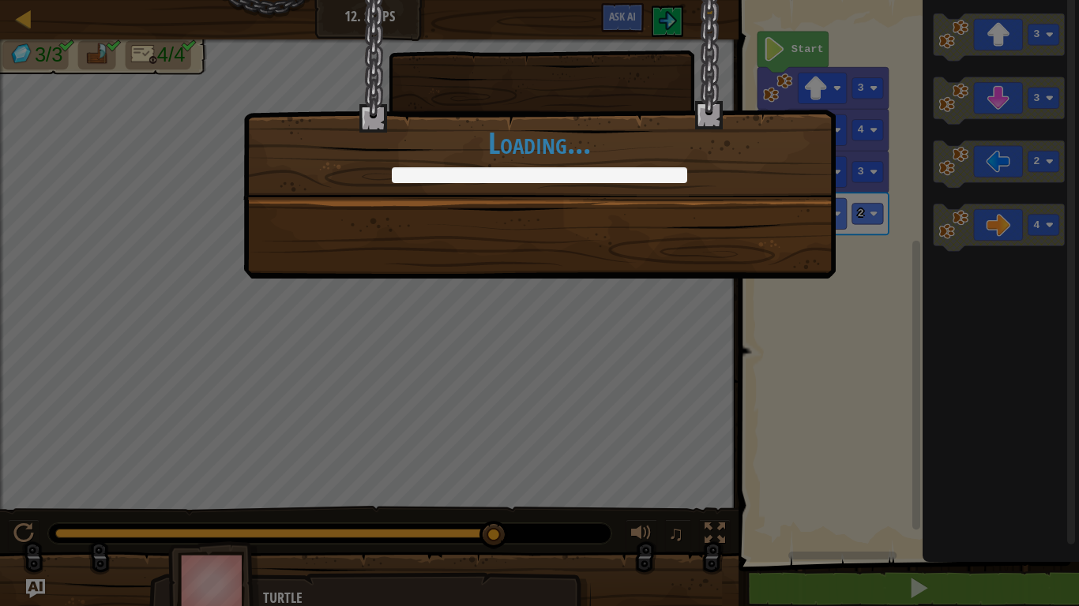
click at [635, 173] on div at bounding box center [539, 175] width 295 height 16
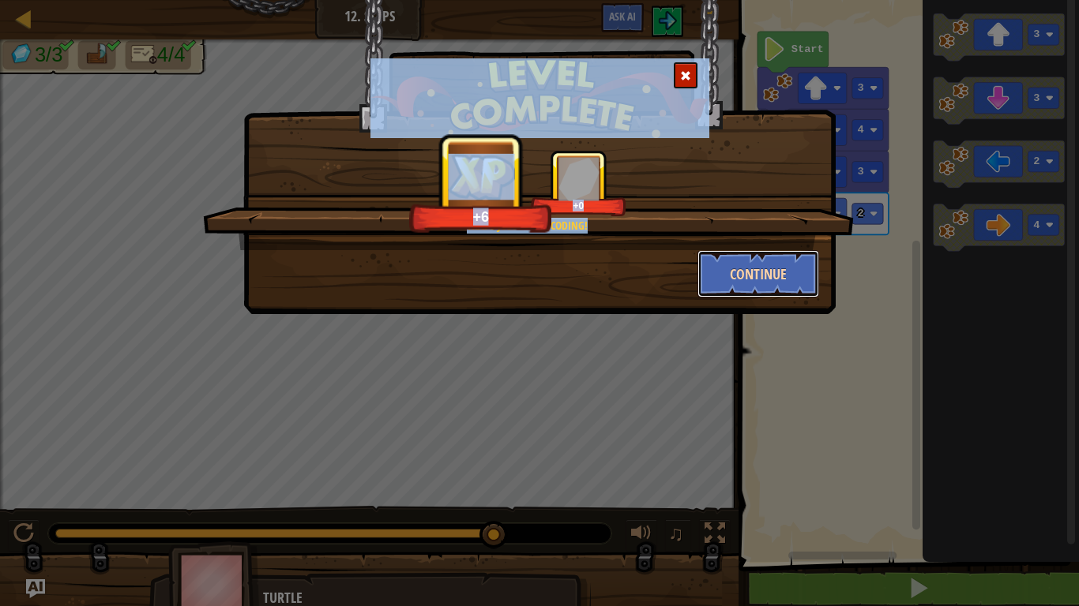
click at [744, 270] on button "Continue" at bounding box center [758, 273] width 122 height 47
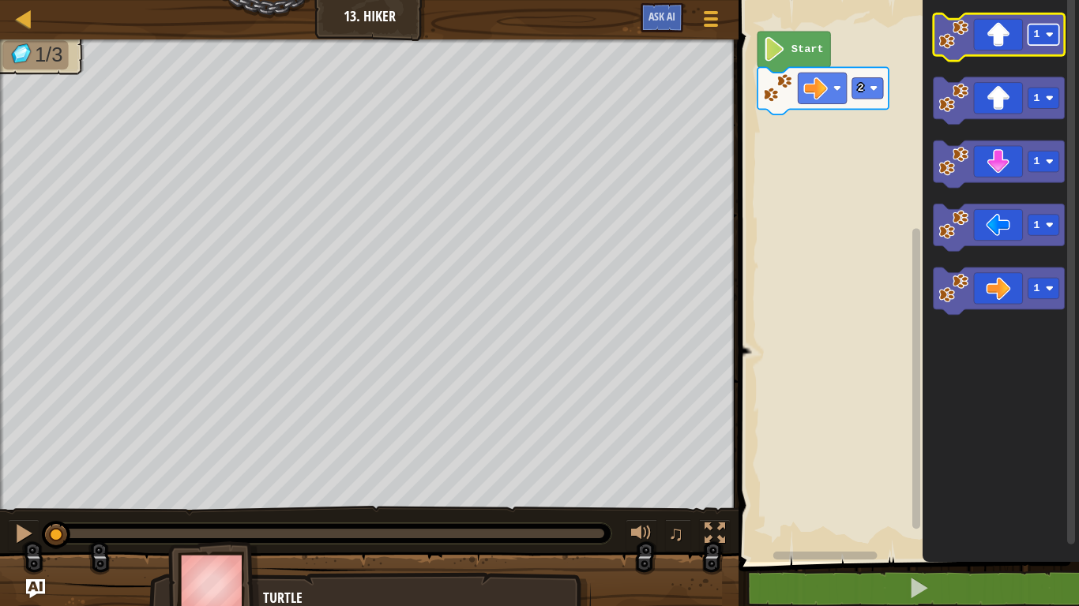
click at [1038, 45] on rect "Blockly Workspace" at bounding box center [1043, 34] width 31 height 21
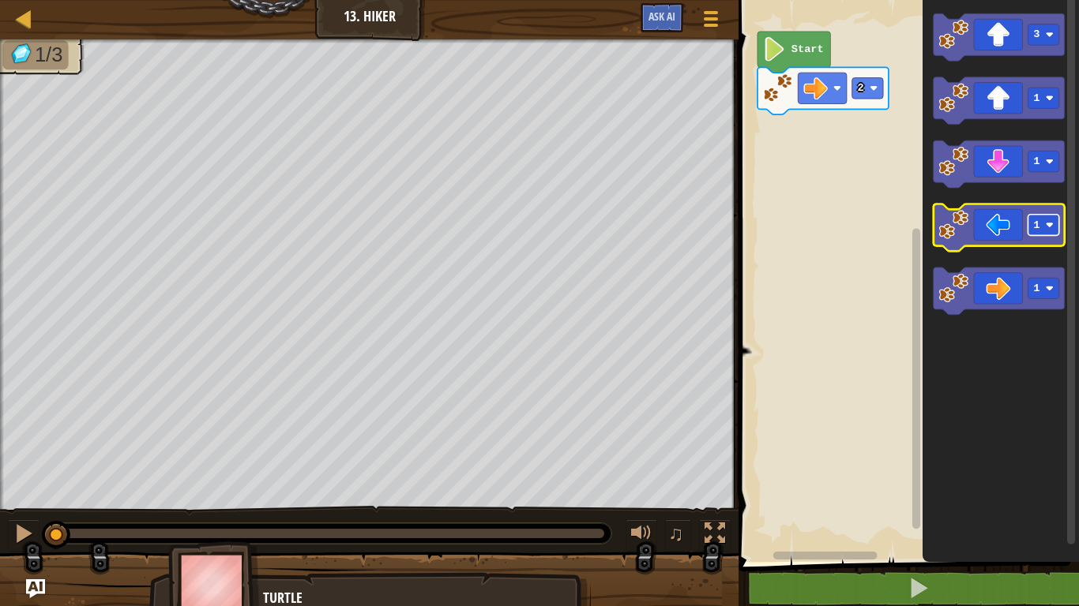
click at [1030, 235] on rect "Blockly Workspace" at bounding box center [1043, 225] width 31 height 21
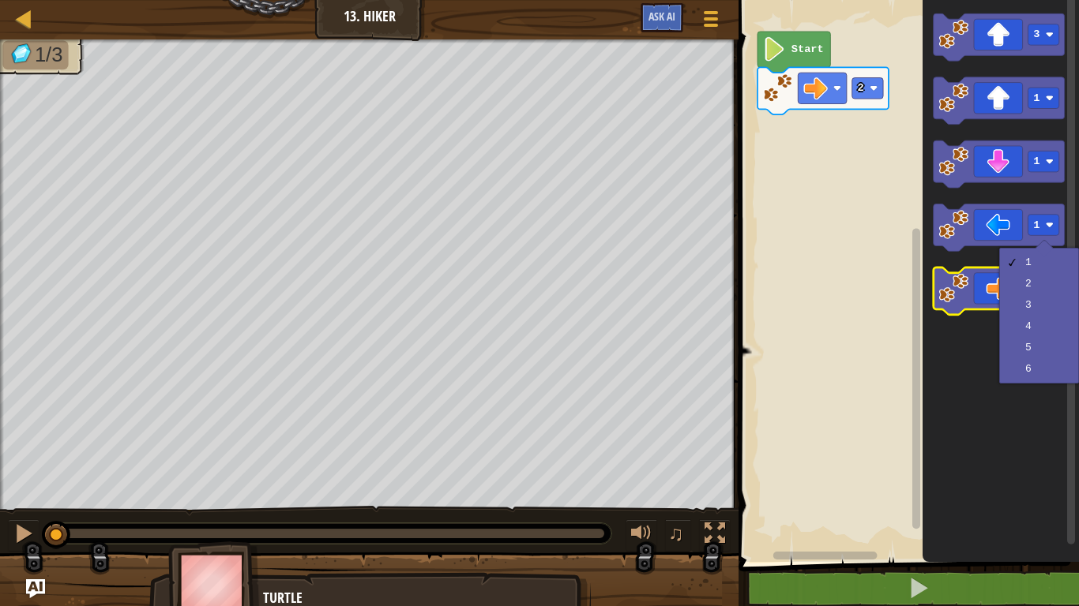
click at [993, 289] on icon "Blockly Workspace" at bounding box center [998, 291] width 131 height 47
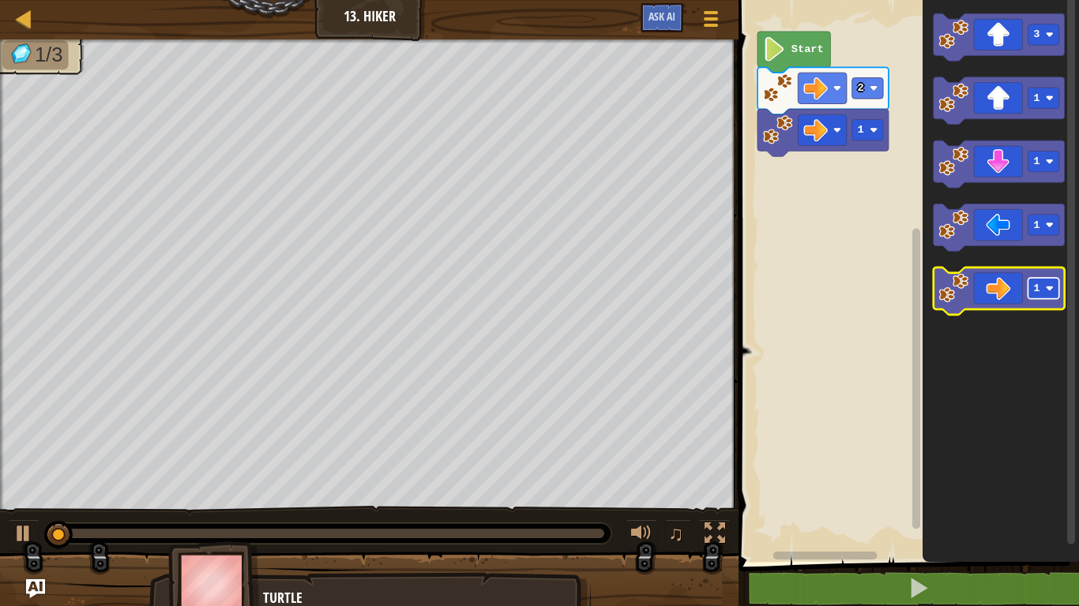
click at [1044, 294] on rect "Blockly Workspace" at bounding box center [1043, 288] width 31 height 21
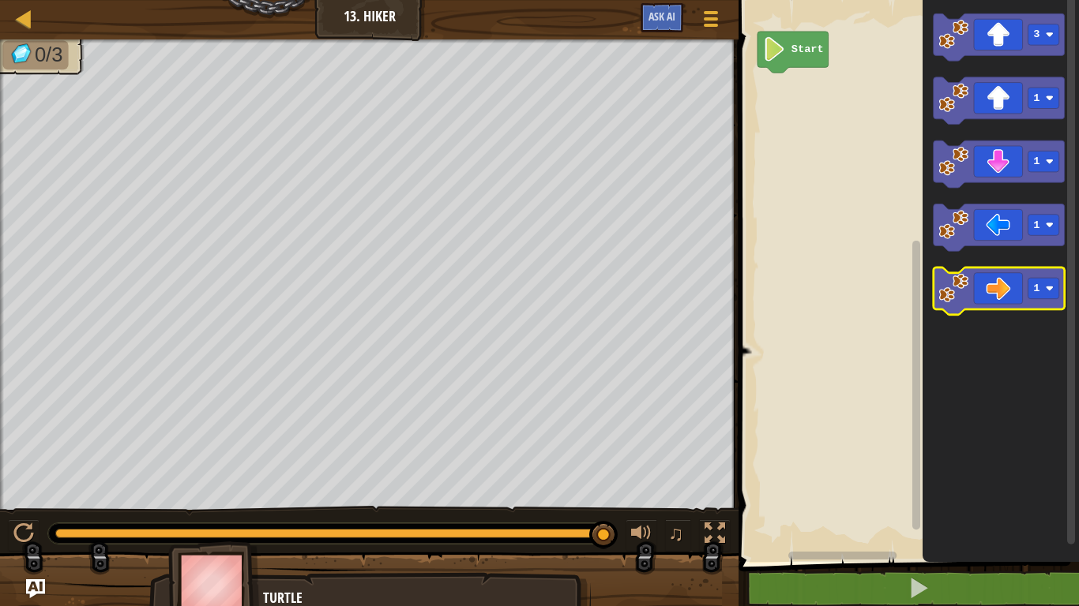
click at [1007, 276] on icon "Blockly Workspace" at bounding box center [998, 291] width 131 height 47
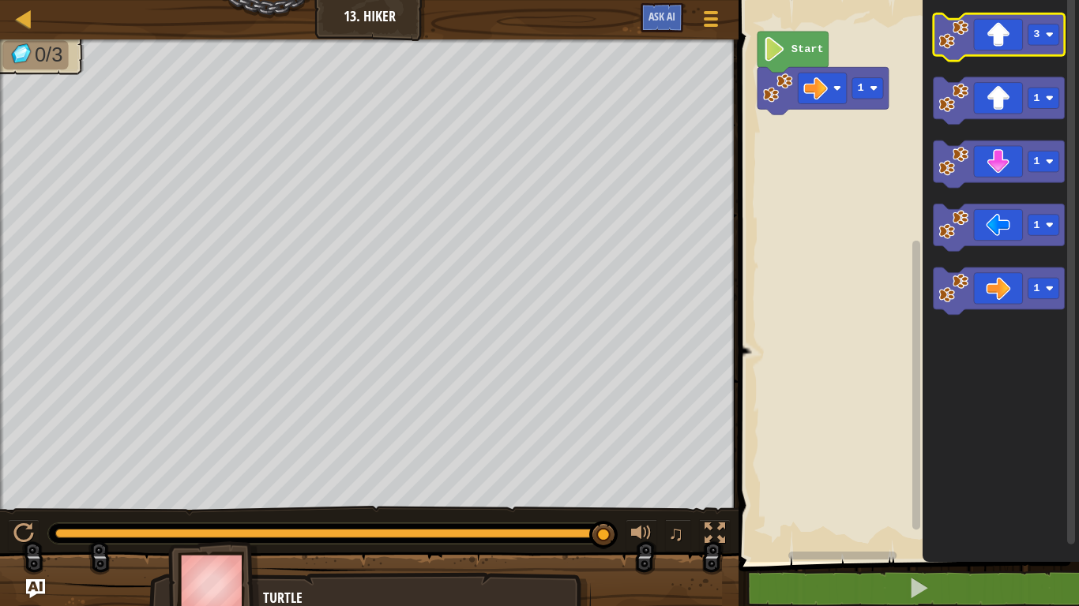
click at [998, 38] on icon "Blockly Workspace" at bounding box center [998, 36] width 131 height 47
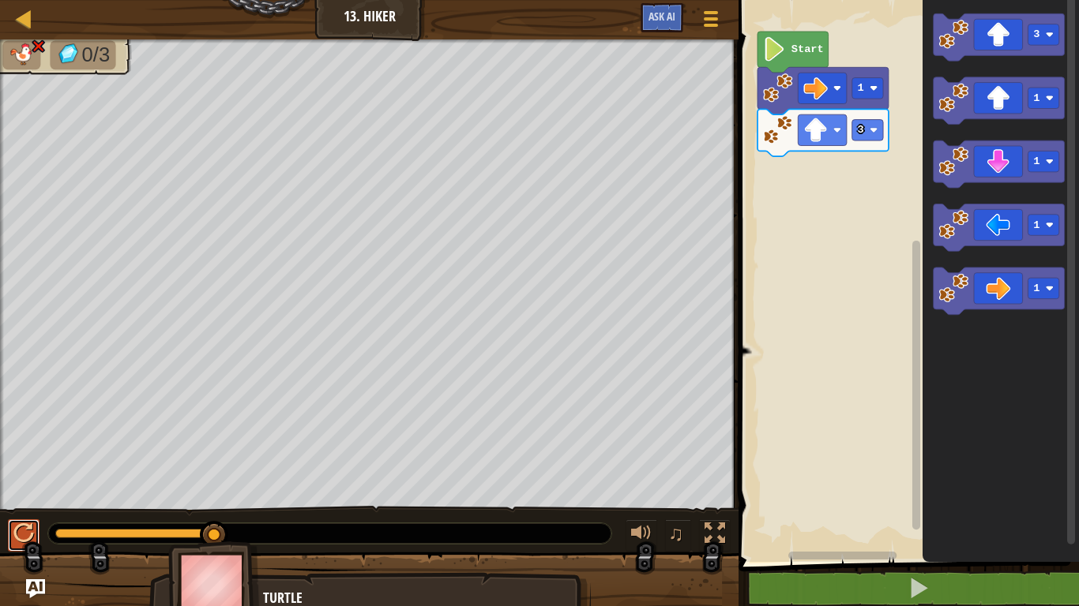
click at [24, 531] on div at bounding box center [23, 534] width 21 height 21
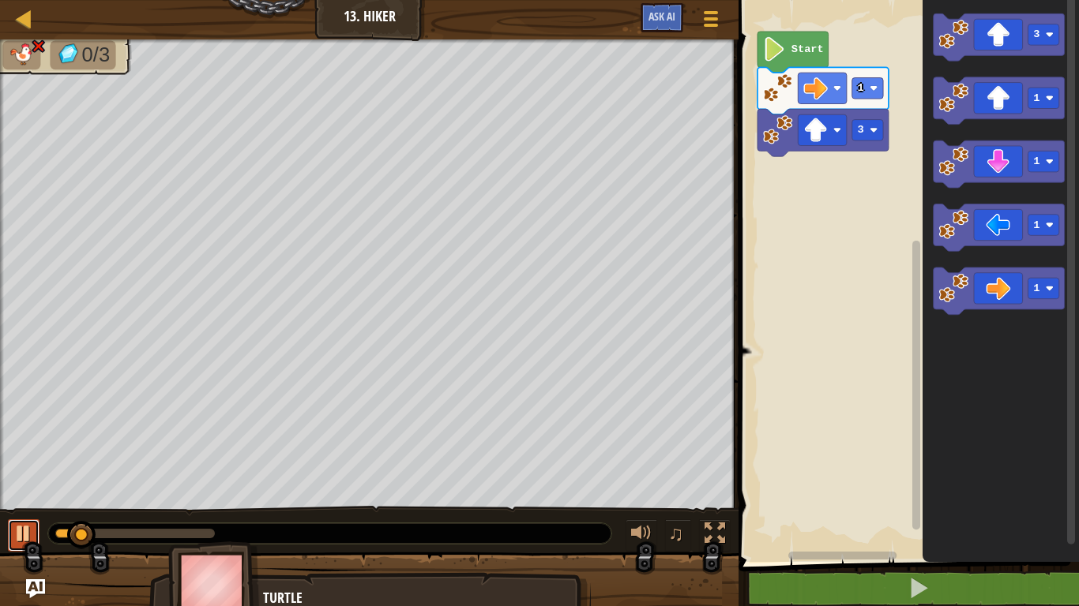
click at [17, 534] on div at bounding box center [23, 534] width 21 height 21
click at [783, 88] on image "Blockly Workspace" at bounding box center [778, 88] width 30 height 30
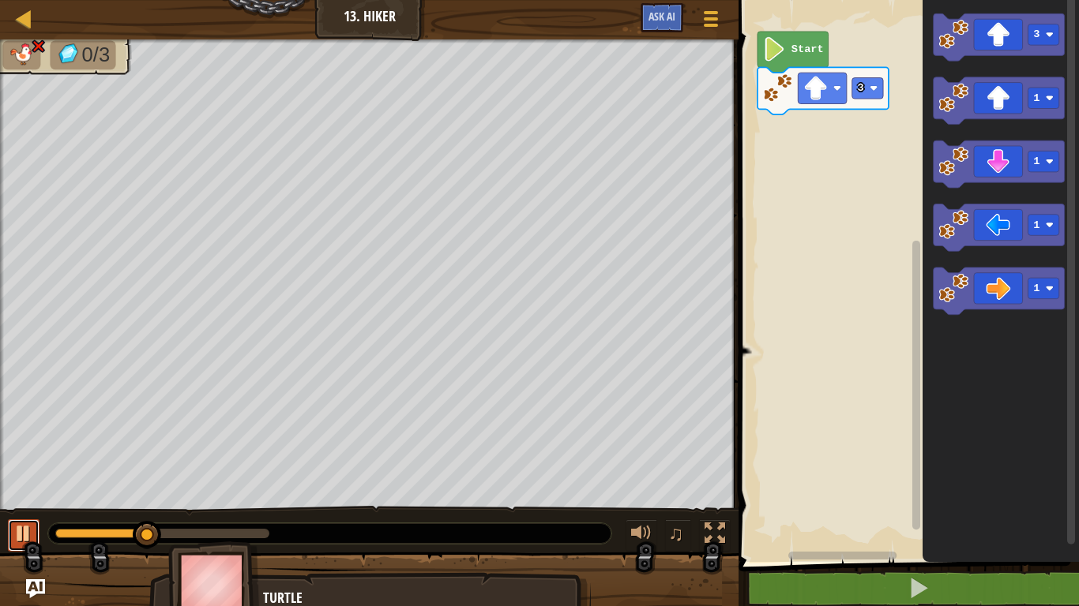
click at [17, 539] on div at bounding box center [23, 534] width 21 height 21
click at [777, 94] on image "Blockly Workspace" at bounding box center [778, 88] width 30 height 30
click at [22, 524] on div at bounding box center [23, 534] width 21 height 21
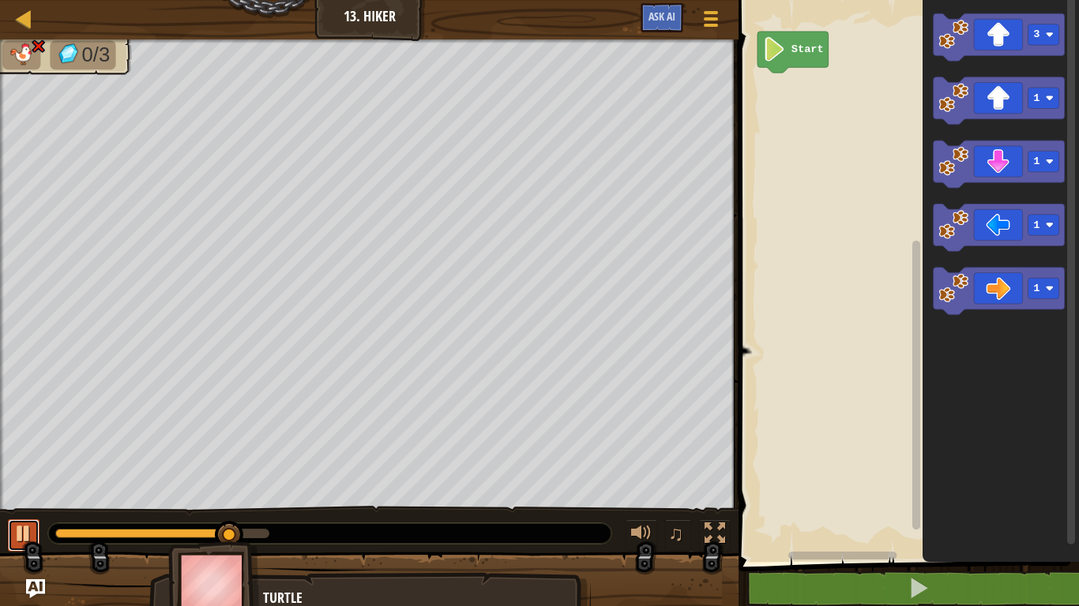
click at [26, 535] on div at bounding box center [23, 534] width 21 height 21
drag, startPoint x: 226, startPoint y: 535, endPoint x: 0, endPoint y: 526, distance: 226.0
click at [0, 526] on div "♫" at bounding box center [369, 529] width 738 height 47
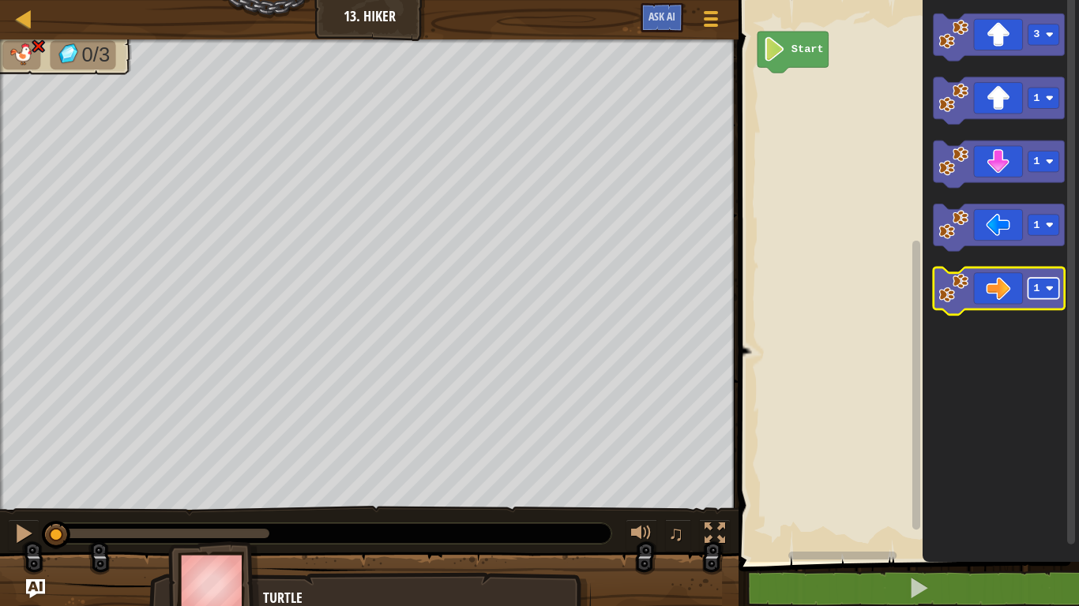
click at [1049, 293] on rect "Blockly Workspace" at bounding box center [1043, 288] width 31 height 21
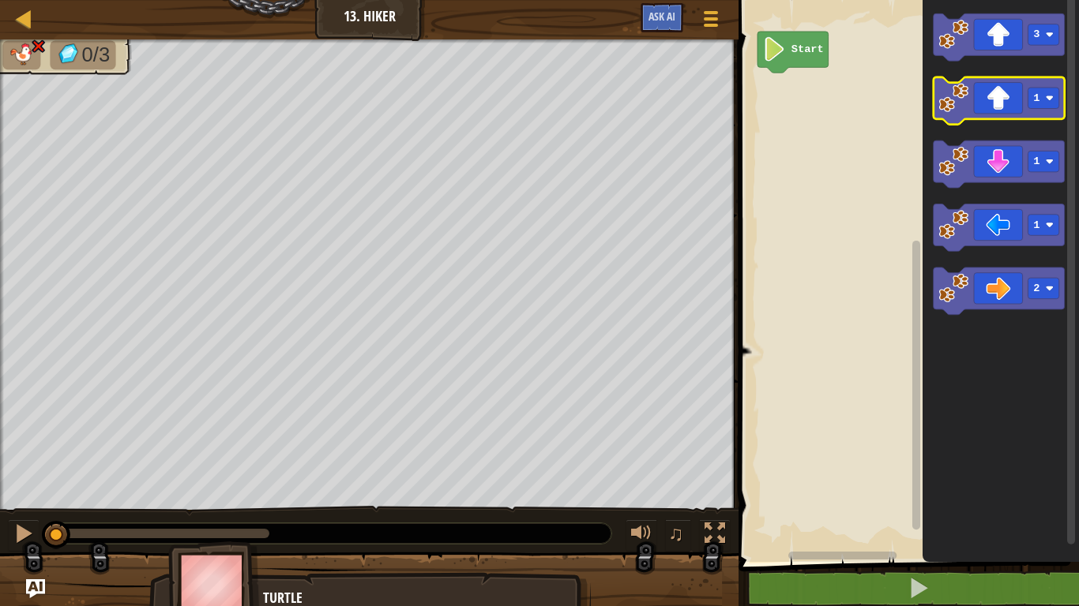
click at [953, 91] on image "Blockly Workspace" at bounding box center [954, 98] width 30 height 30
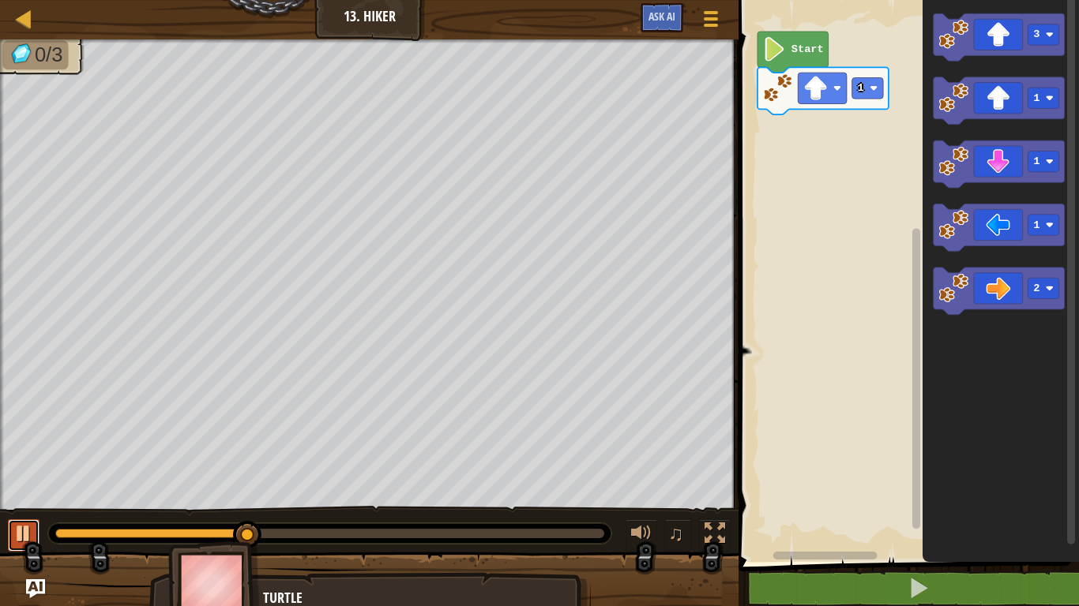
click at [14, 524] on div at bounding box center [23, 534] width 21 height 21
click at [14, 528] on div at bounding box center [23, 534] width 21 height 21
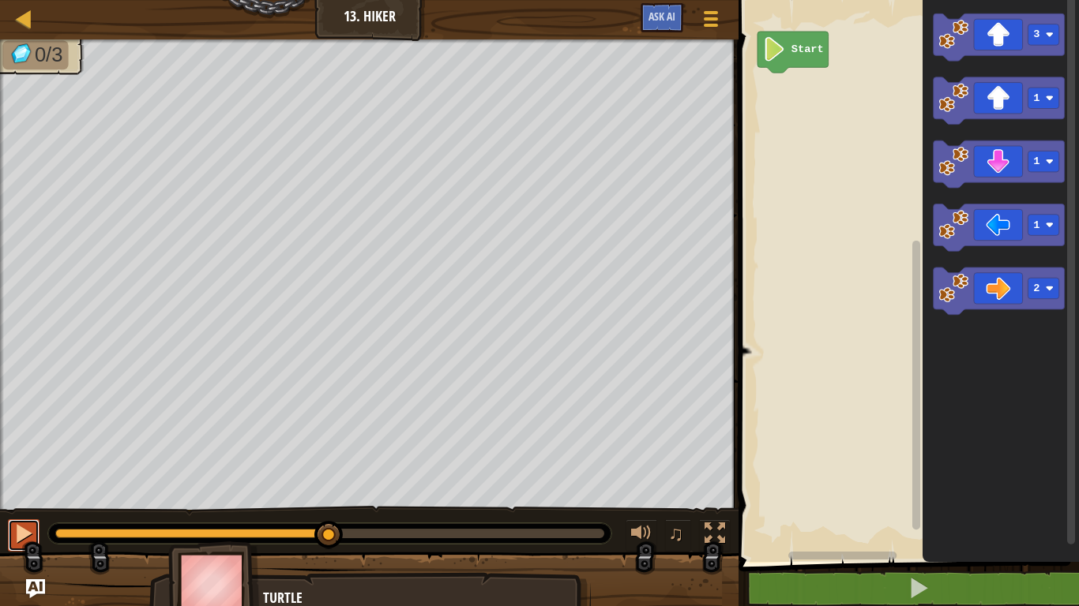
click at [13, 542] on div at bounding box center [23, 534] width 21 height 21
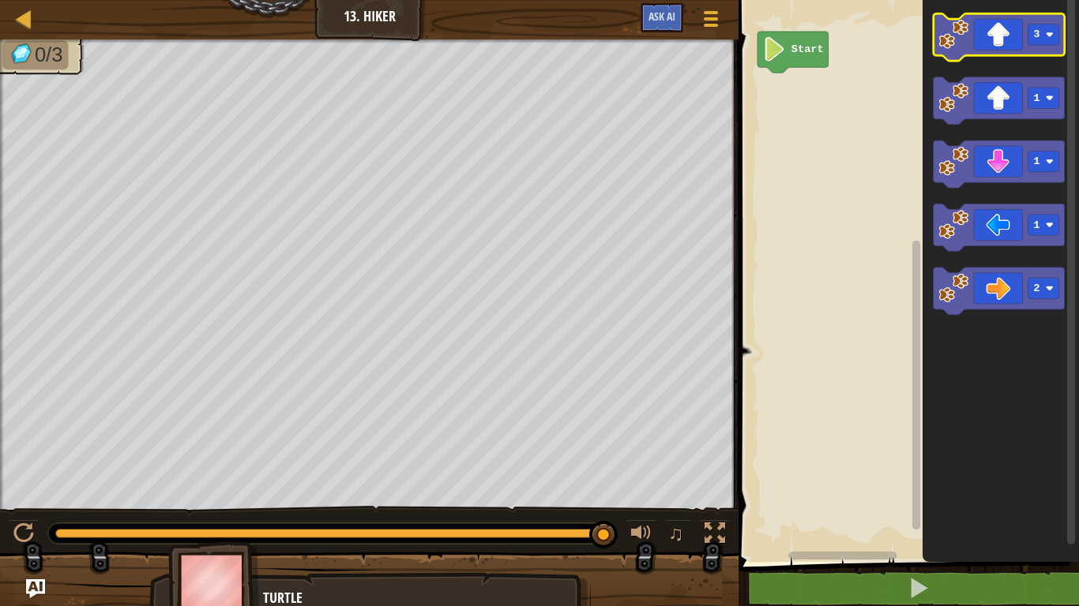
click at [991, 42] on icon "Blockly Workspace" at bounding box center [998, 36] width 131 height 47
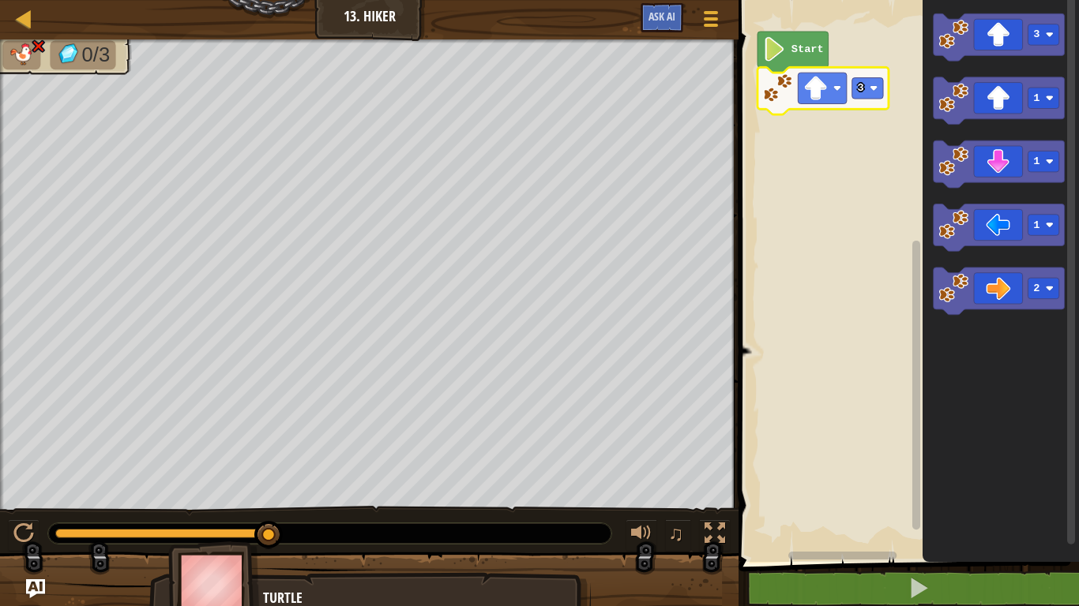
click at [771, 100] on image "Blockly Workspace" at bounding box center [778, 88] width 30 height 30
click at [20, 532] on div at bounding box center [23, 534] width 21 height 21
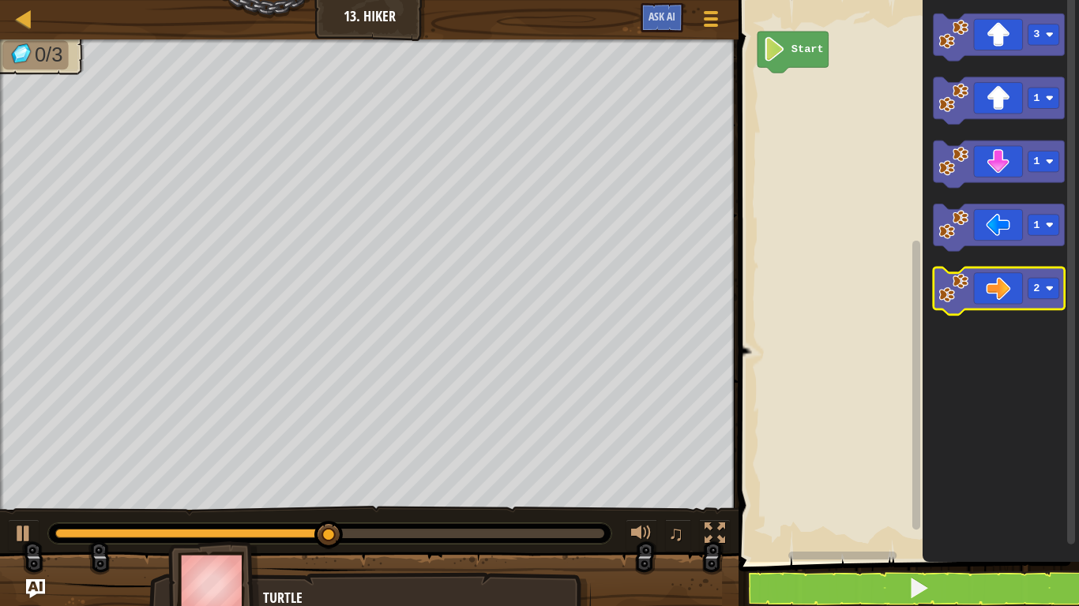
click at [999, 293] on icon "Blockly Workspace" at bounding box center [998, 291] width 131 height 47
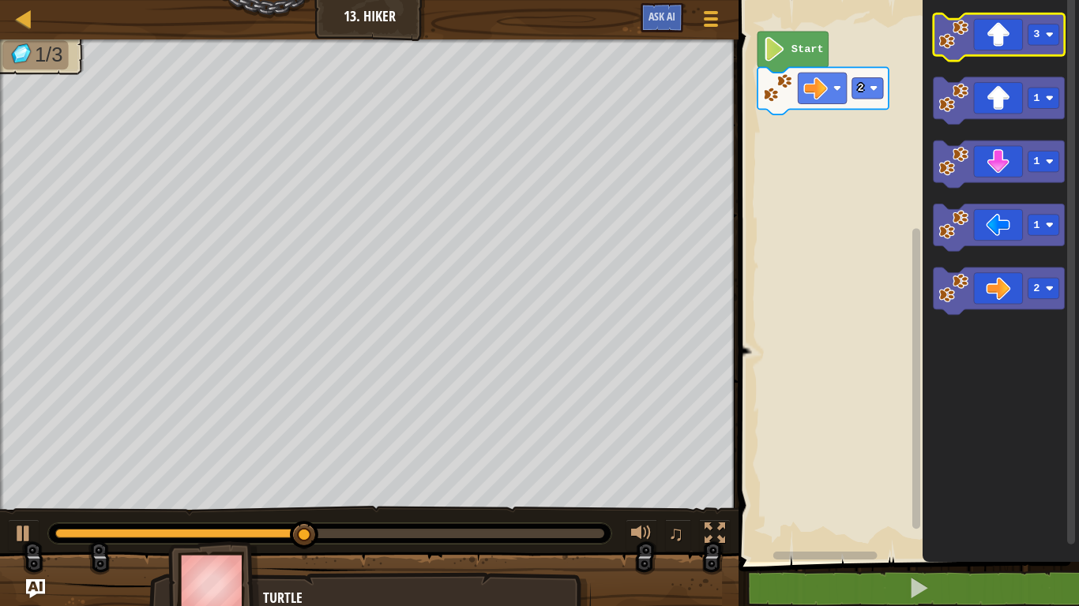
click at [1002, 36] on icon "Blockly Workspace" at bounding box center [998, 36] width 131 height 47
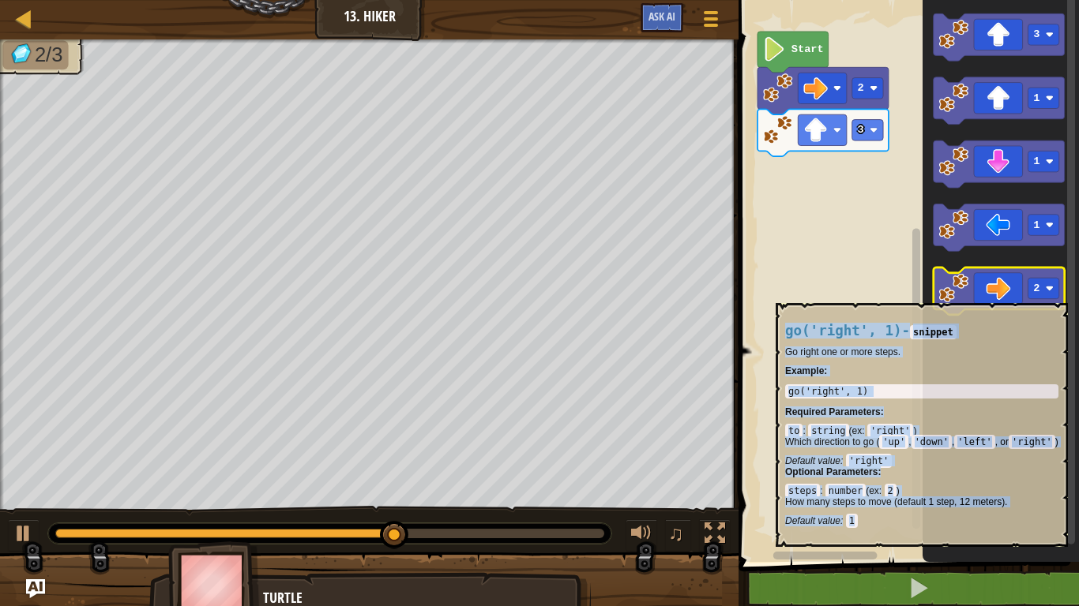
click at [1004, 295] on icon "Blockly Workspace" at bounding box center [998, 291] width 131 height 47
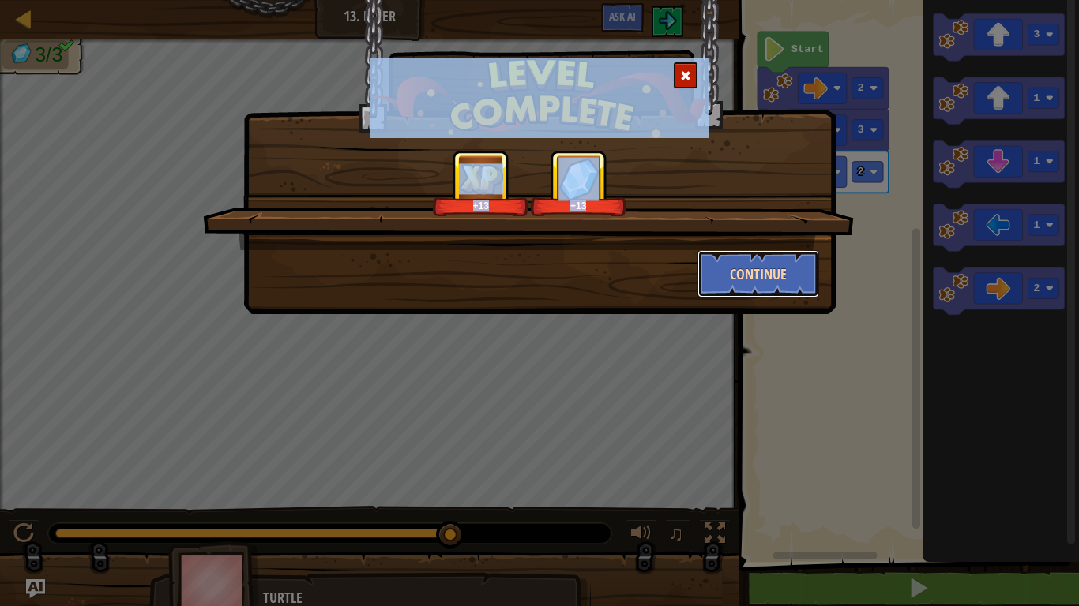
click at [734, 280] on button "Continue" at bounding box center [758, 273] width 122 height 47
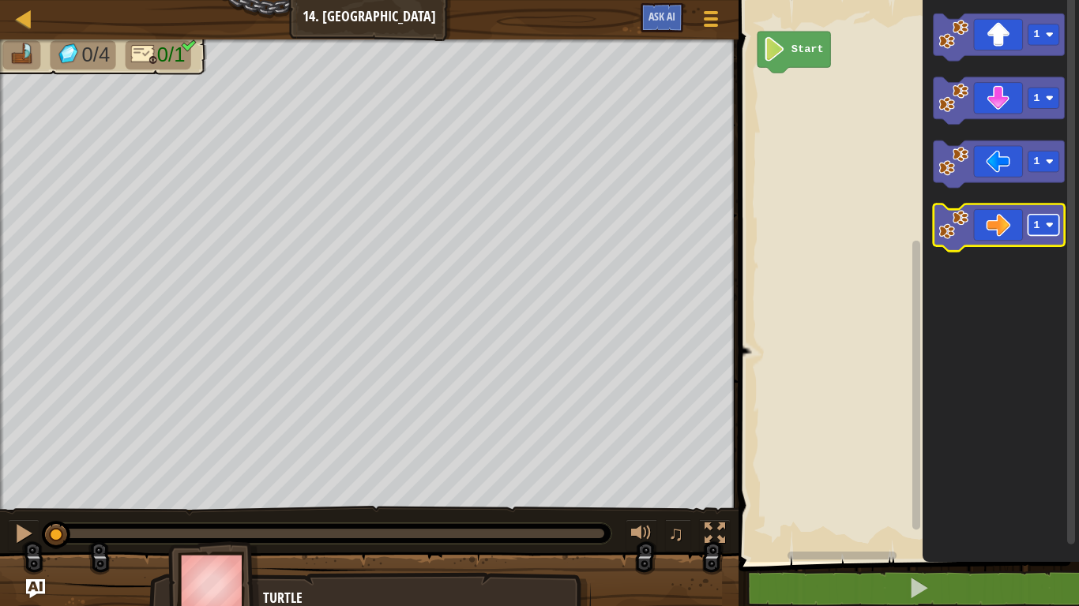
click at [1040, 227] on rect "Blockly Workspace" at bounding box center [1043, 225] width 31 height 21
click at [26, 527] on div at bounding box center [23, 534] width 21 height 21
click at [974, 220] on icon "Blockly Workspace" at bounding box center [998, 228] width 131 height 47
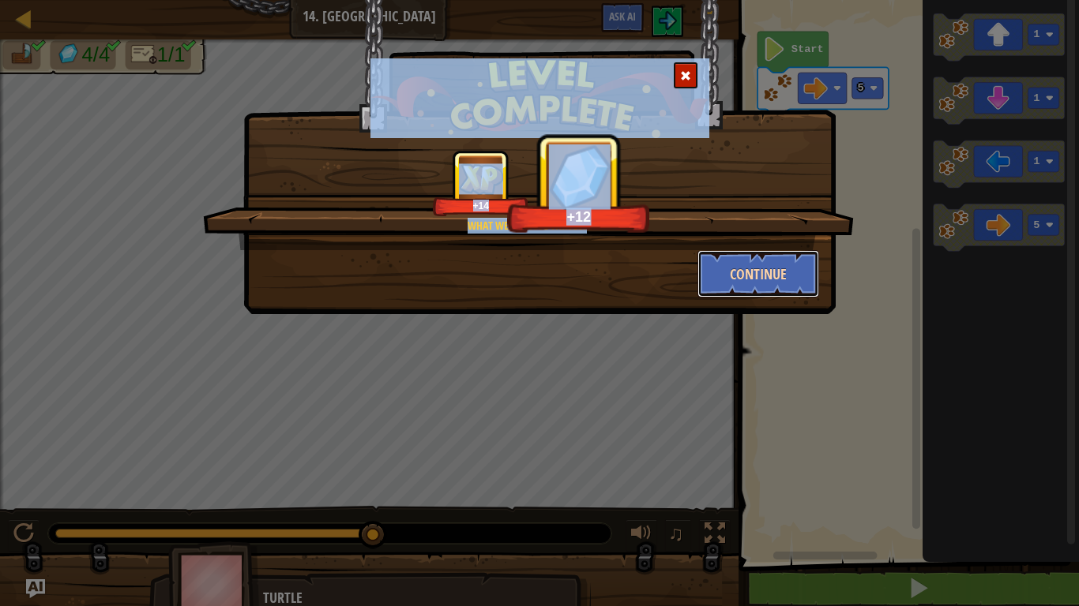
click at [782, 271] on button "Continue" at bounding box center [758, 273] width 122 height 47
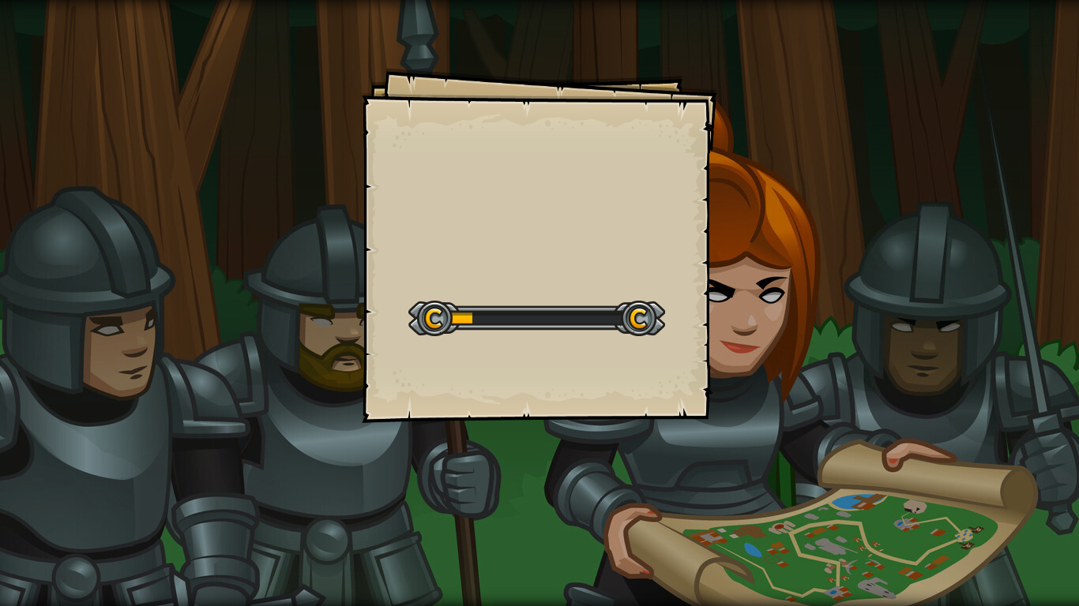
click at [615, 317] on div at bounding box center [536, 319] width 257 height 36
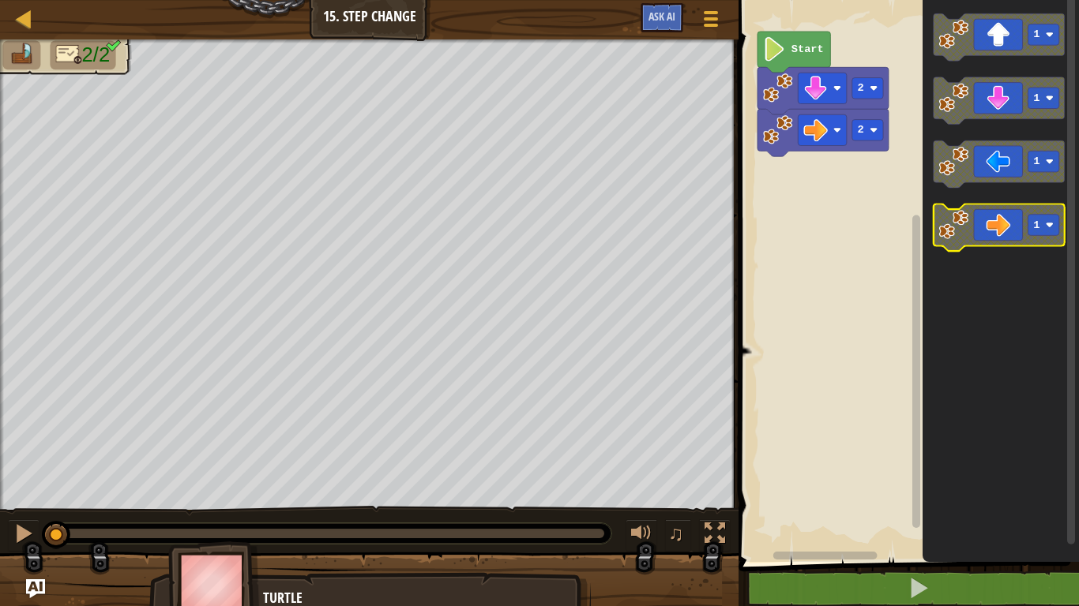
click at [1049, 230] on rect "Blockly Workspace" at bounding box center [1043, 225] width 31 height 21
click at [959, 227] on image "Blockly Workspace" at bounding box center [954, 225] width 30 height 30
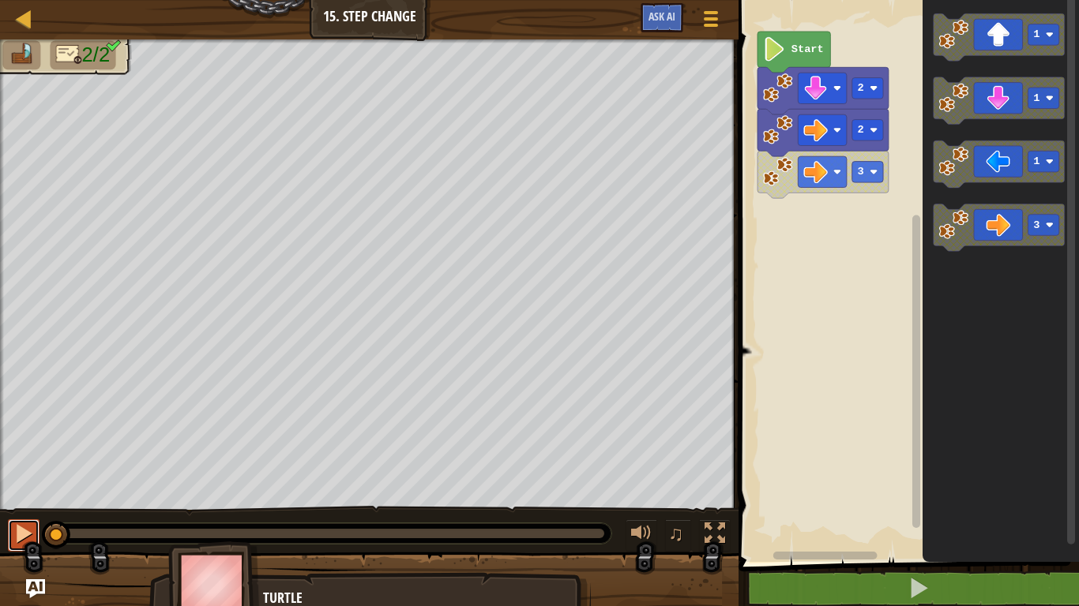
click at [24, 524] on div at bounding box center [23, 534] width 21 height 21
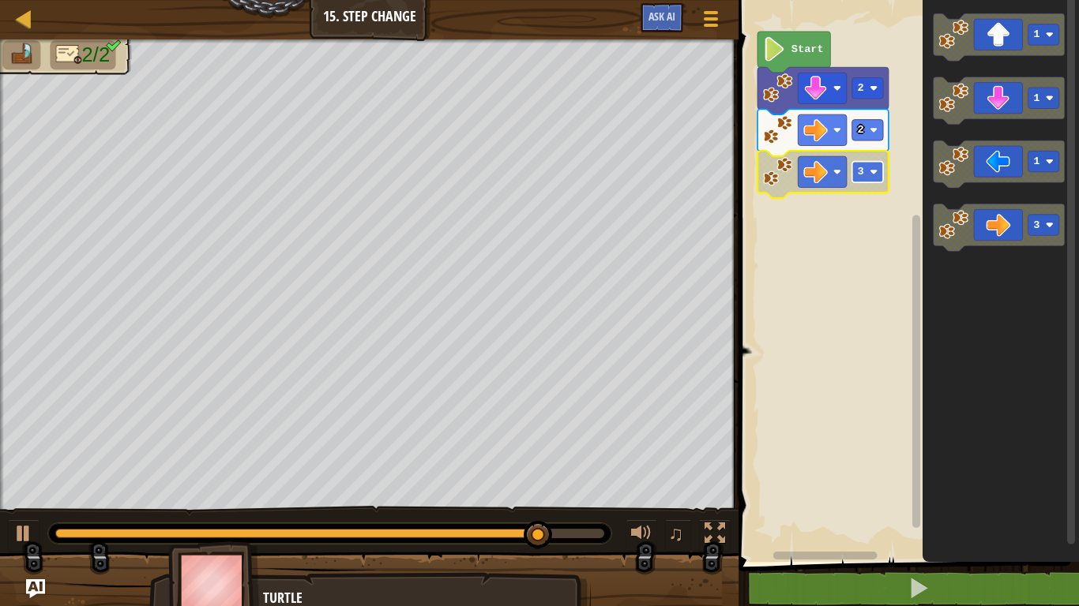
click at [865, 171] on rect "Blockly Workspace" at bounding box center [867, 172] width 31 height 21
click at [753, 172] on rect "Blockly Workspace" at bounding box center [906, 277] width 345 height 570
click at [768, 180] on image "Blockly Workspace" at bounding box center [778, 172] width 30 height 30
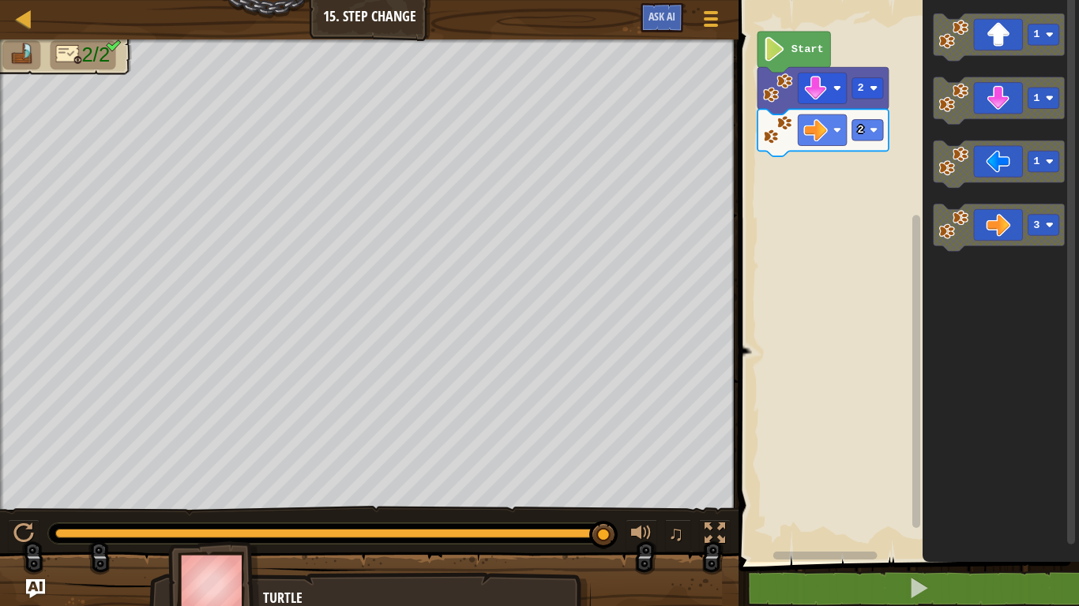
click at [767, 139] on image "Blockly Workspace" at bounding box center [778, 130] width 30 height 30
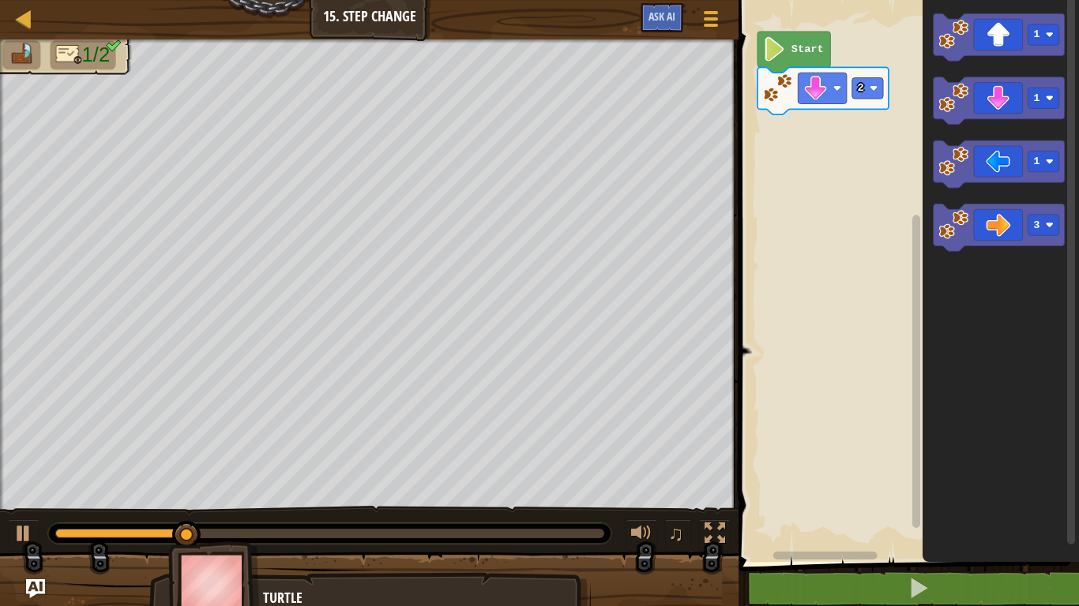
click at [771, 105] on icon "Blockly Workspace" at bounding box center [822, 90] width 131 height 47
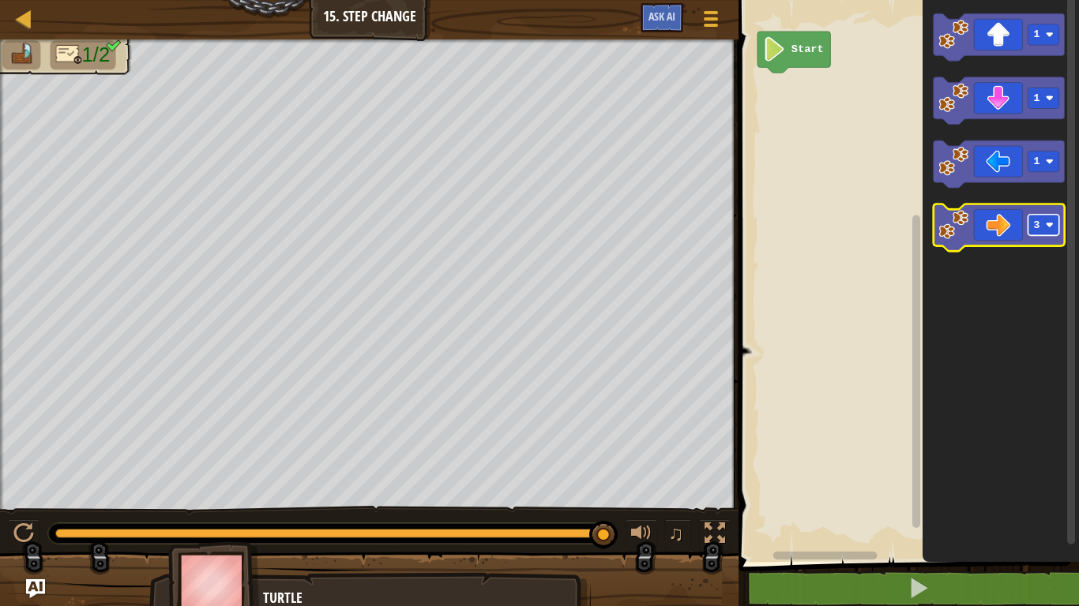
click at [1046, 235] on rect "Blockly Workspace" at bounding box center [1043, 225] width 31 height 21
click at [956, 227] on image "Blockly Workspace" at bounding box center [954, 225] width 30 height 30
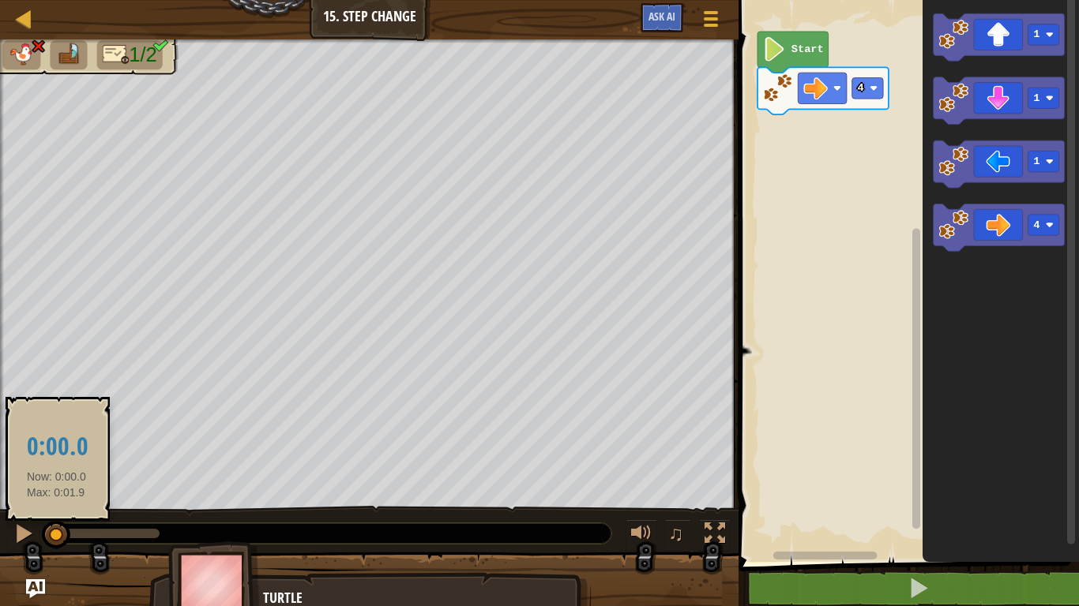
drag, startPoint x: 156, startPoint y: 539, endPoint x: 51, endPoint y: 527, distance: 104.9
click at [51, 527] on div at bounding box center [56, 535] width 28 height 28
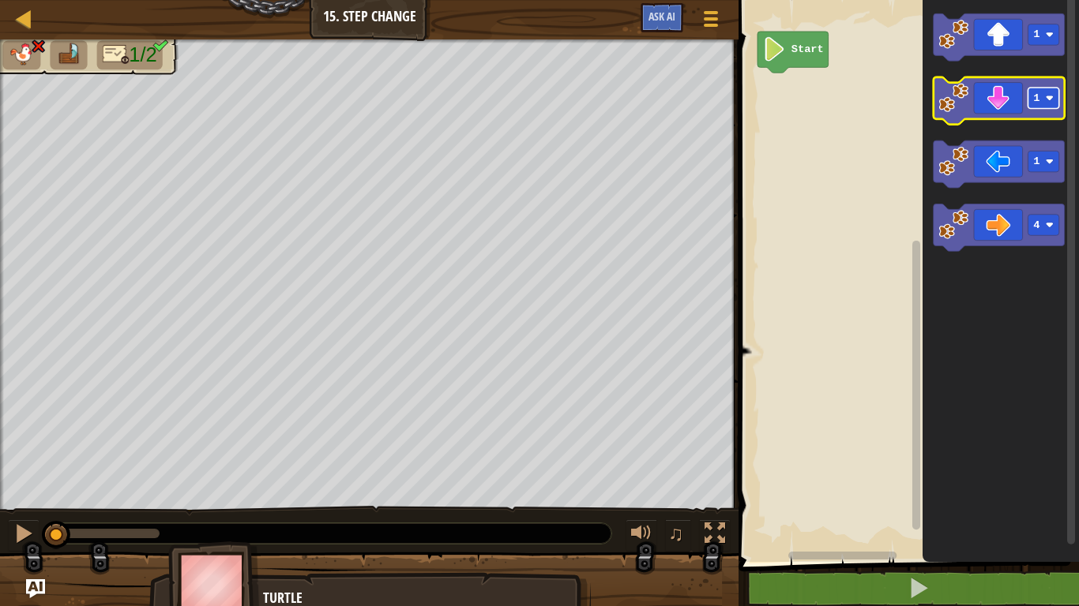
click at [1042, 95] on rect "Blockly Workspace" at bounding box center [1043, 98] width 31 height 21
click at [953, 103] on image "Blockly Workspace" at bounding box center [954, 98] width 30 height 30
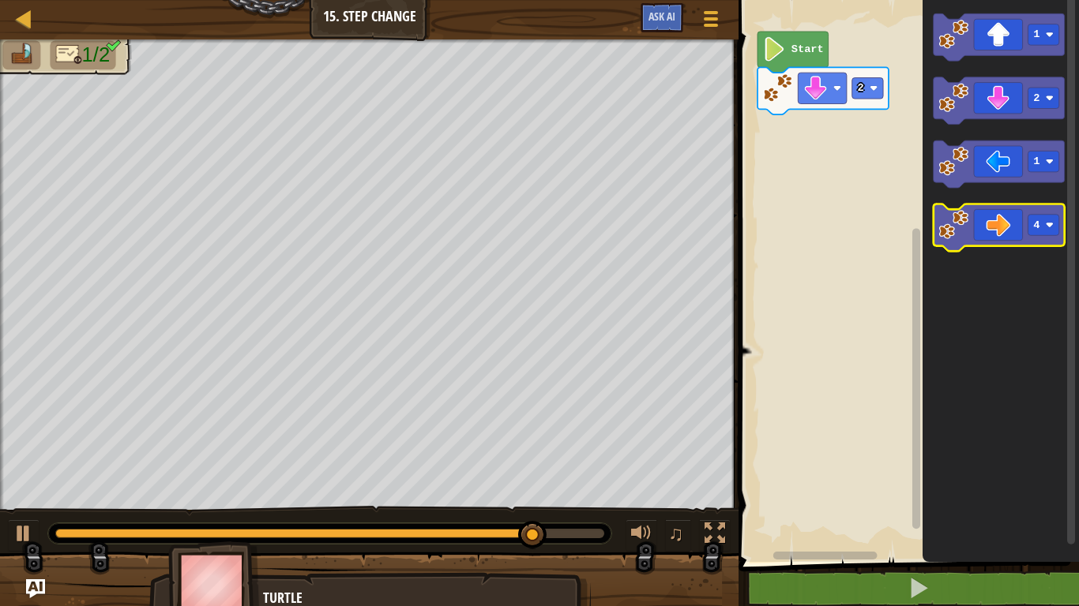
click at [953, 227] on image "Blockly Workspace" at bounding box center [954, 225] width 30 height 30
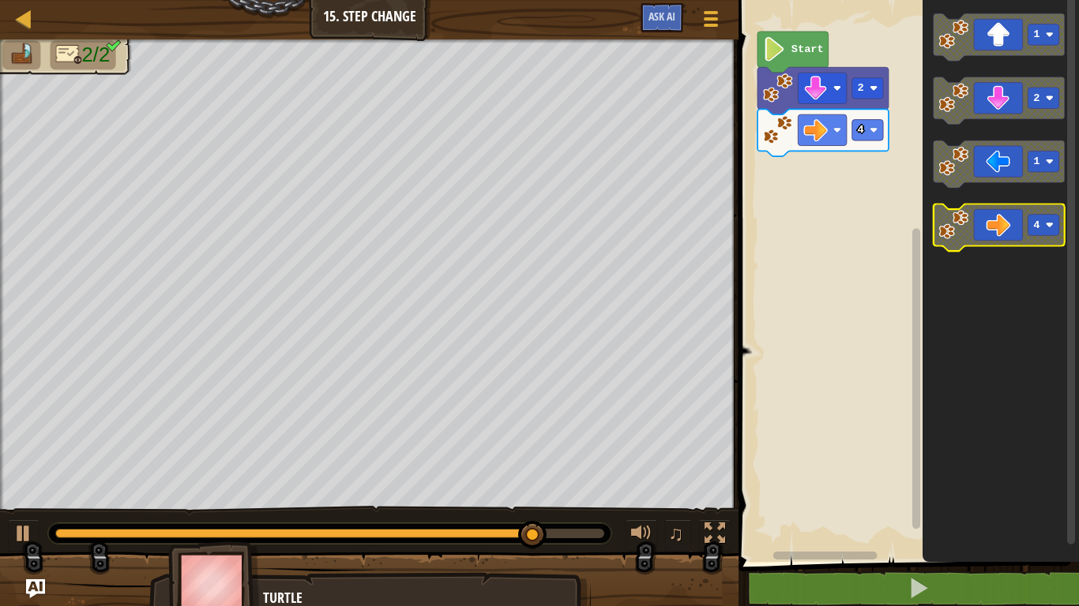
click at [1049, 227] on image "Blockly Workspace" at bounding box center [1050, 225] width 8 height 8
click at [947, 227] on image "Blockly Workspace" at bounding box center [954, 225] width 30 height 30
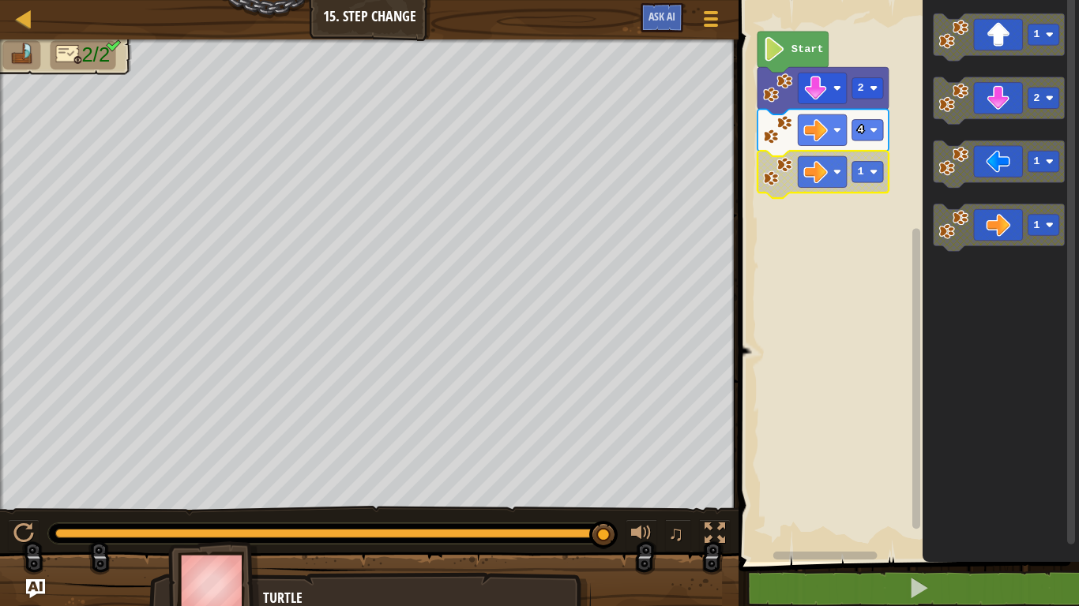
click at [789, 189] on icon "Blockly Workspace" at bounding box center [822, 174] width 131 height 47
drag, startPoint x: 609, startPoint y: 532, endPoint x: 452, endPoint y: 520, distance: 157.7
click at [452, 520] on div "♫" at bounding box center [369, 529] width 738 height 47
click at [20, 541] on div at bounding box center [23, 534] width 21 height 21
click at [776, 145] on icon "Blockly Workspace" at bounding box center [822, 132] width 131 height 47
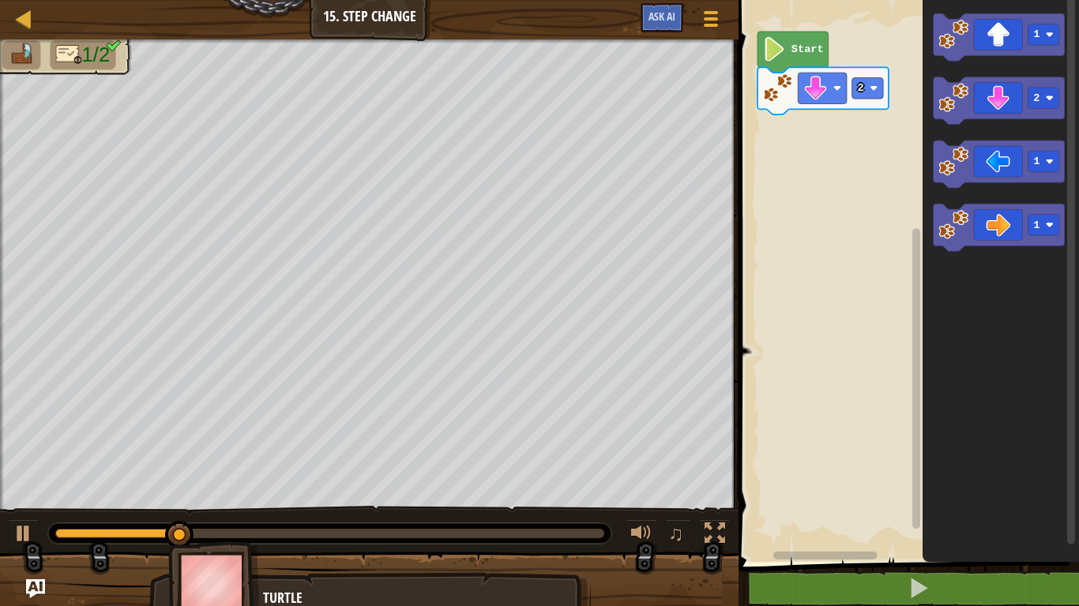
click at [768, 102] on image "Blockly Workspace" at bounding box center [778, 88] width 30 height 30
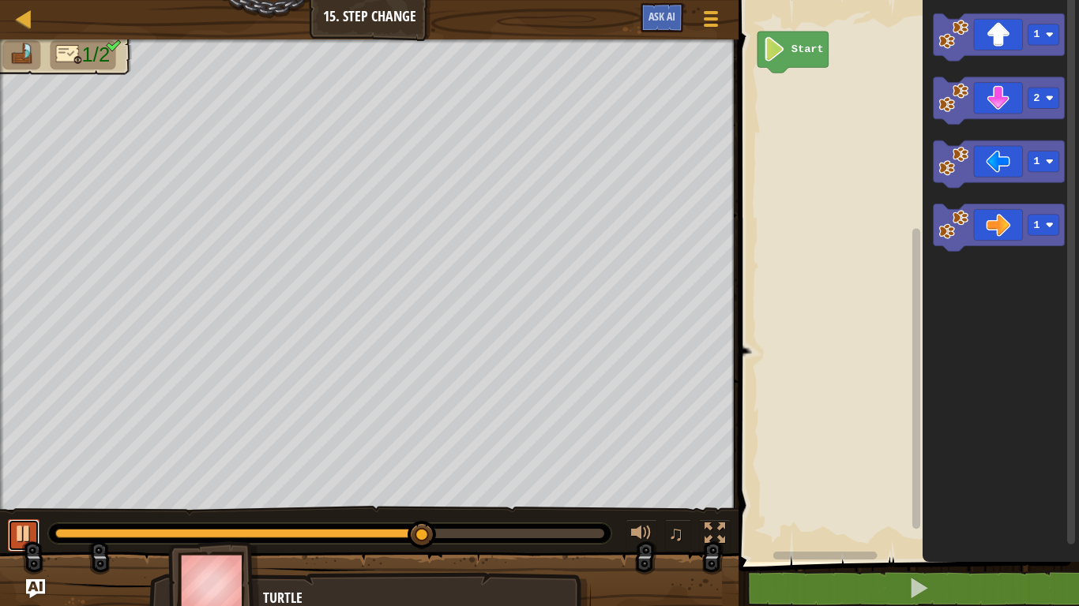
click at [34, 527] on button at bounding box center [24, 536] width 32 height 32
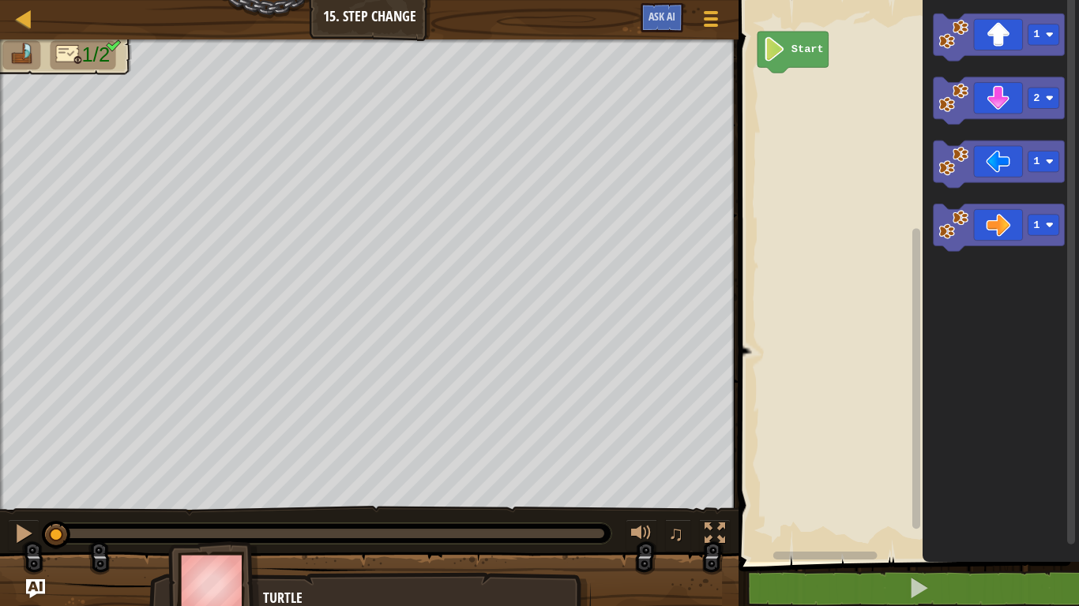
drag, startPoint x: 437, startPoint y: 535, endPoint x: 49, endPoint y: 508, distance: 389.4
click at [49, 508] on div "♫" at bounding box center [369, 529] width 738 height 47
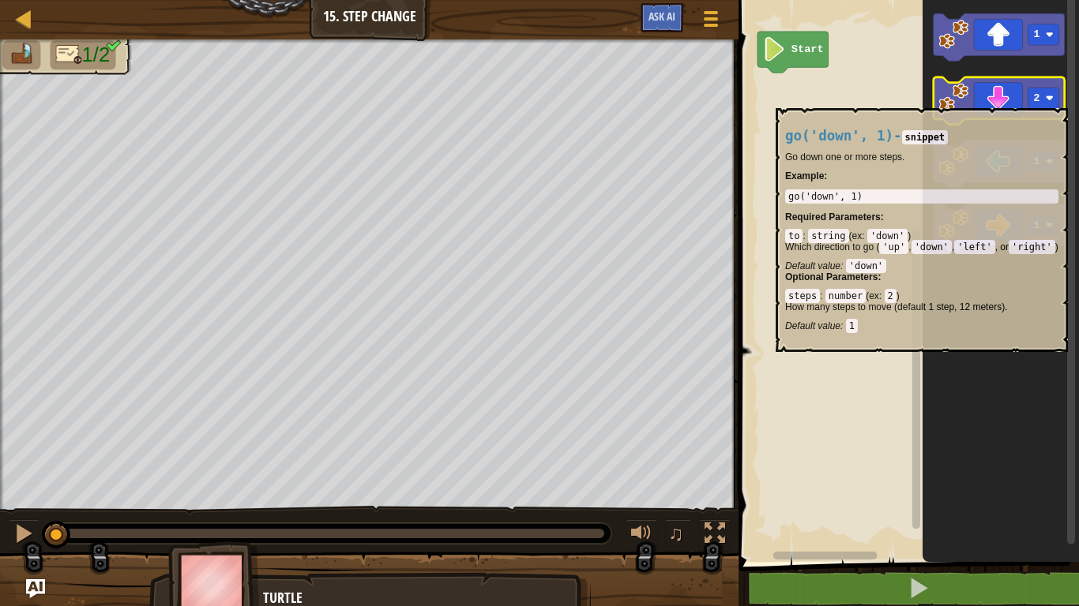
click at [955, 99] on image "Blockly Workspace" at bounding box center [954, 98] width 30 height 30
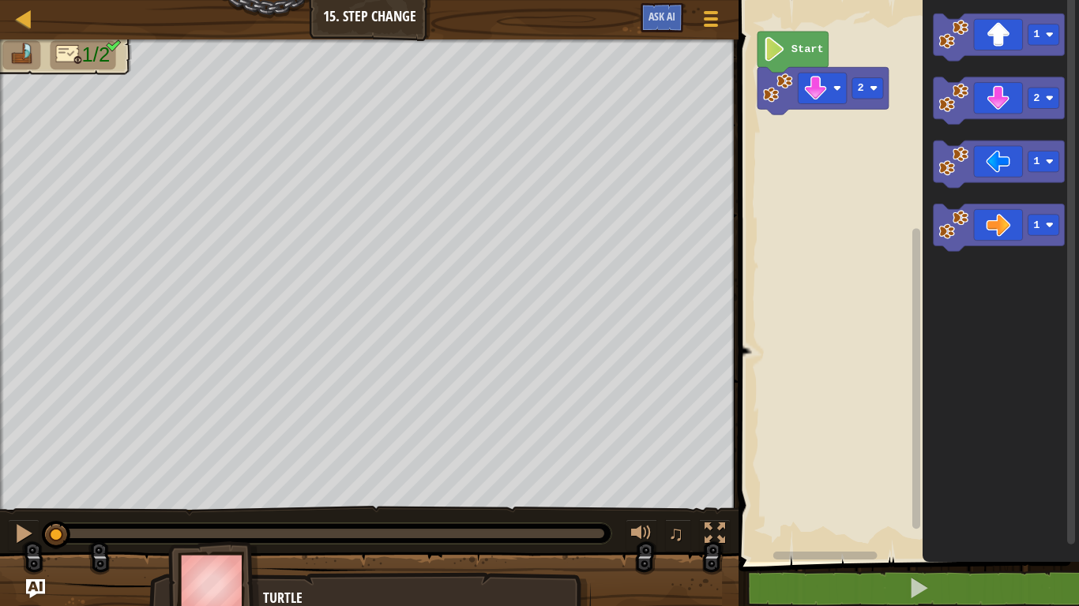
click at [779, 97] on image "Blockly Workspace" at bounding box center [778, 88] width 30 height 30
click at [19, 539] on div at bounding box center [23, 534] width 21 height 21
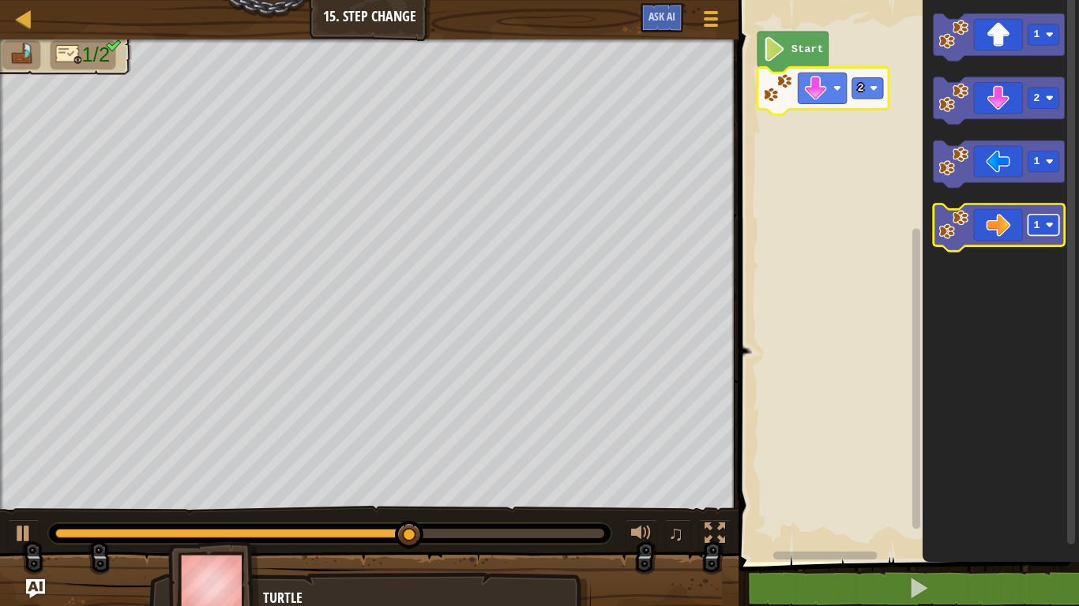
click at [1046, 227] on image "Blockly Workspace" at bounding box center [1050, 225] width 8 height 8
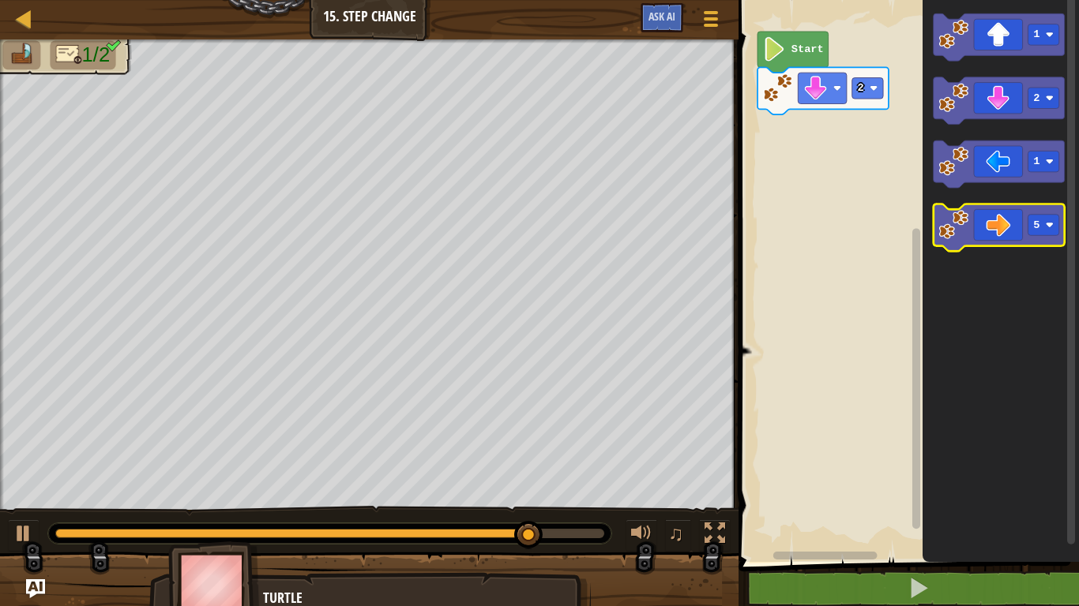
click at [959, 235] on image "Blockly Workspace" at bounding box center [954, 225] width 30 height 30
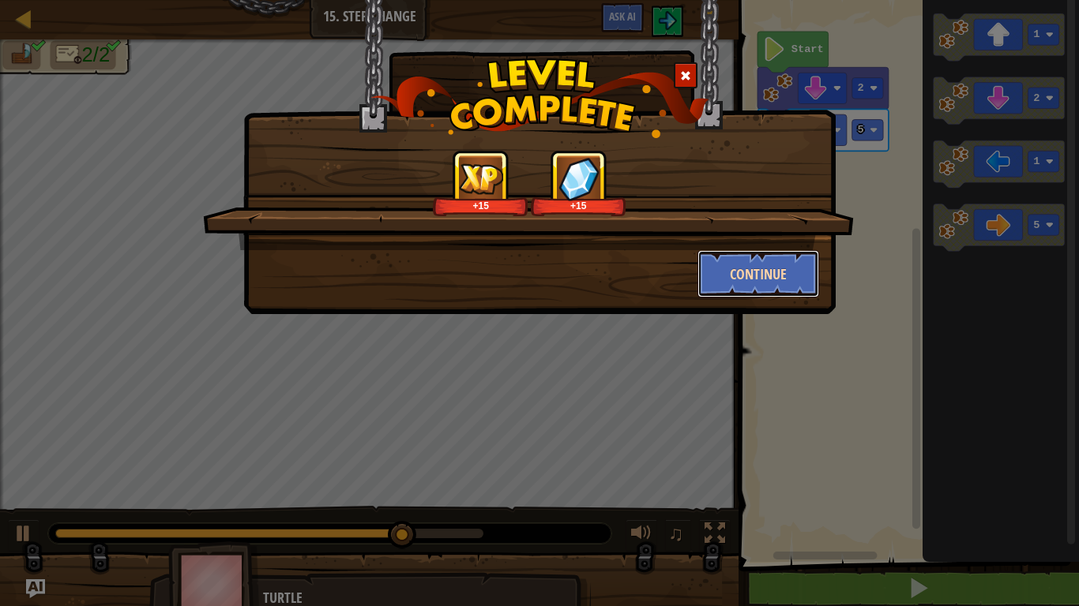
click at [785, 273] on button "Continue" at bounding box center [758, 273] width 122 height 47
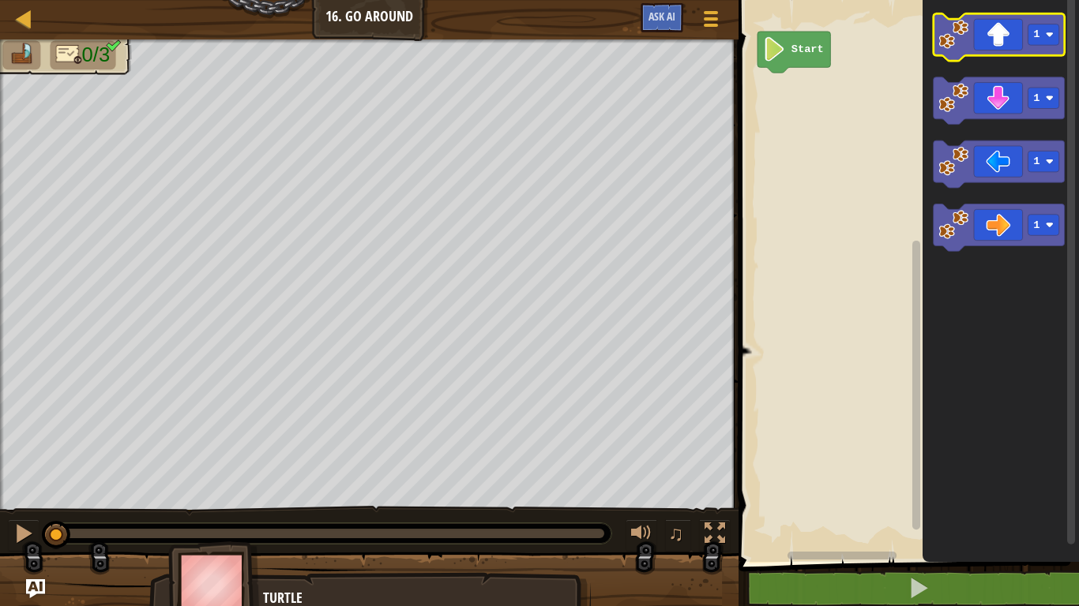
click at [1042, 46] on icon "Blockly Workspace" at bounding box center [998, 36] width 131 height 47
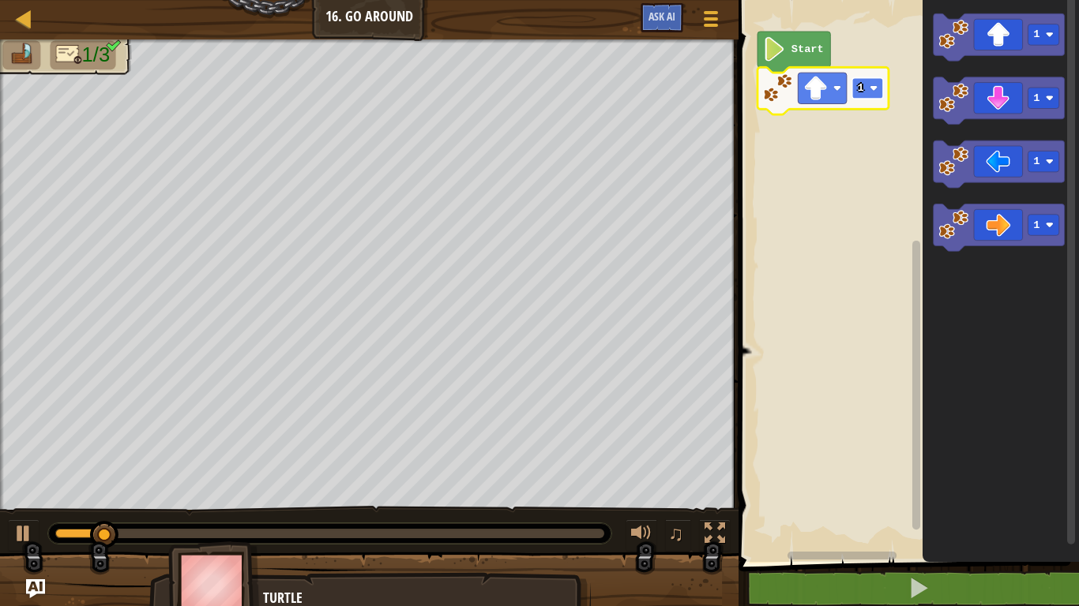
click at [879, 84] on rect "Blockly Workspace" at bounding box center [867, 88] width 31 height 21
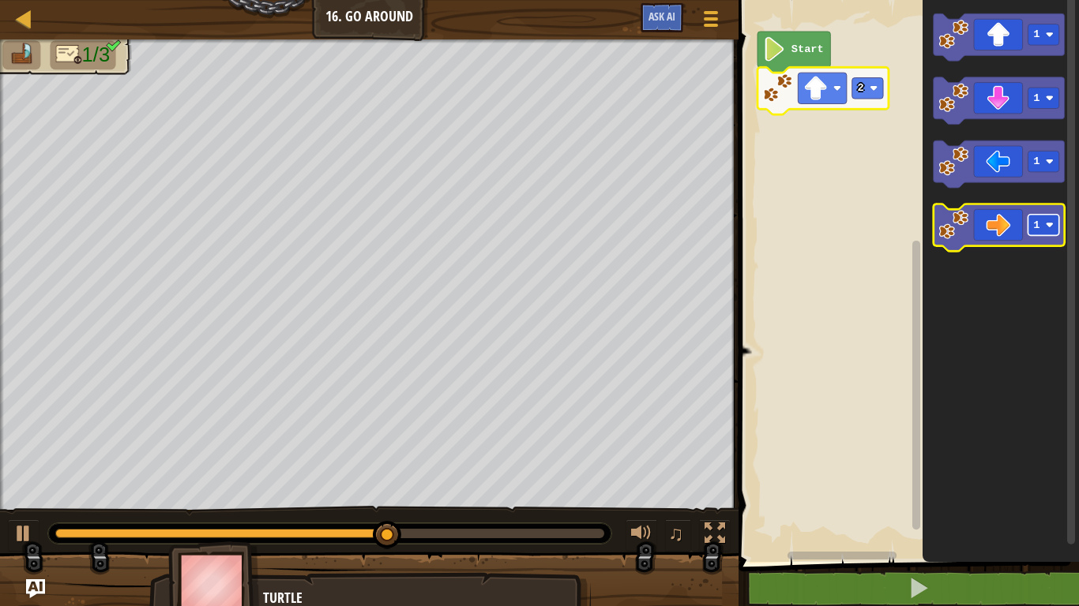
click at [1052, 223] on image "Blockly Workspace" at bounding box center [1050, 225] width 8 height 8
click at [954, 232] on image "Blockly Workspace" at bounding box center [954, 225] width 30 height 30
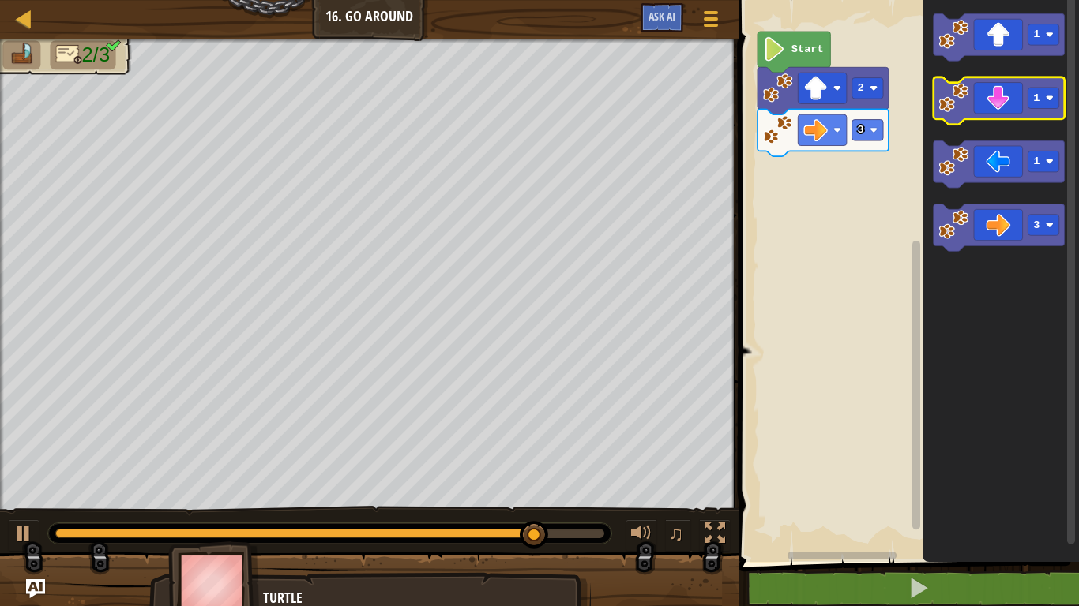
click at [1044, 111] on icon "Blockly Workspace" at bounding box center [998, 100] width 131 height 47
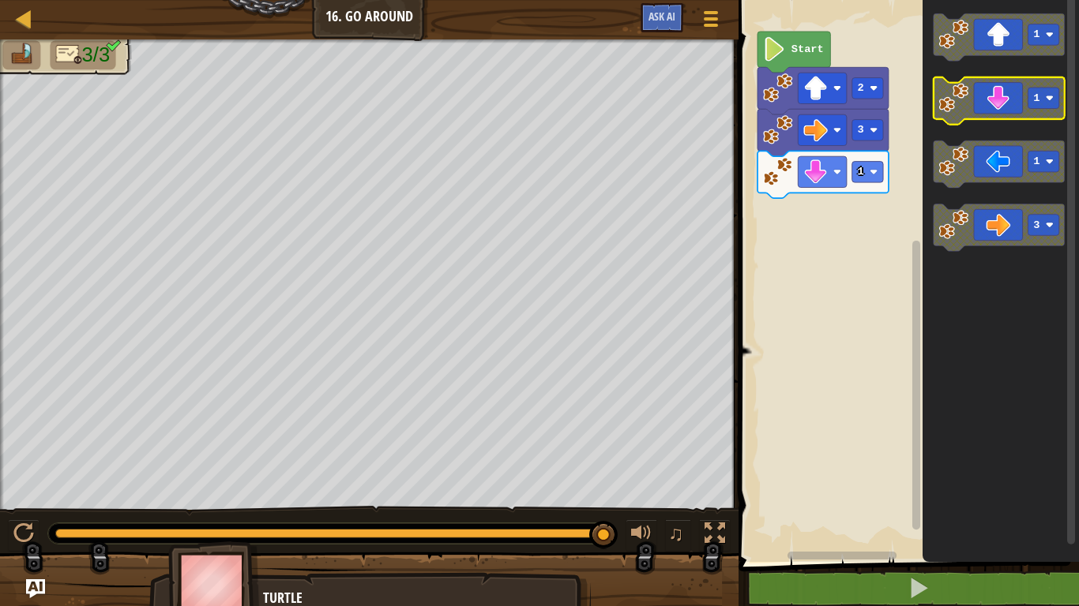
click at [994, 103] on icon "Blockly Workspace" at bounding box center [998, 100] width 131 height 47
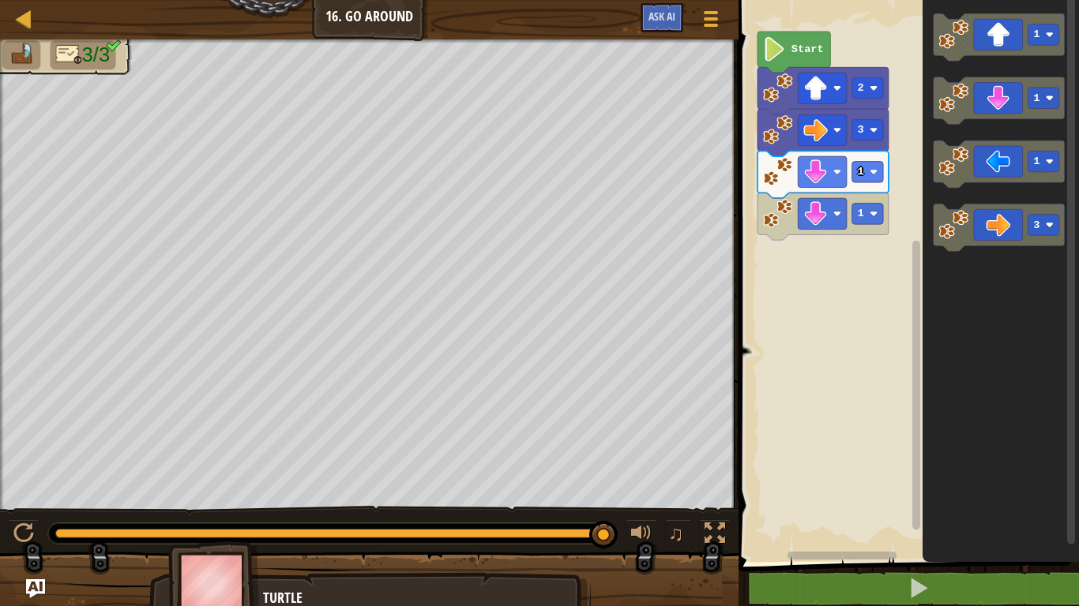
click at [776, 215] on image "Blockly Workspace" at bounding box center [778, 214] width 30 height 30
click at [776, 187] on icon "Blockly Workspace" at bounding box center [822, 174] width 131 height 47
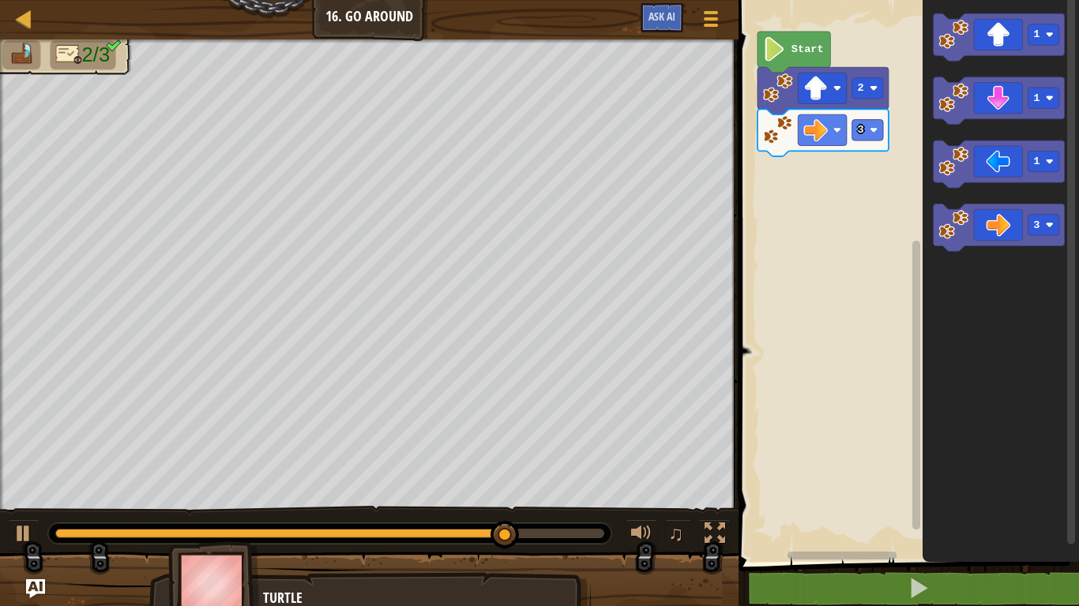
click at [749, 123] on rect "Blockly Workspace" at bounding box center [906, 277] width 345 height 570
click at [765, 133] on image "Blockly Workspace" at bounding box center [778, 130] width 30 height 30
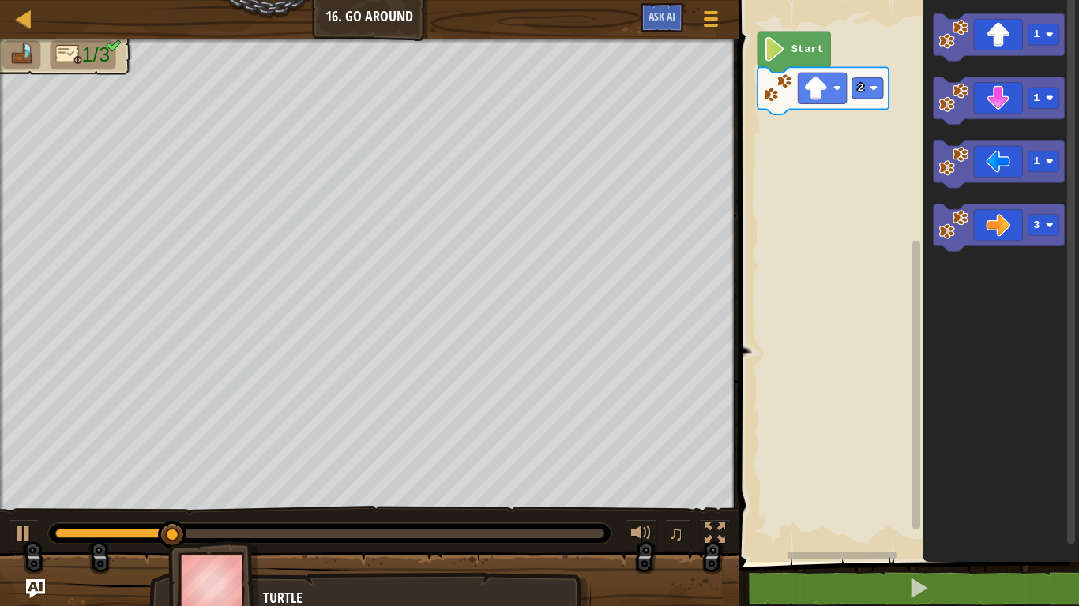
click at [770, 76] on image "Blockly Workspace" at bounding box center [778, 88] width 30 height 30
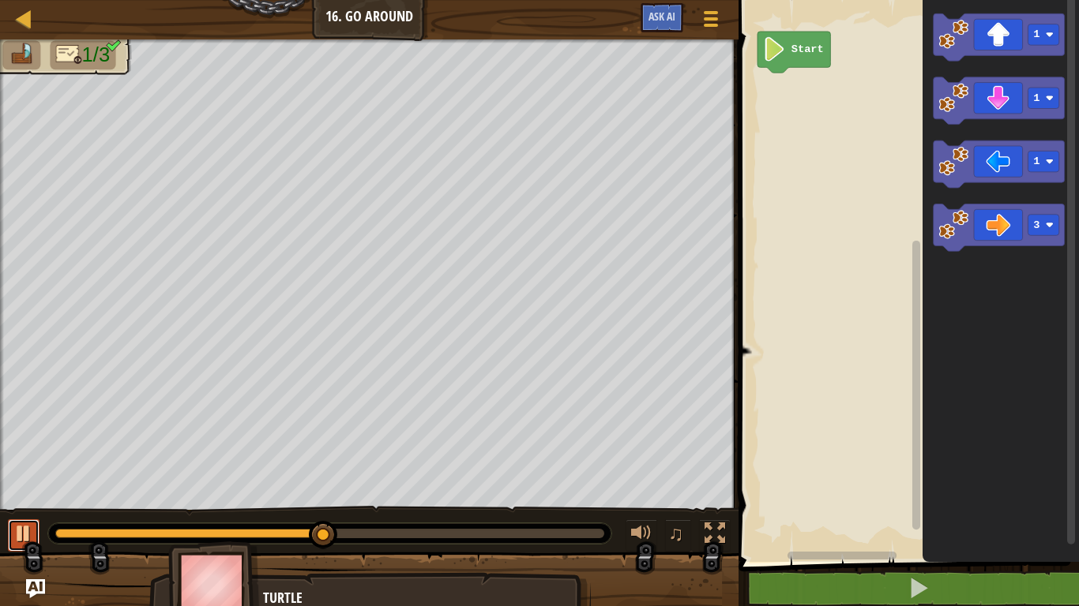
click at [17, 530] on div at bounding box center [23, 534] width 21 height 21
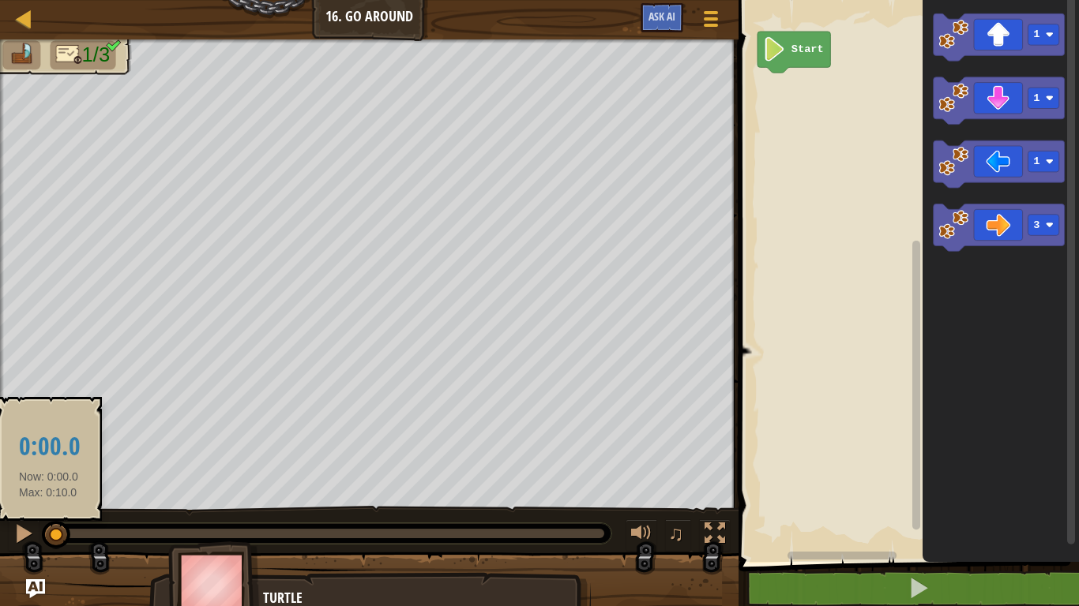
drag, startPoint x: 332, startPoint y: 527, endPoint x: 49, endPoint y: 525, distance: 282.7
click at [49, 525] on div at bounding box center [56, 535] width 28 height 28
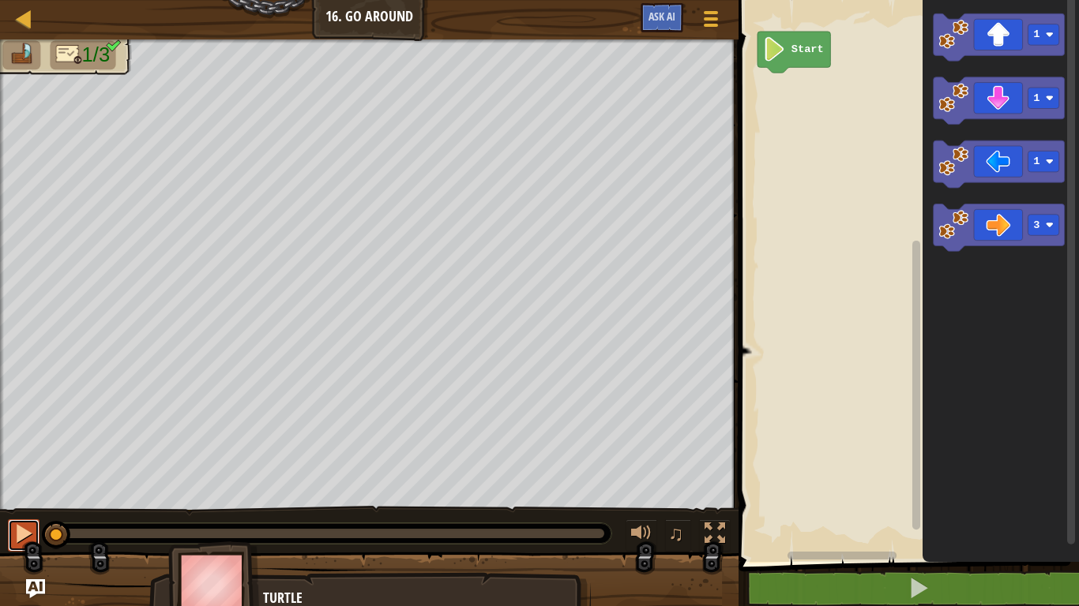
click at [11, 536] on button at bounding box center [24, 536] width 32 height 32
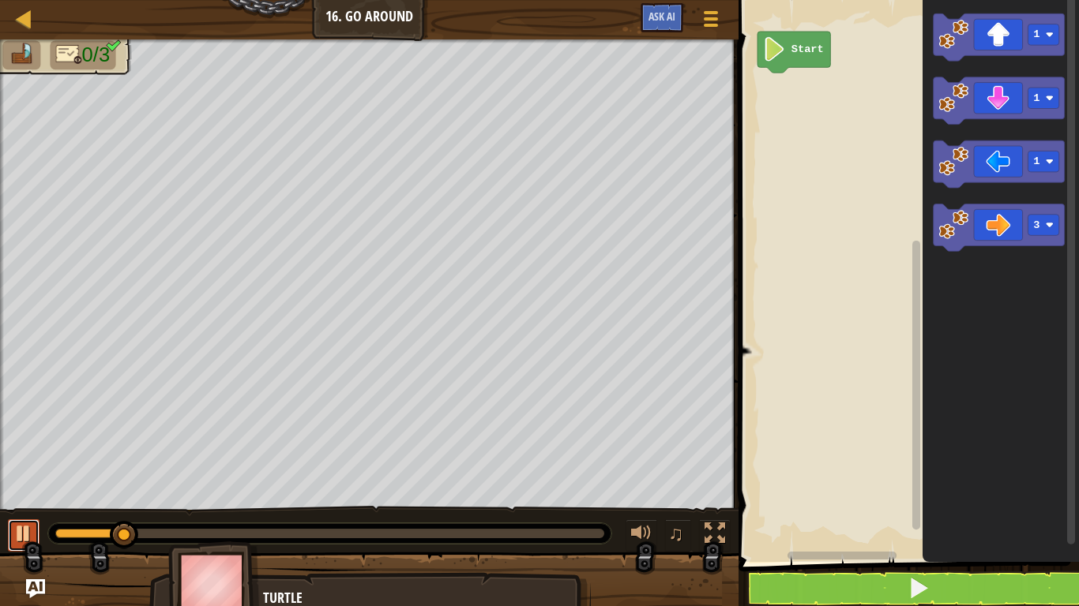
click at [11, 536] on button at bounding box center [24, 536] width 32 height 32
drag, startPoint x: 139, startPoint y: 541, endPoint x: 31, endPoint y: 537, distance: 108.3
click at [31, 537] on div "♫" at bounding box center [369, 529] width 738 height 47
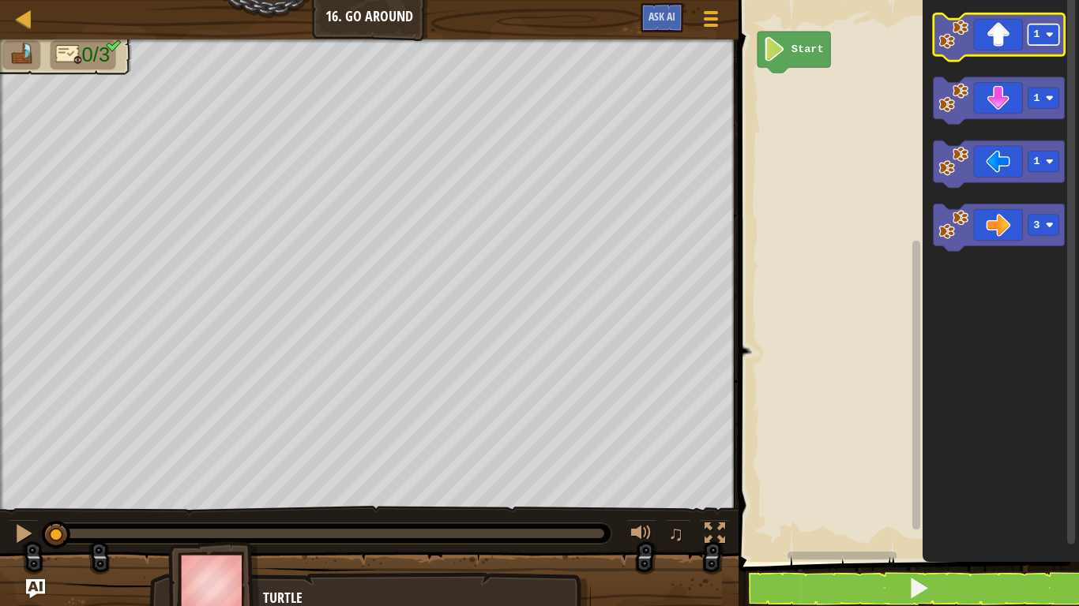
click at [1039, 36] on text "1" at bounding box center [1037, 34] width 6 height 12
click at [961, 16] on icon "Blockly Workspace" at bounding box center [998, 36] width 131 height 47
click at [950, 39] on image "Blockly Workspace" at bounding box center [954, 35] width 30 height 30
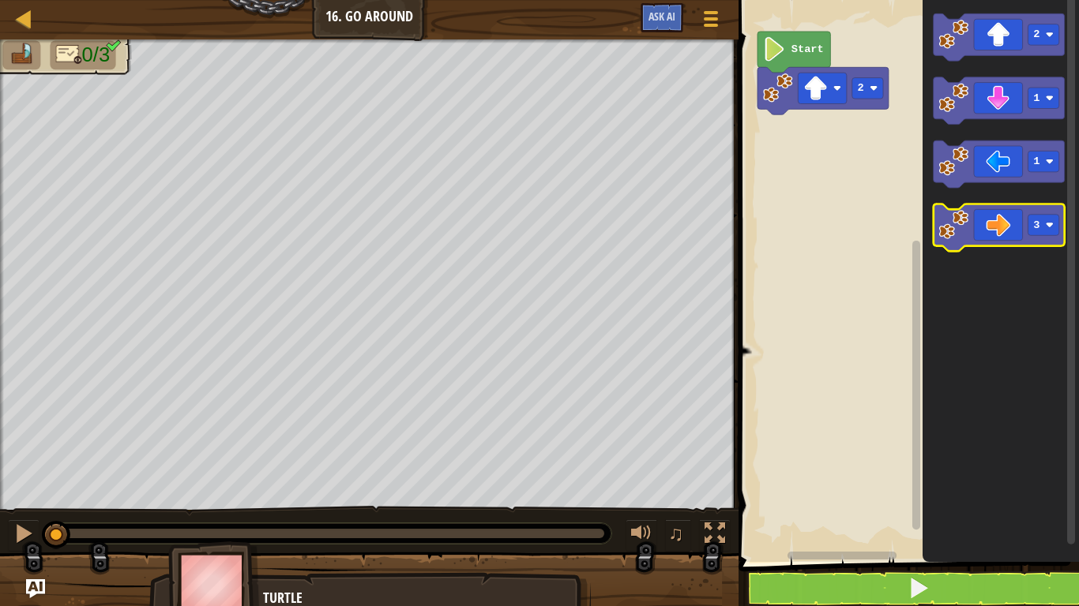
click at [954, 215] on image "Blockly Workspace" at bounding box center [954, 225] width 30 height 30
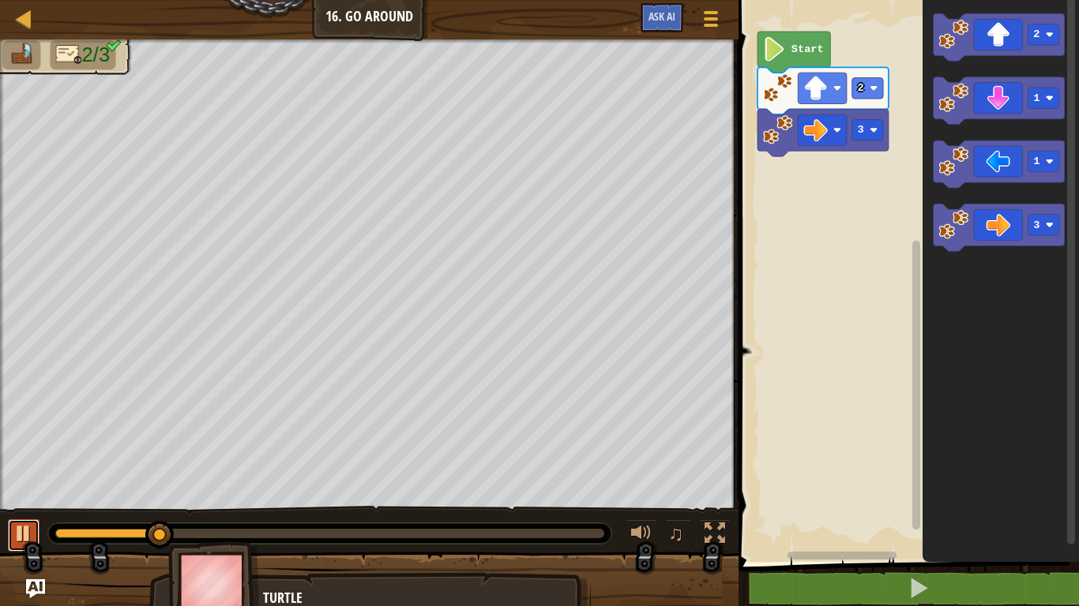
click at [31, 525] on div at bounding box center [23, 534] width 21 height 21
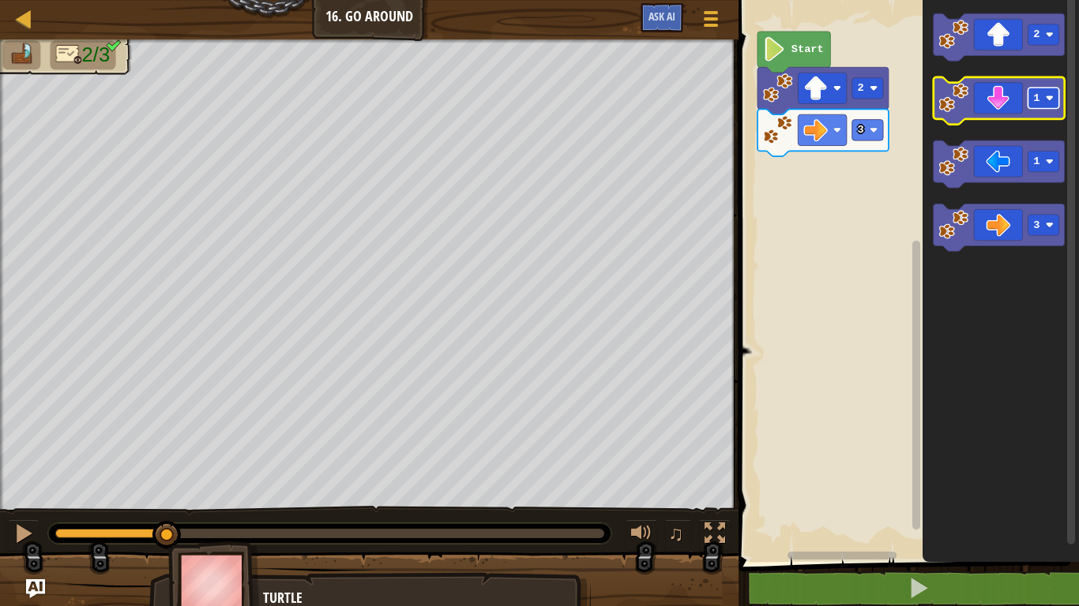
click at [1050, 92] on rect "Blockly Workspace" at bounding box center [1043, 98] width 31 height 21
click at [971, 109] on icon "Blockly Workspace" at bounding box center [998, 100] width 131 height 47
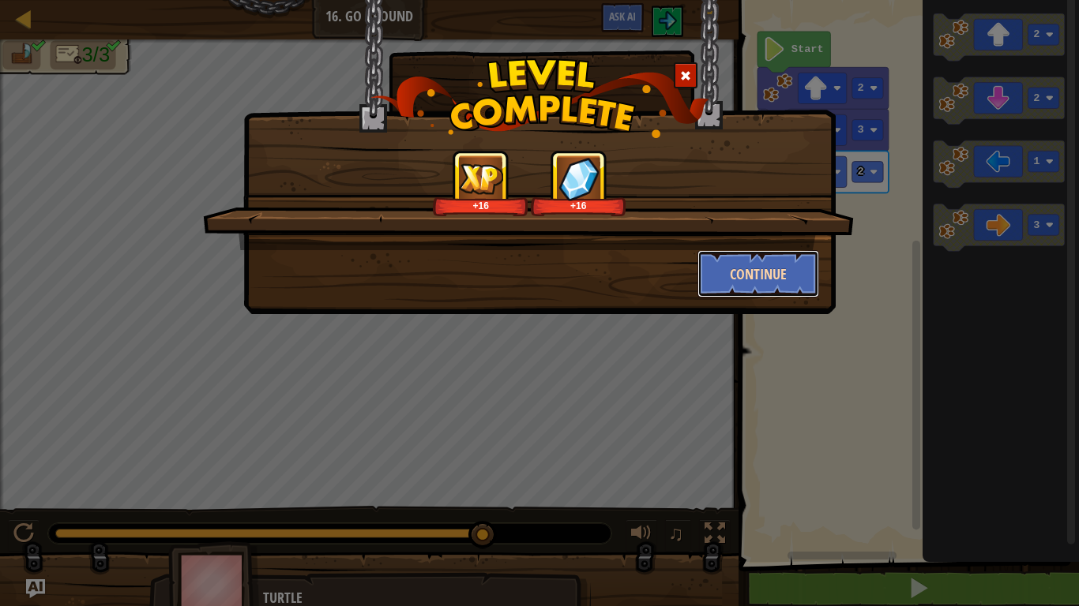
click at [714, 285] on button "Continue" at bounding box center [758, 273] width 122 height 47
